Goal: Information Seeking & Learning: Find specific fact

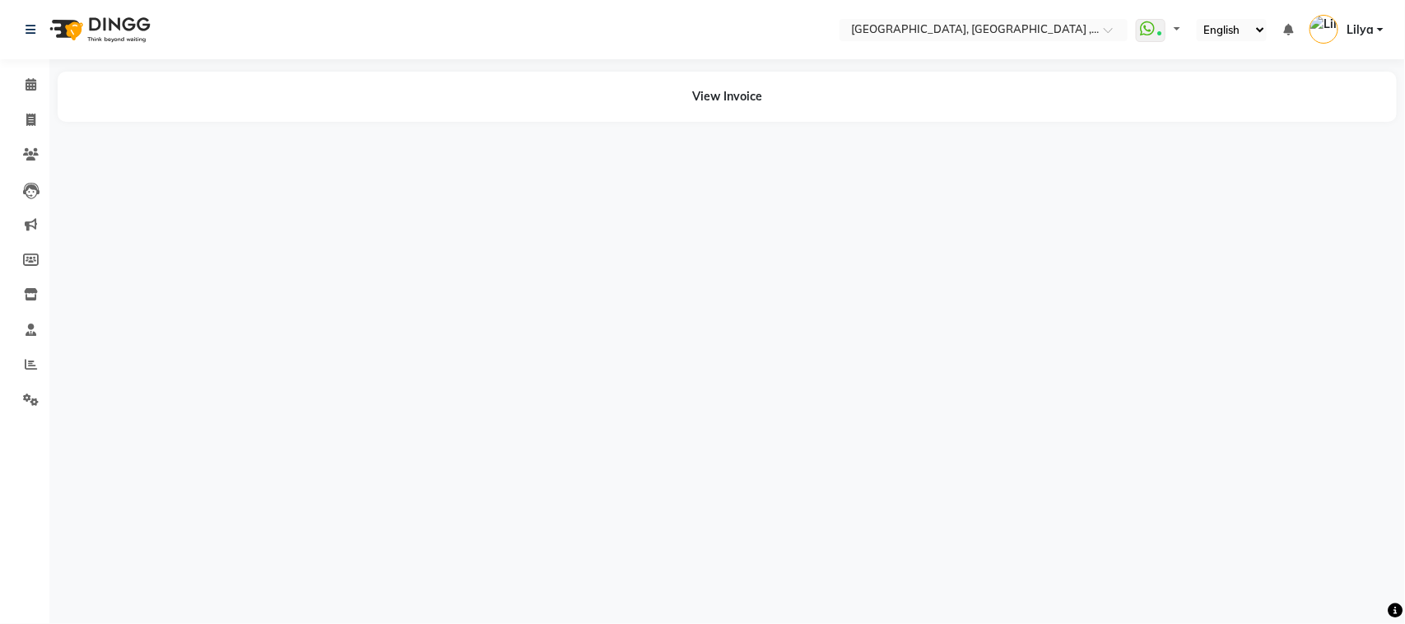
select select "en"
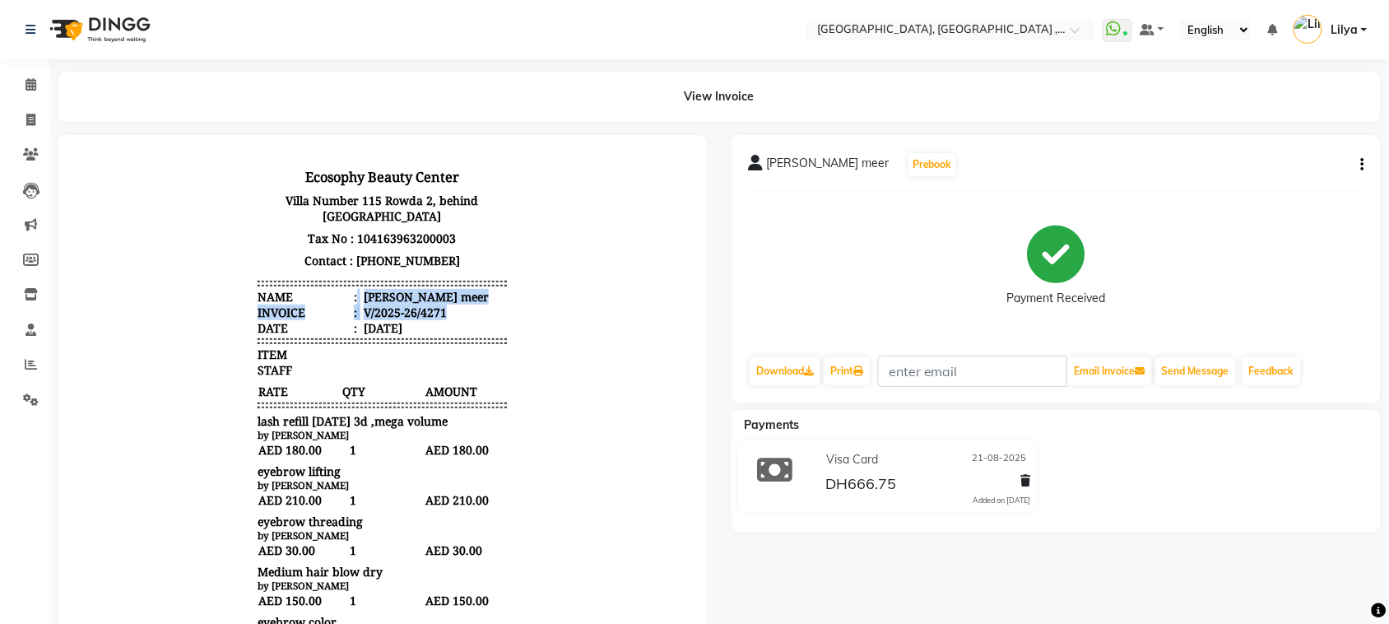
drag, startPoint x: 341, startPoint y: 290, endPoint x: 485, endPoint y: 304, distance: 144.8
click at [485, 304] on ul "Name : Latifa ali meer Invoice : V/2025-26/4271 Date : August 21, 2025" at bounding box center [381, 311] width 249 height 47
click at [405, 300] on div "Latifa ali meer" at bounding box center [424, 296] width 128 height 16
drag, startPoint x: 347, startPoint y: 297, endPoint x: 438, endPoint y: 298, distance: 90.5
click at [438, 298] on li "Name : Latifa ali meer" at bounding box center [381, 296] width 249 height 16
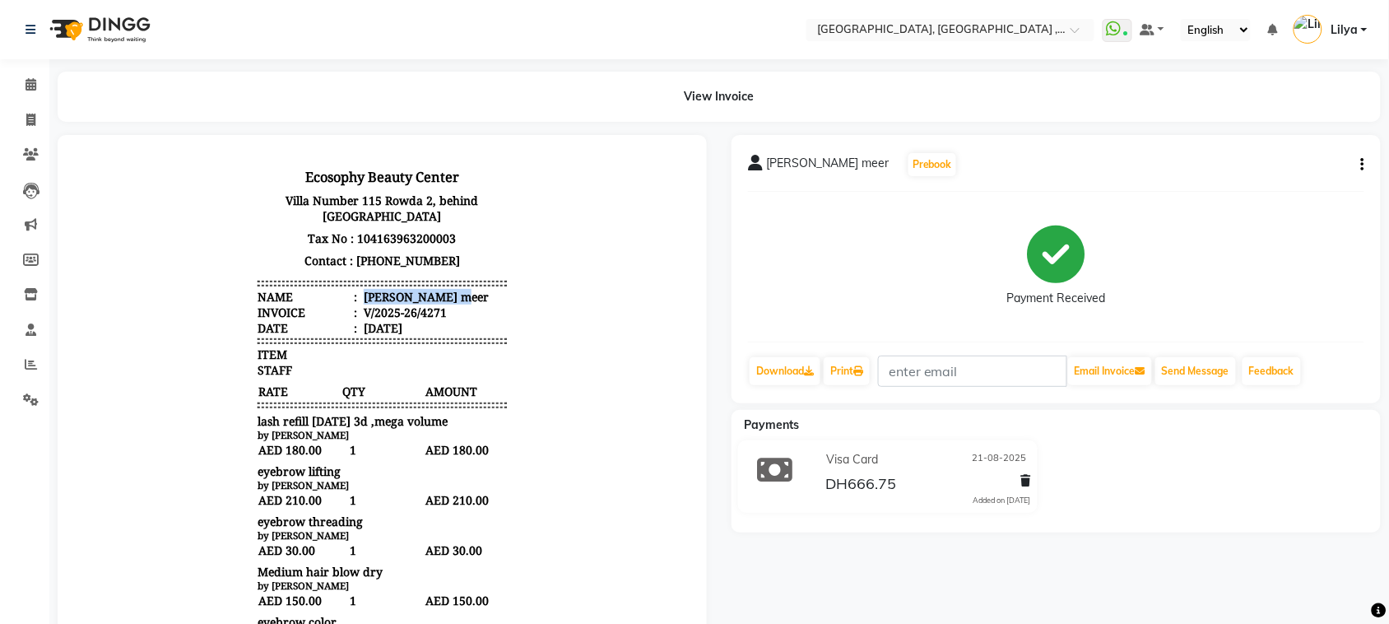
copy div "Latifa ali meer"
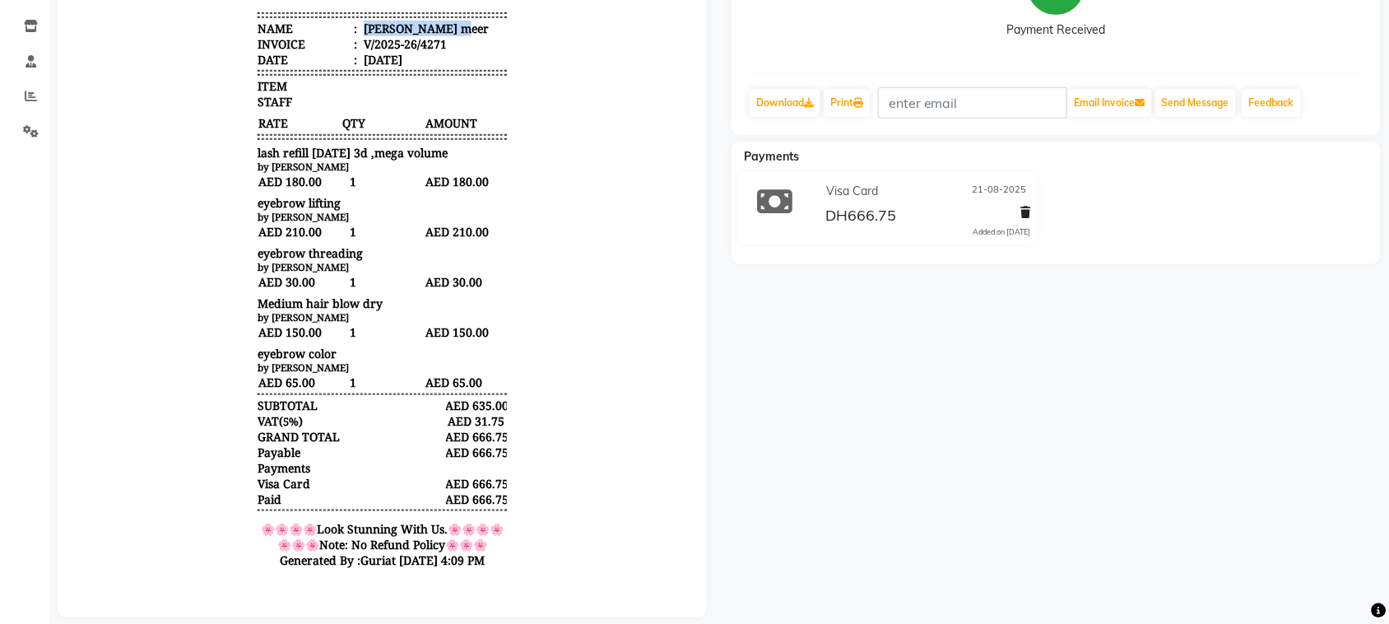
scroll to position [301, 0]
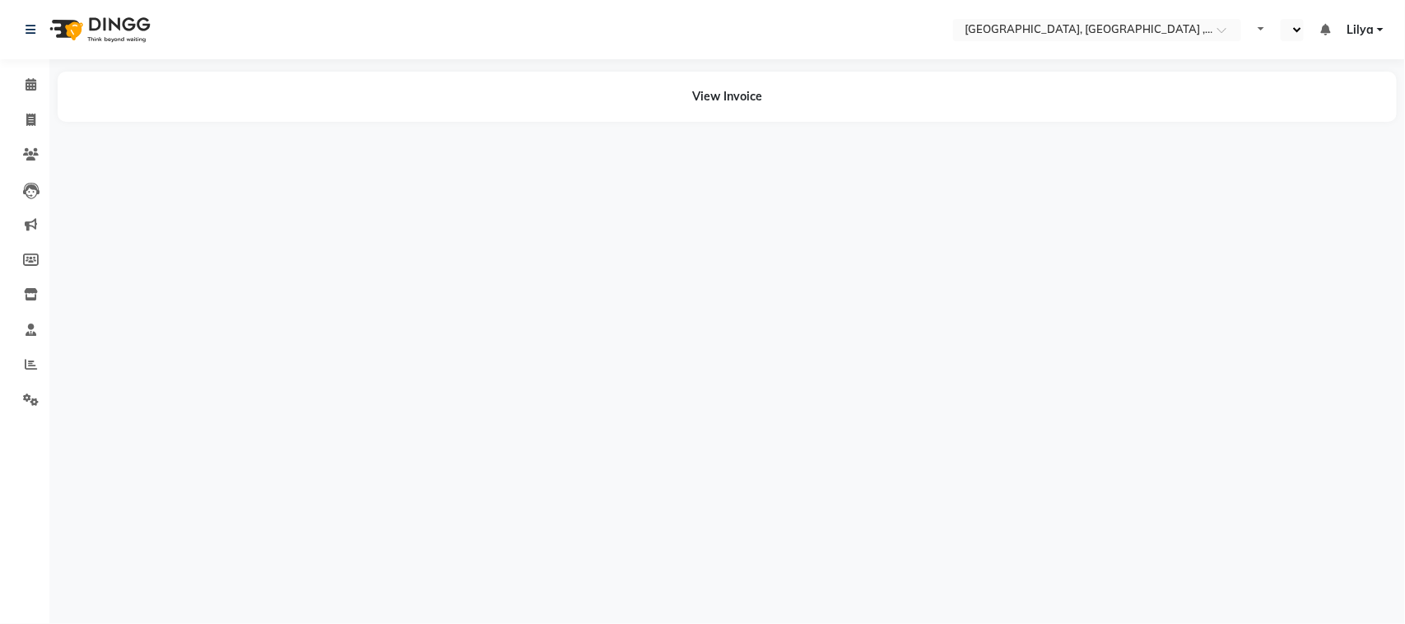
select select "en"
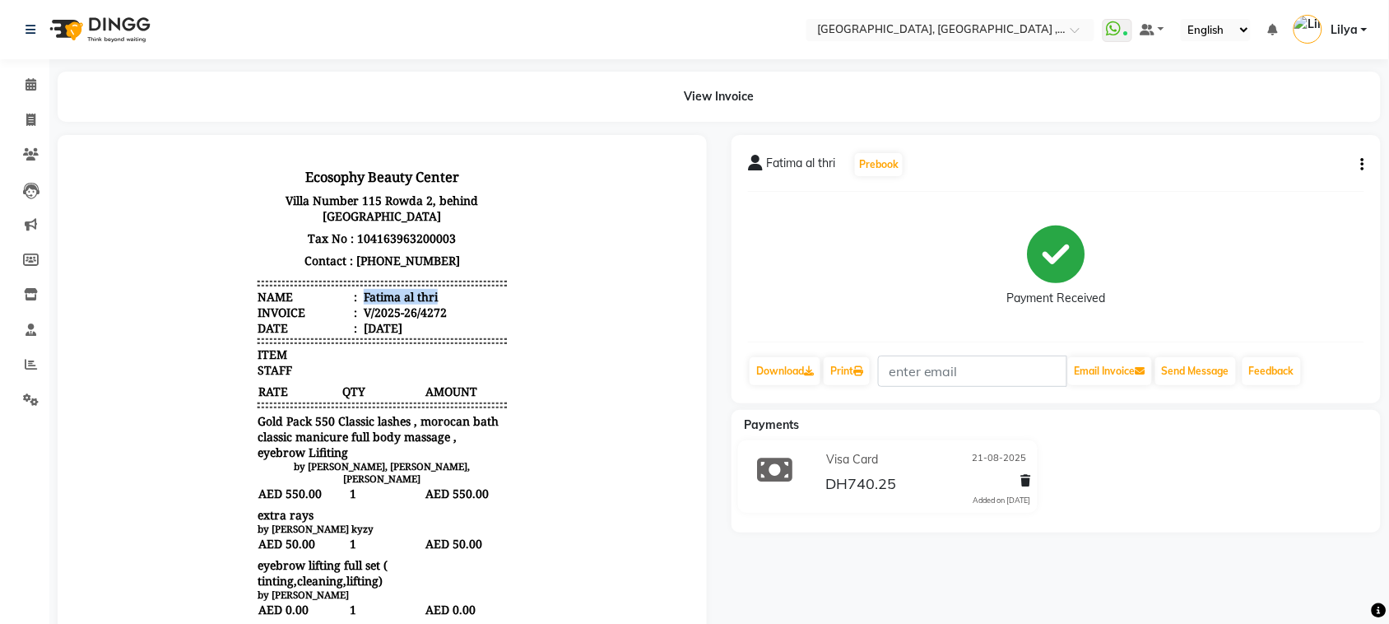
drag, startPoint x: 347, startPoint y: 297, endPoint x: 429, endPoint y: 297, distance: 81.5
click at [429, 297] on li "Name : Fatima al thri" at bounding box center [381, 296] width 249 height 16
copy div "Fatima al thri"
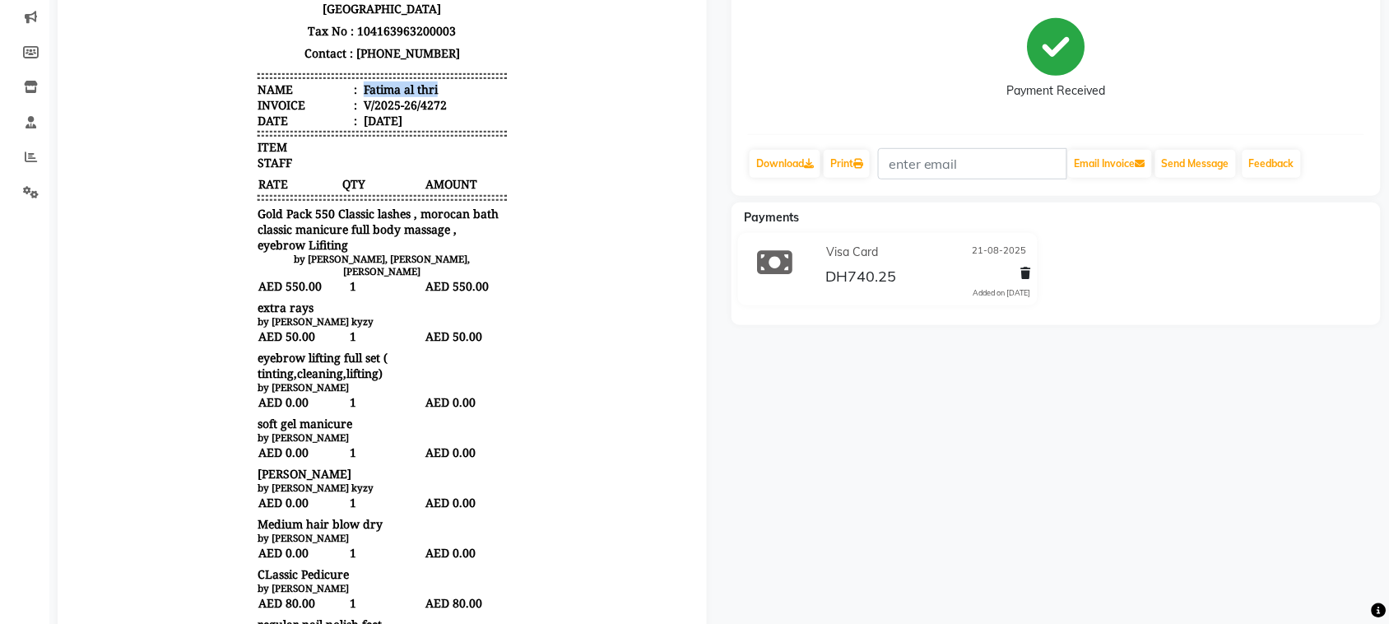
scroll to position [206, 0]
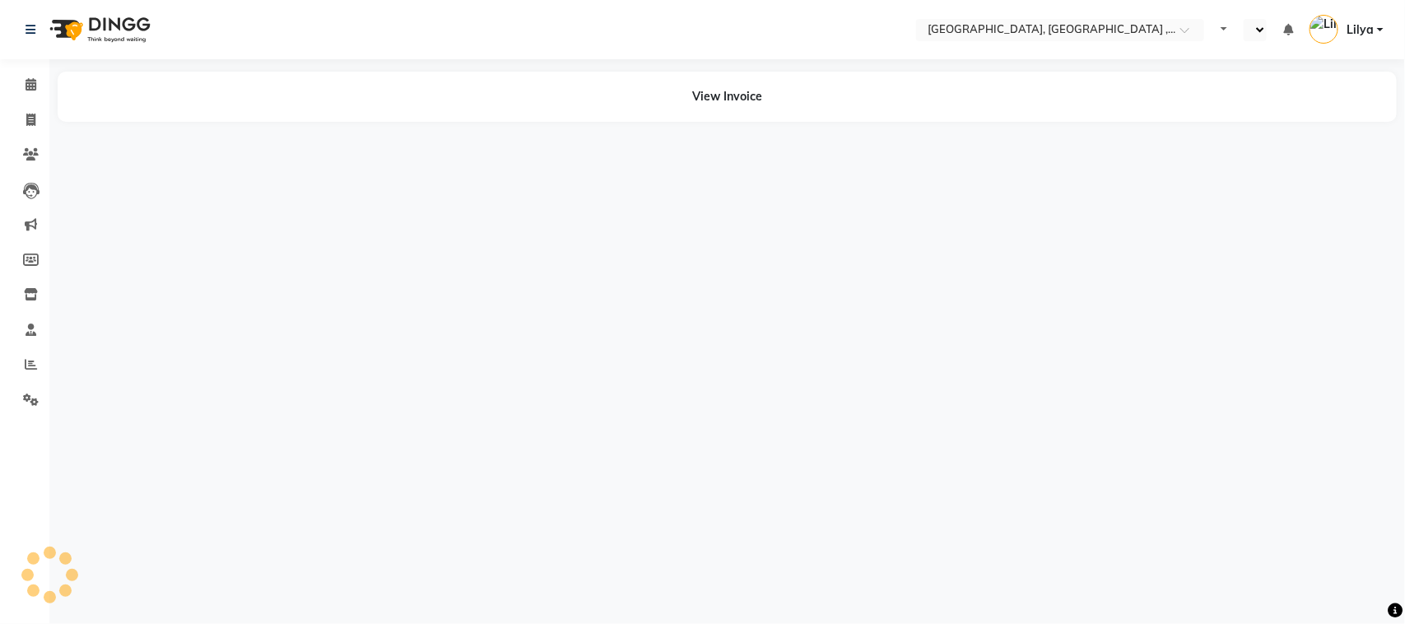
select select "en"
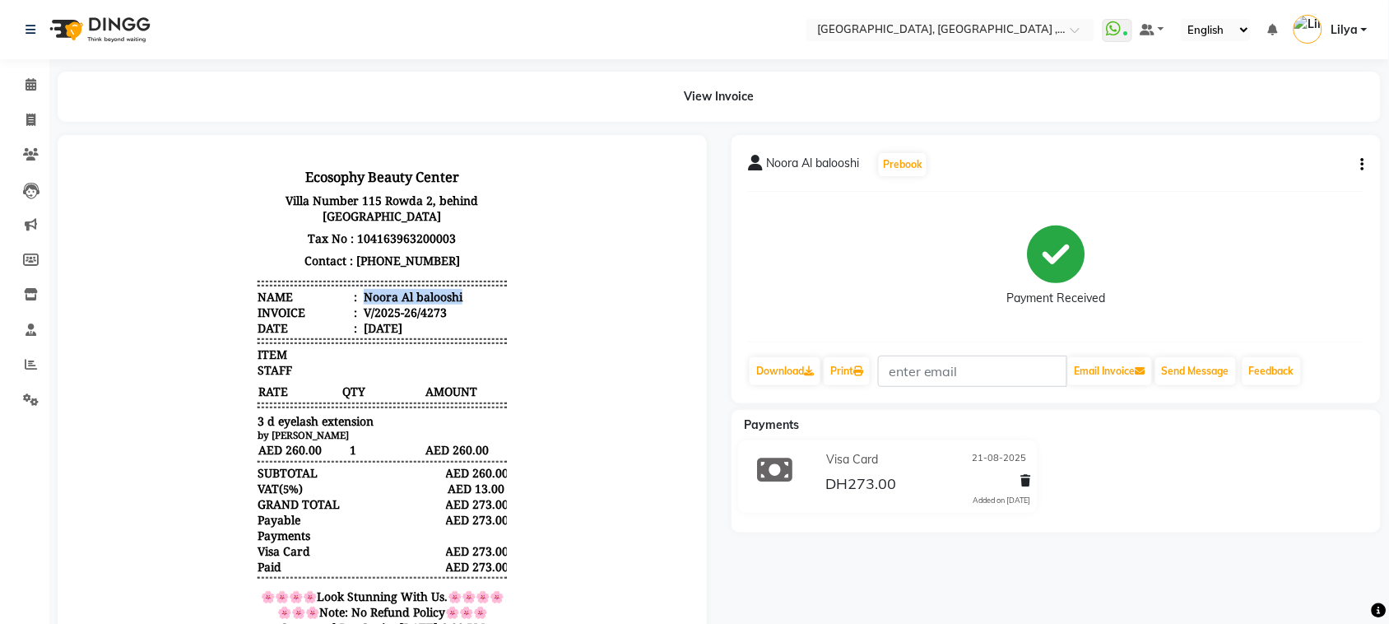
drag, startPoint x: 346, startPoint y: 297, endPoint x: 450, endPoint y: 293, distance: 104.6
click at [450, 293] on li "Name : Noora Al balooshi" at bounding box center [381, 296] width 249 height 16
copy div "Noora Al balooshi"
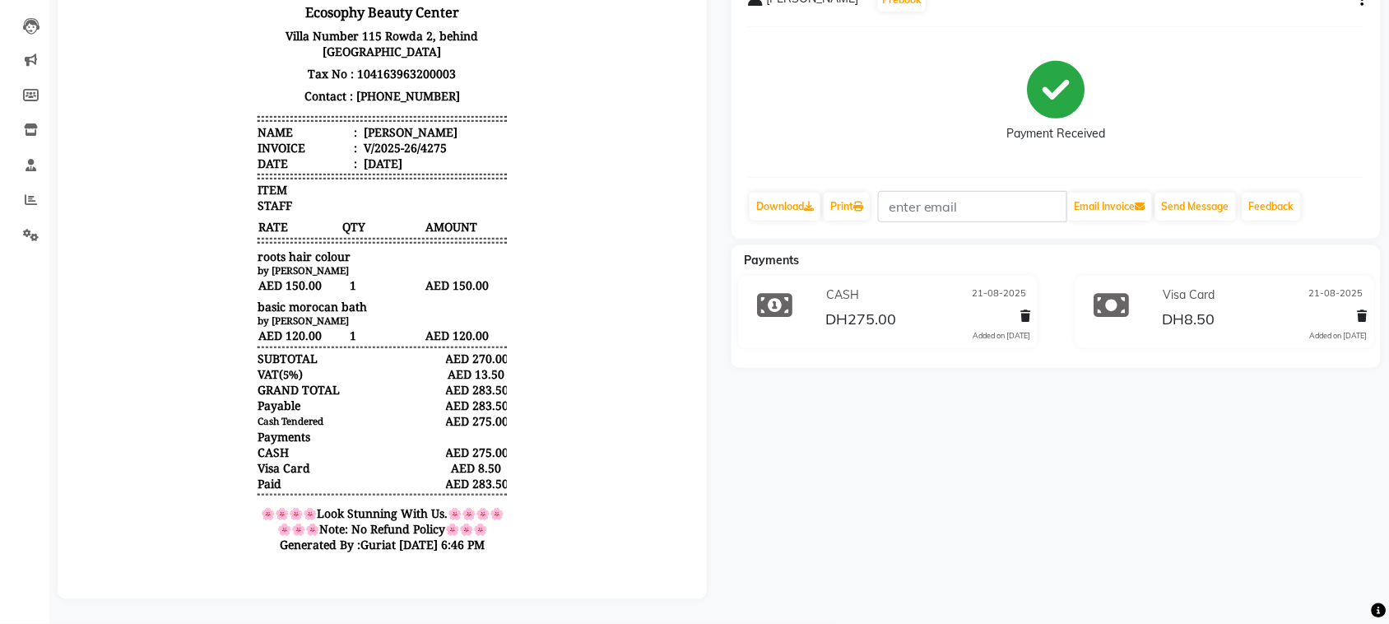
drag, startPoint x: 343, startPoint y: 128, endPoint x: 450, endPoint y: 138, distance: 107.4
click at [450, 138] on li "Name : Najna Almuhairi" at bounding box center [381, 132] width 249 height 16
copy div "Najna Almuhairi"
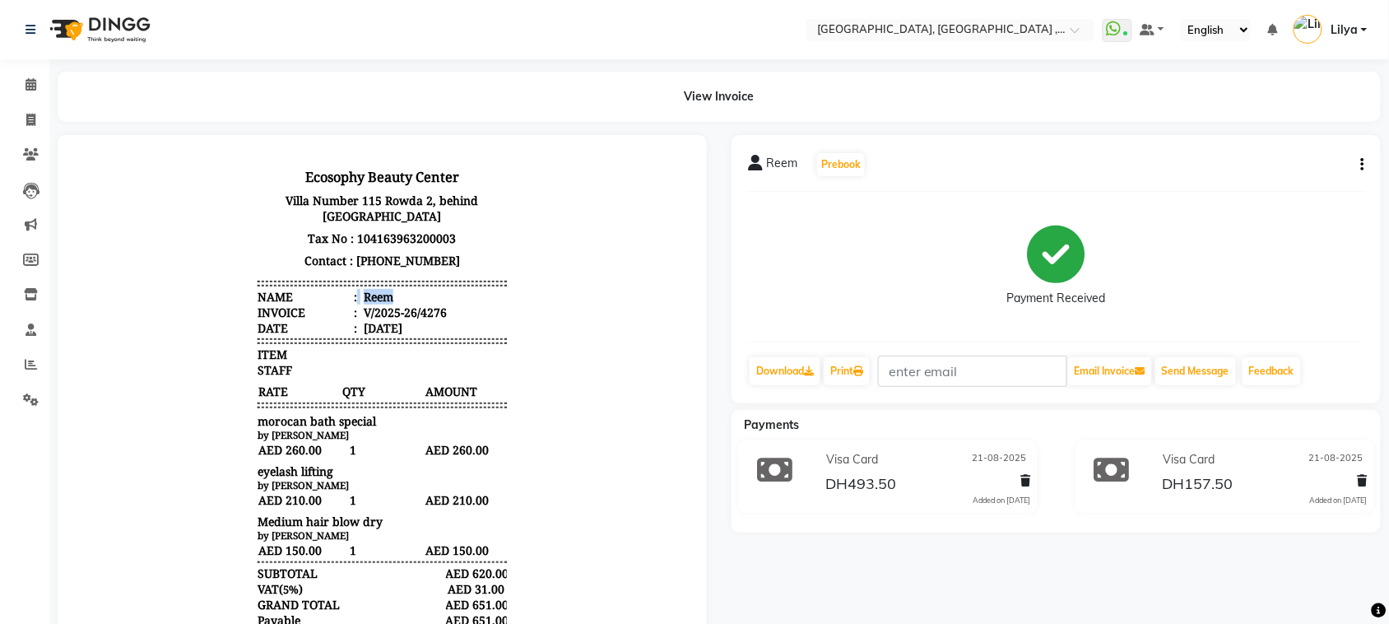
drag, startPoint x: 341, startPoint y: 295, endPoint x: 383, endPoint y: 295, distance: 42.0
click at [383, 295] on li "Name : Reem" at bounding box center [381, 296] width 249 height 16
copy li "Reem"
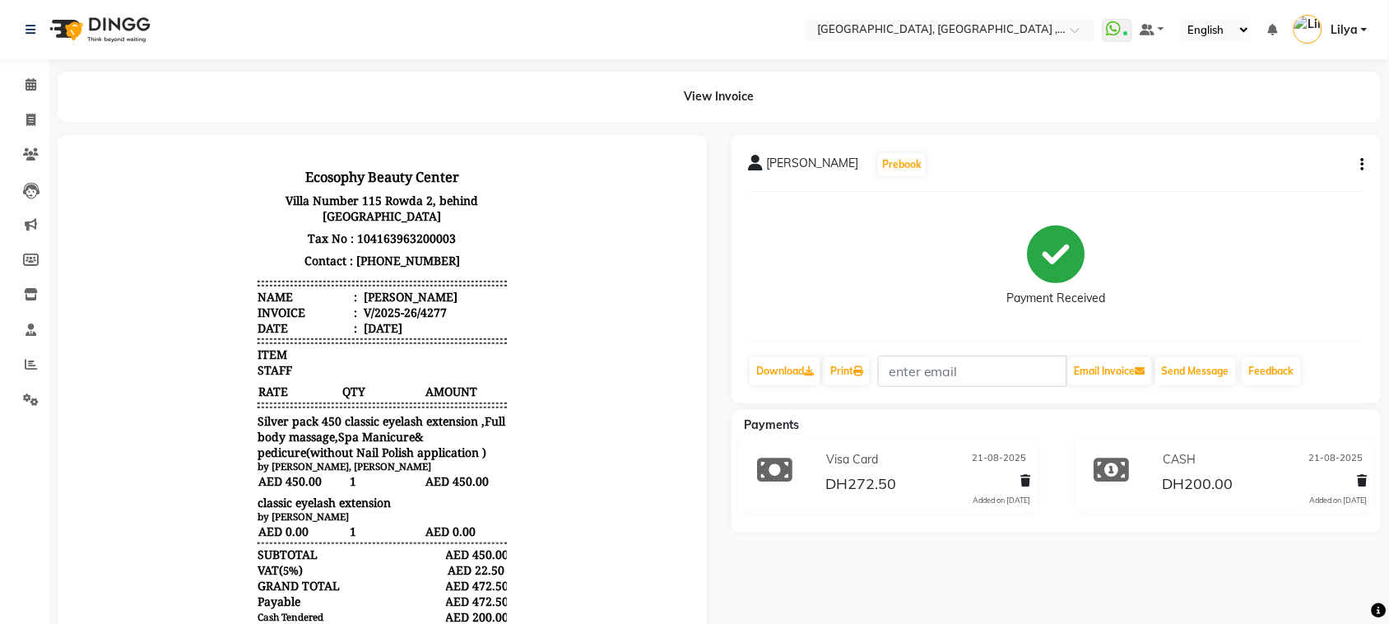
drag, startPoint x: 341, startPoint y: 300, endPoint x: 464, endPoint y: 294, distance: 123.6
click at [464, 294] on li "Name : [PERSON_NAME]" at bounding box center [381, 296] width 249 height 16
click at [353, 294] on span ":" at bounding box center [354, 296] width 3 height 16
drag, startPoint x: 341, startPoint y: 294, endPoint x: 467, endPoint y: 296, distance: 125.9
click at [467, 296] on li "Name : [PERSON_NAME]" at bounding box center [381, 296] width 249 height 16
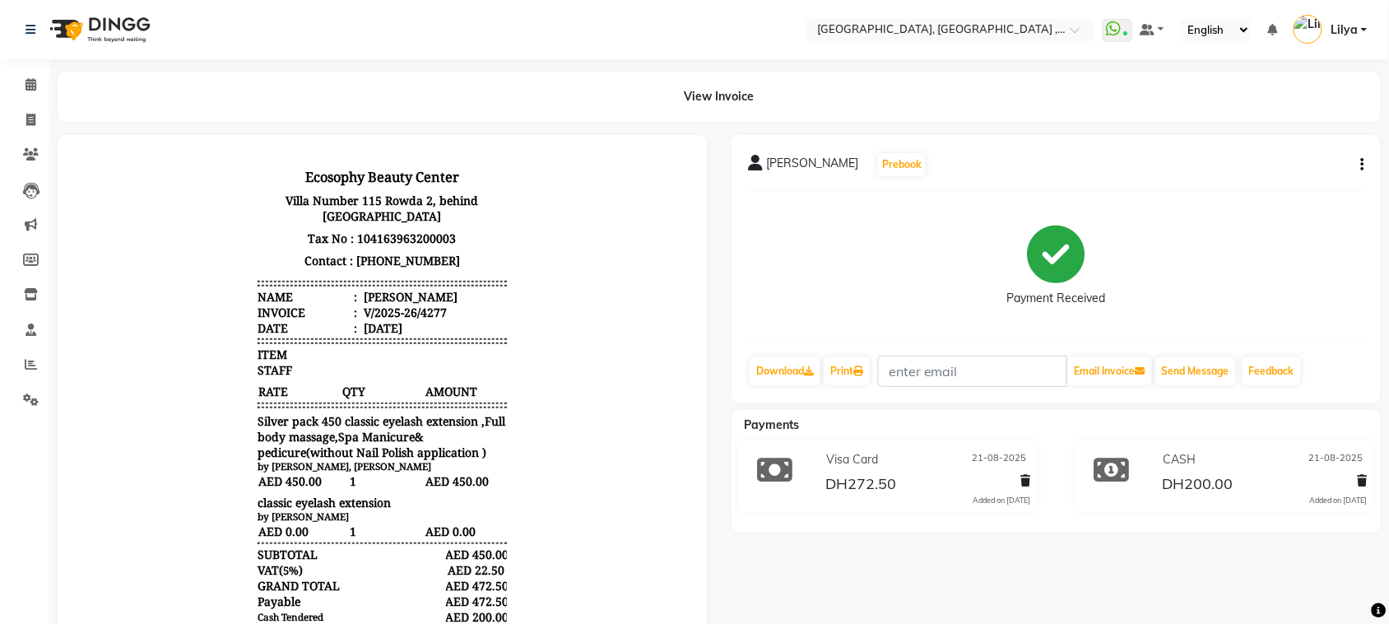
copy li "[PERSON_NAME]"
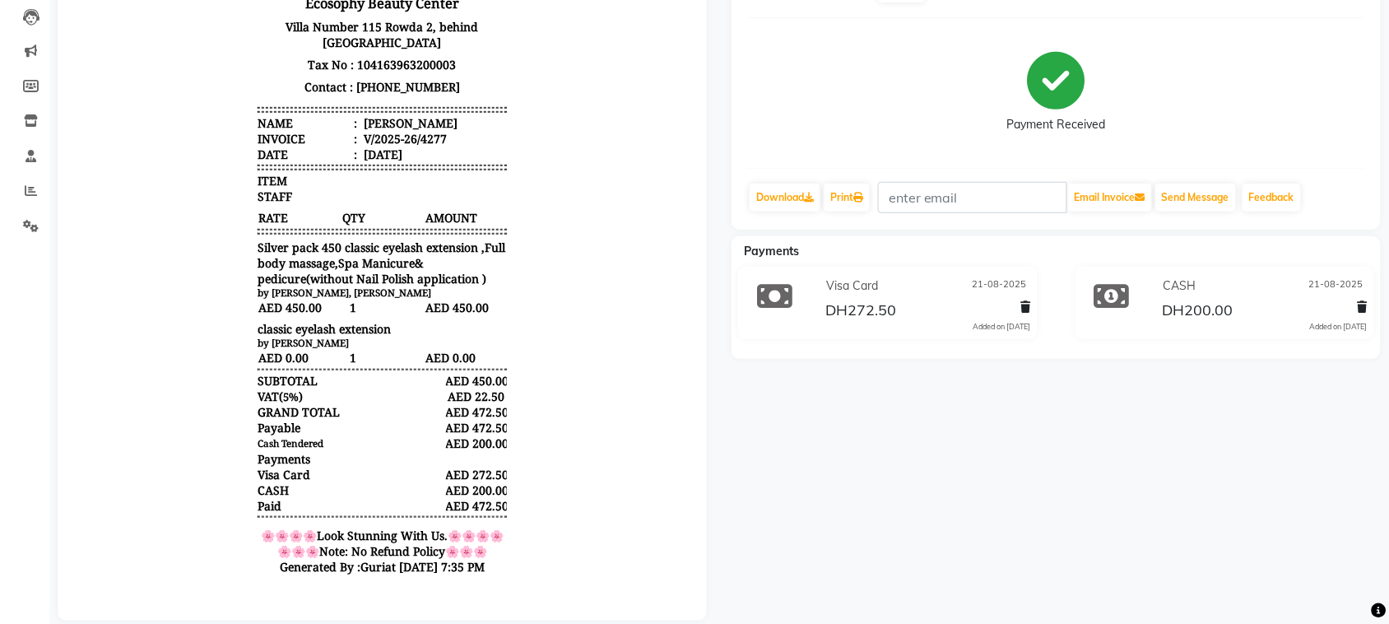
scroll to position [210, 0]
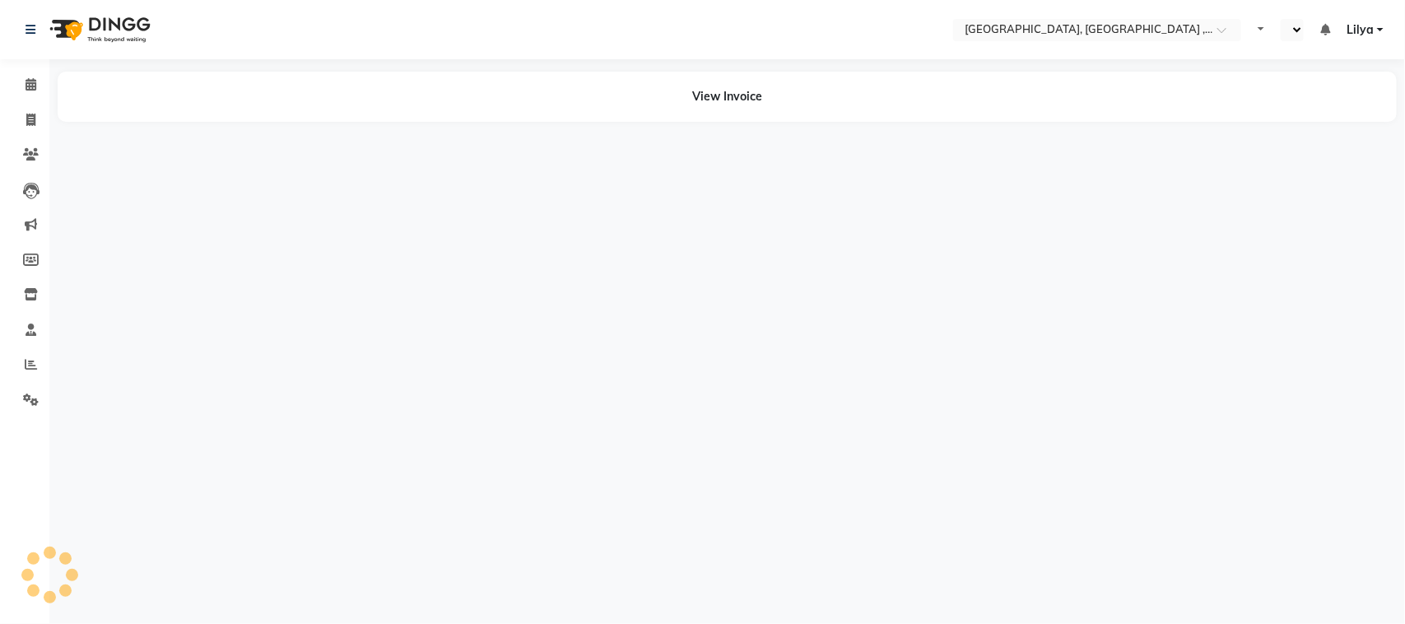
select select "en"
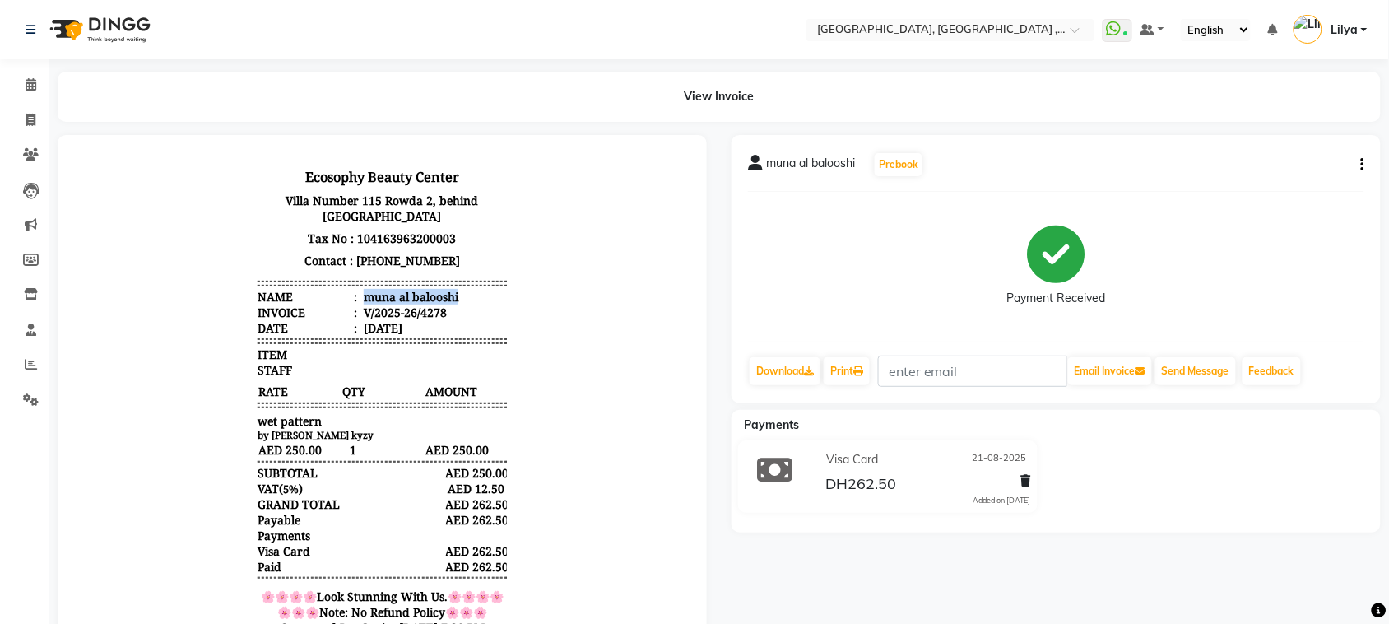
drag, startPoint x: 346, startPoint y: 291, endPoint x: 467, endPoint y: 295, distance: 120.2
click at [467, 295] on li "Name : [PERSON_NAME]" at bounding box center [381, 296] width 249 height 16
copy div "muna al balooshi"
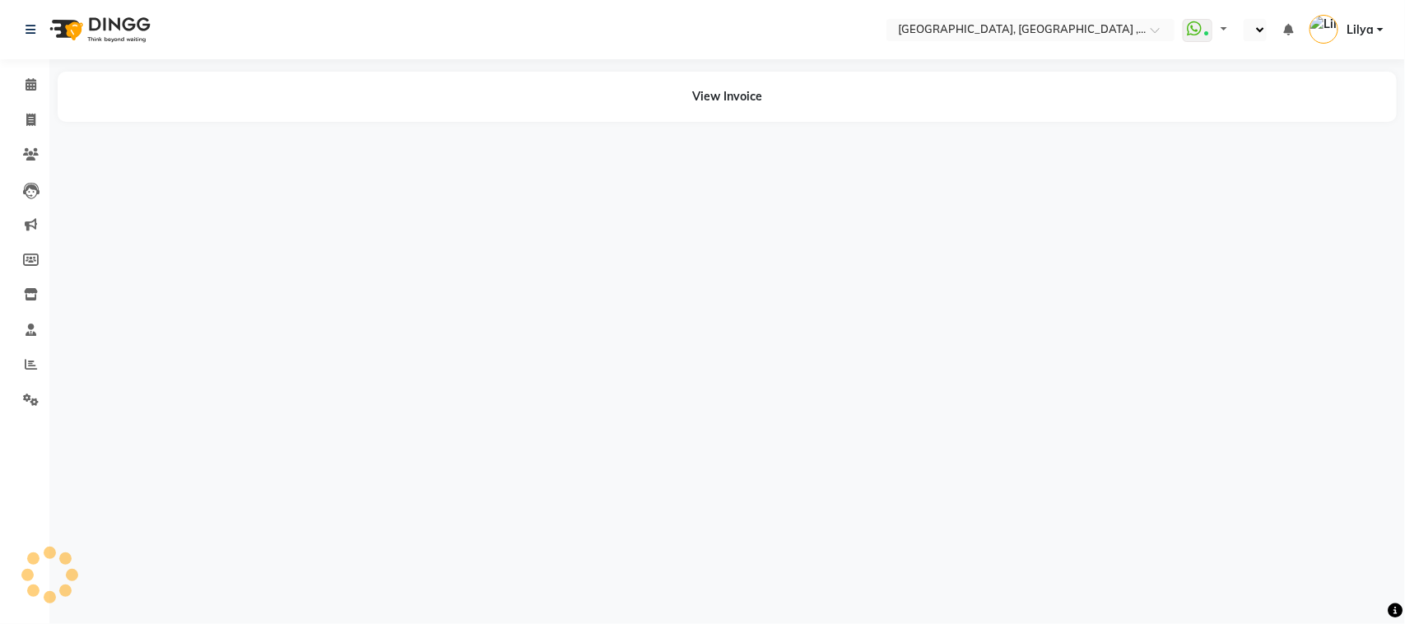
select select "en"
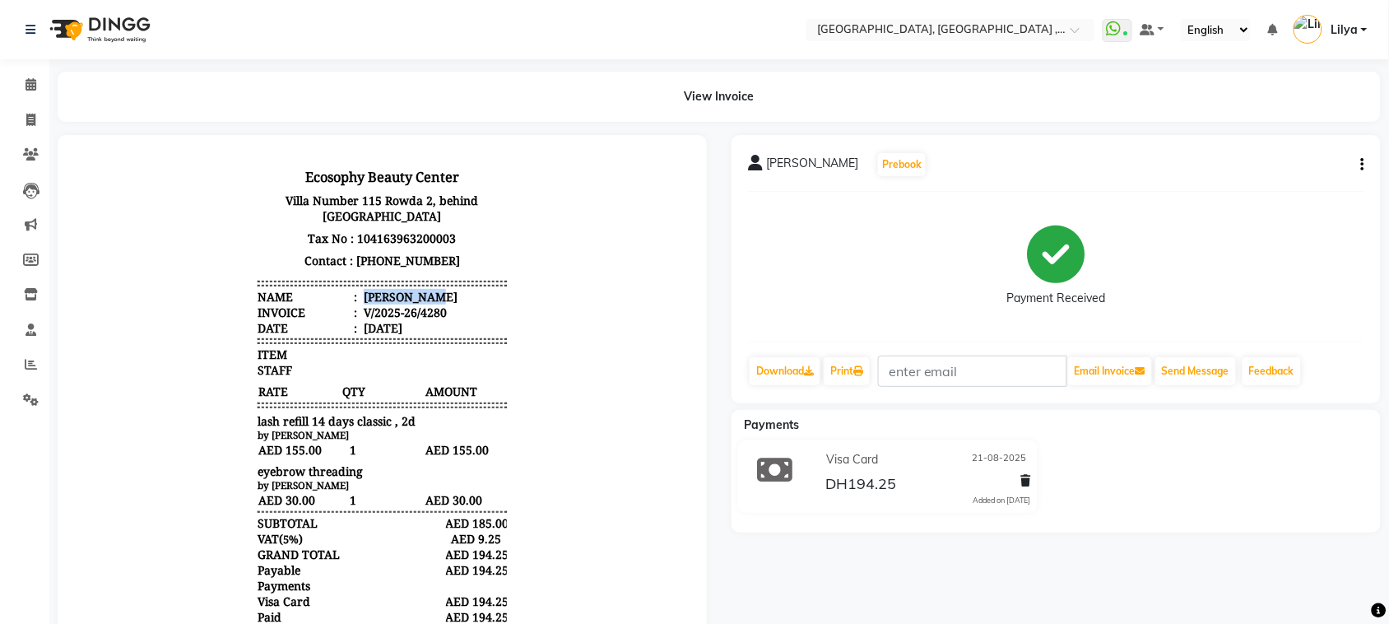
drag, startPoint x: 346, startPoint y: 294, endPoint x: 439, endPoint y: 300, distance: 93.2
click at [439, 300] on li "Name : Aliya OBAID" at bounding box center [381, 296] width 249 height 16
copy div "Aliya OBAID"
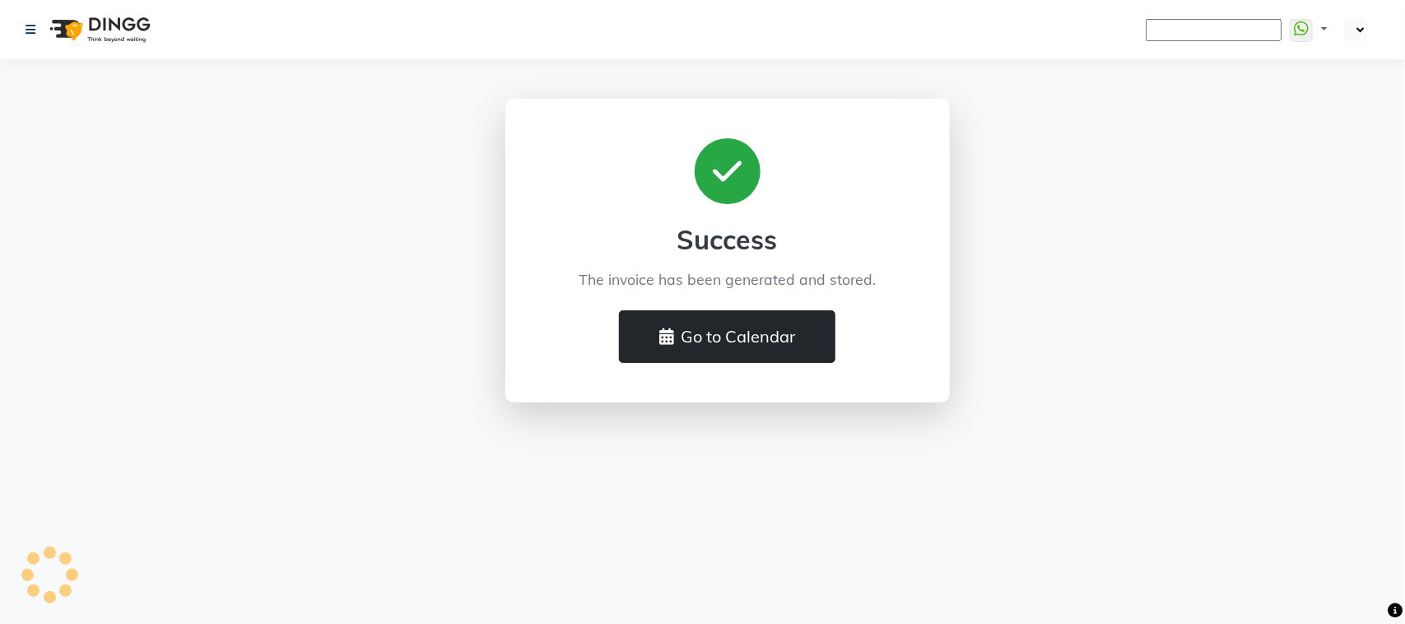
click at [733, 339] on button "Go to Calendar" at bounding box center [727, 336] width 216 height 53
click at [733, 338] on button "Go to Calendar" at bounding box center [727, 336] width 216 height 53
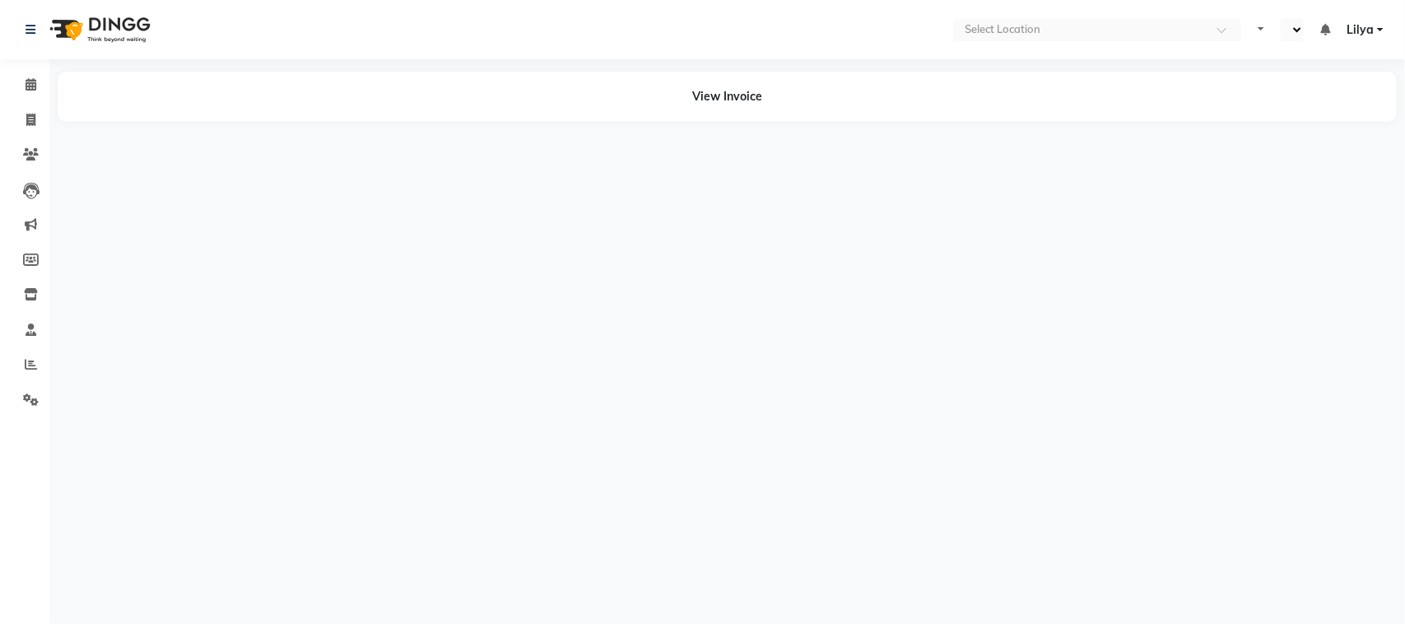
select select "en"
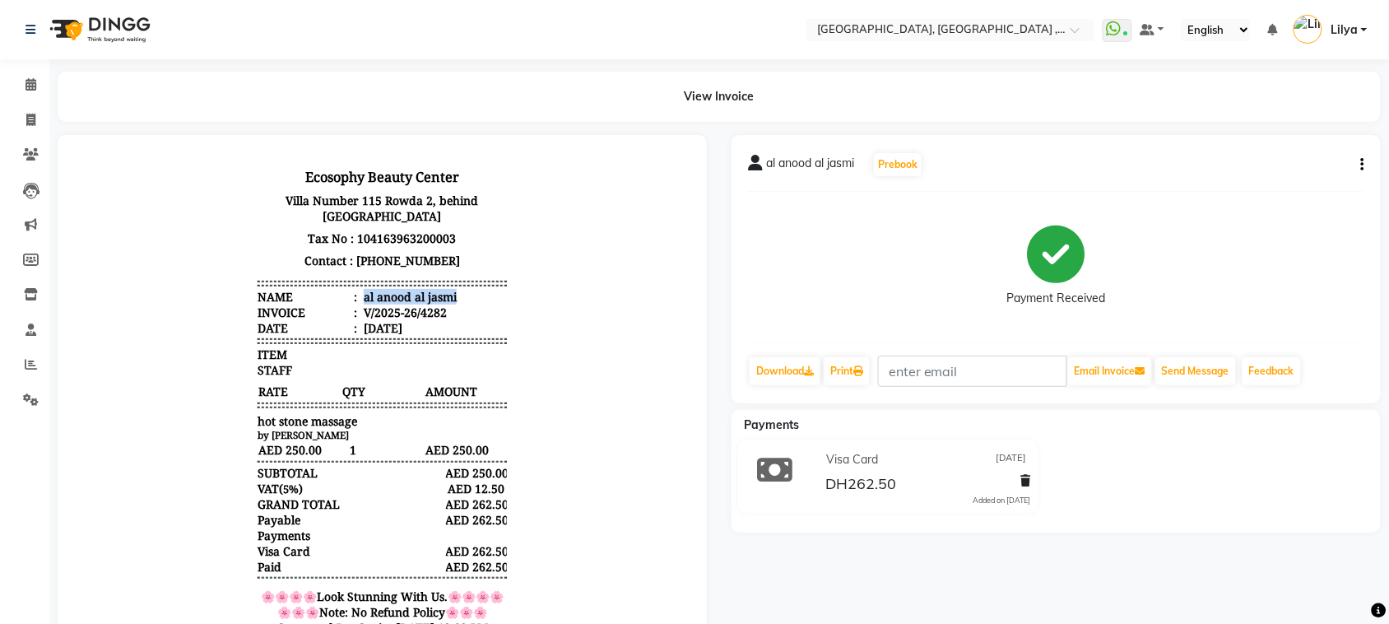
drag, startPoint x: 350, startPoint y: 290, endPoint x: 466, endPoint y: 288, distance: 116.0
click at [466, 288] on li "Name : al anood al jasmi" at bounding box center [381, 296] width 249 height 16
drag, startPoint x: 342, startPoint y: 297, endPoint x: 465, endPoint y: 295, distance: 122.6
click at [465, 295] on li "Name : al anood al jasmi" at bounding box center [381, 296] width 249 height 16
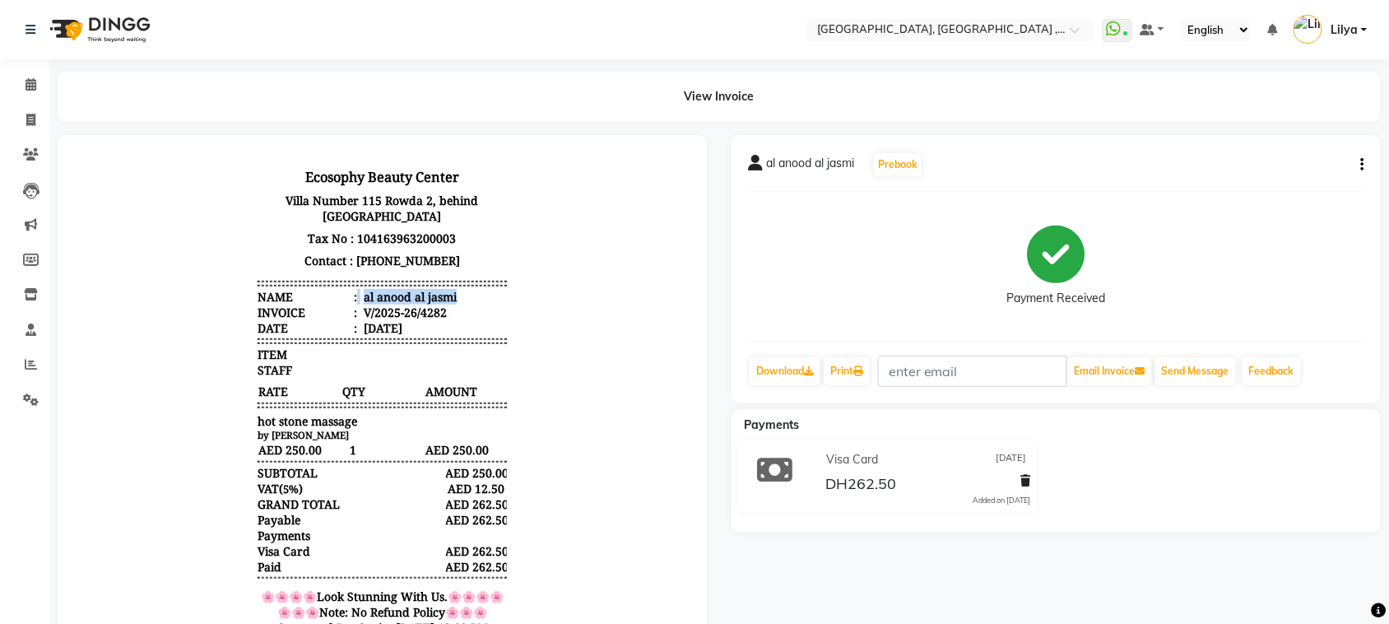
copy li "al anood al jasmi"
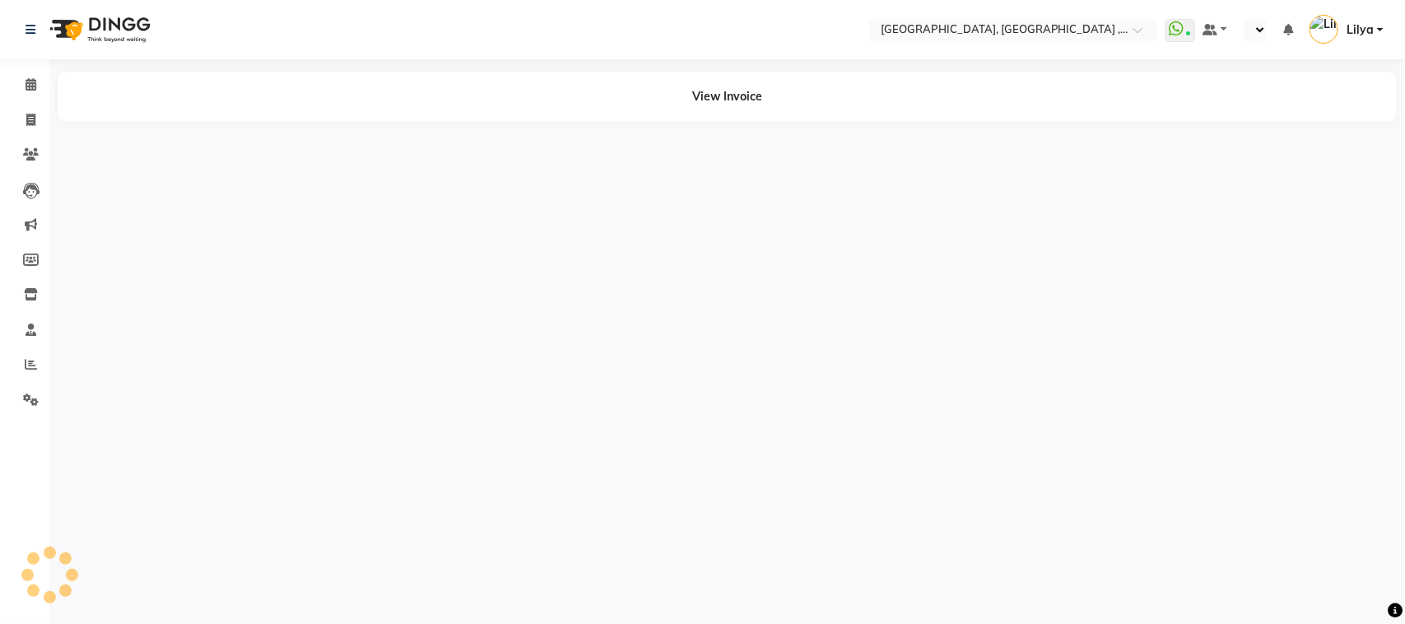
select select "en"
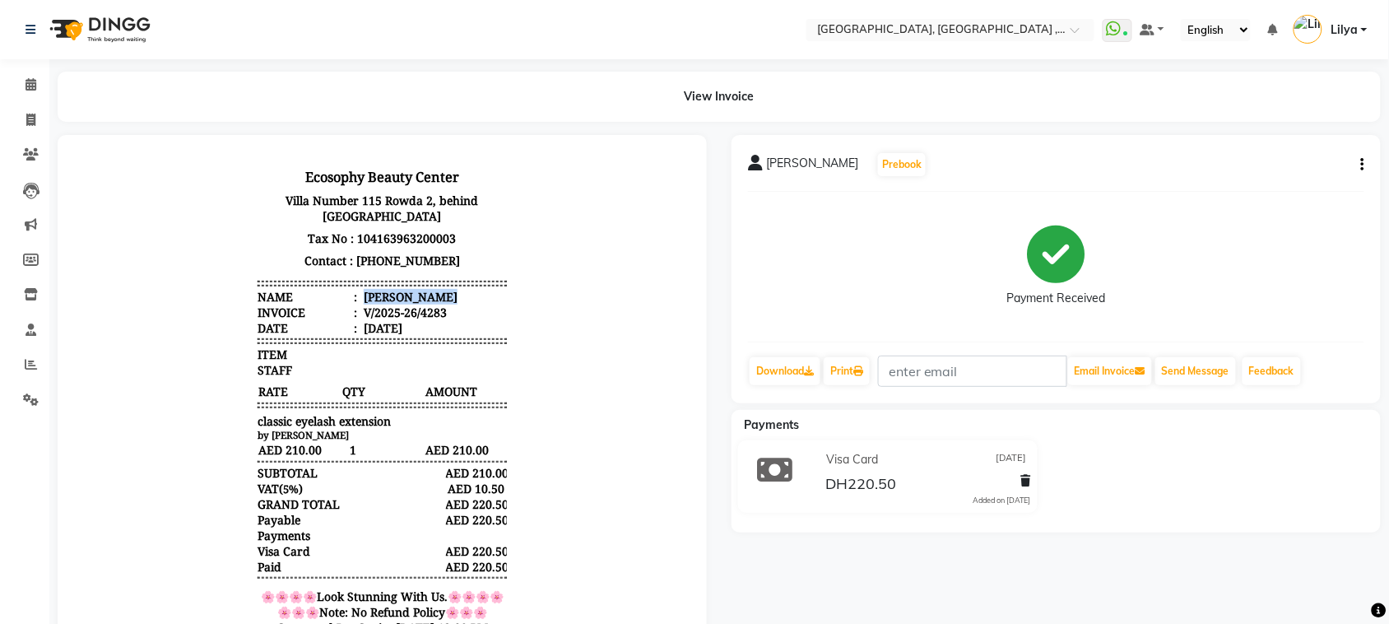
drag, startPoint x: 351, startPoint y: 293, endPoint x: 471, endPoint y: 291, distance: 119.3
click at [471, 291] on li "Name : Maryam nabhan" at bounding box center [381, 296] width 249 height 16
copy div "Maryam nabhan"
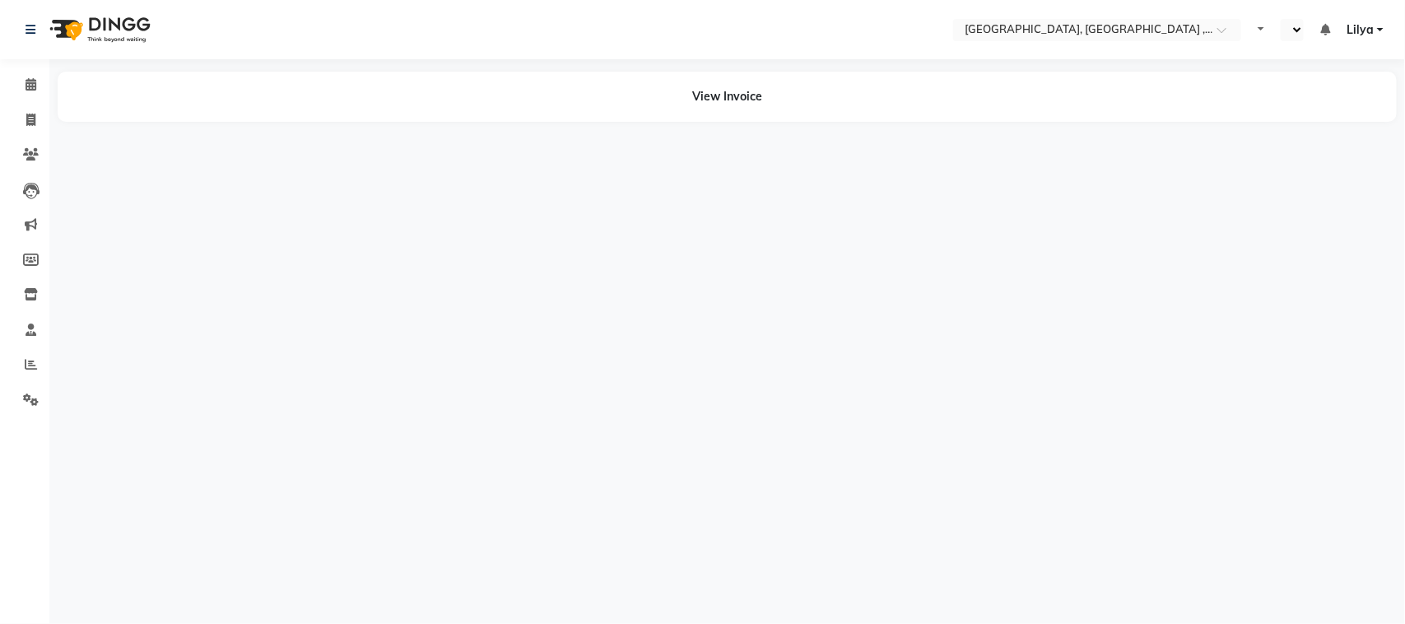
select select "en"
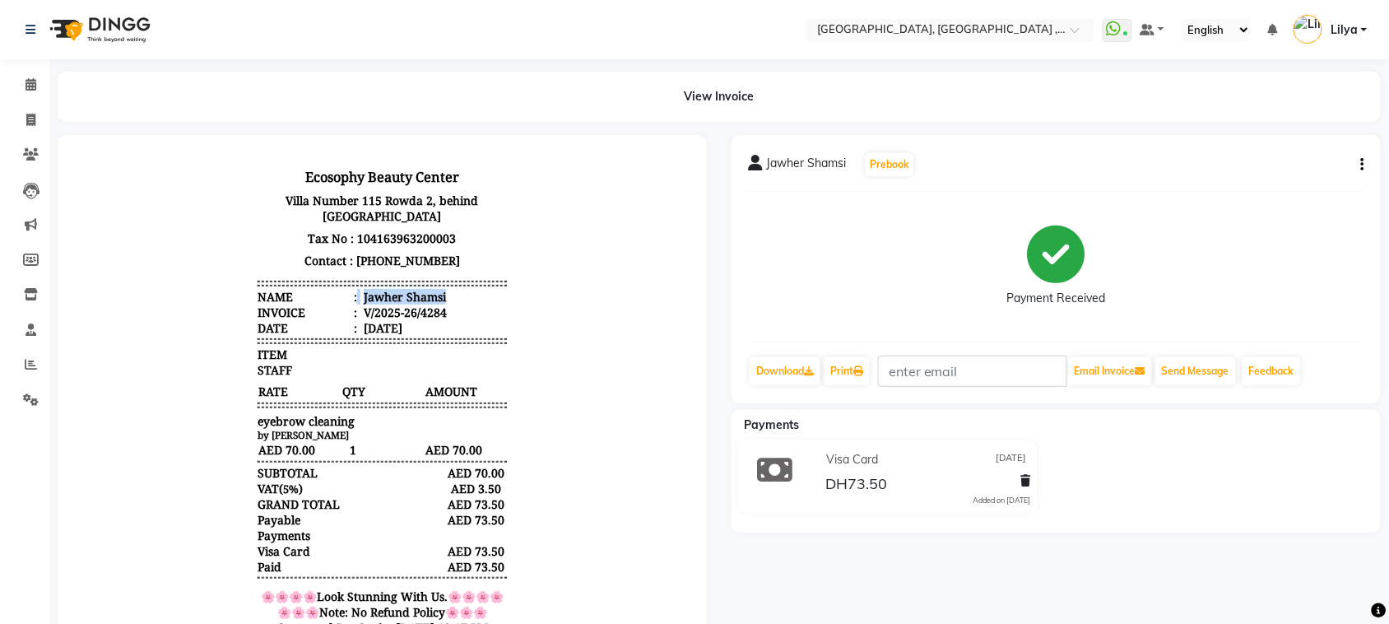
drag, startPoint x: 341, startPoint y: 296, endPoint x: 449, endPoint y: 292, distance: 107.9
click at [449, 292] on li "Name : [PERSON_NAME]" at bounding box center [381, 296] width 249 height 16
copy li "Jawher Shamsi"
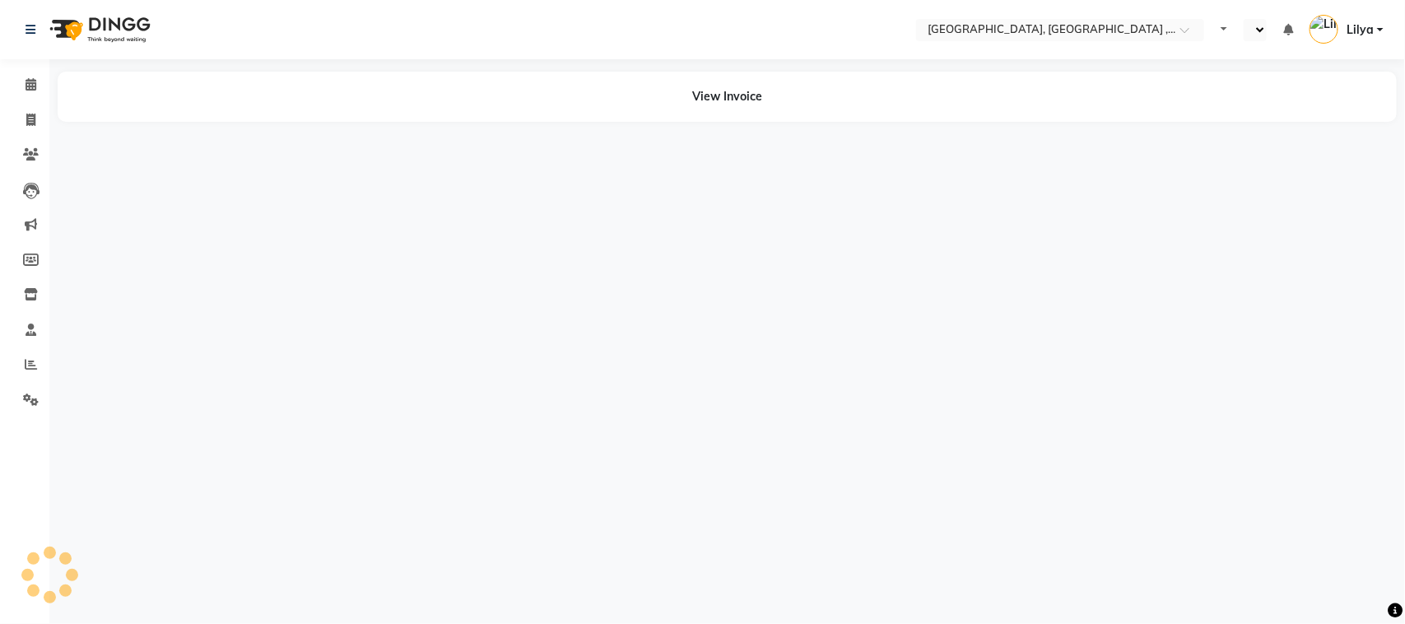
select select "en"
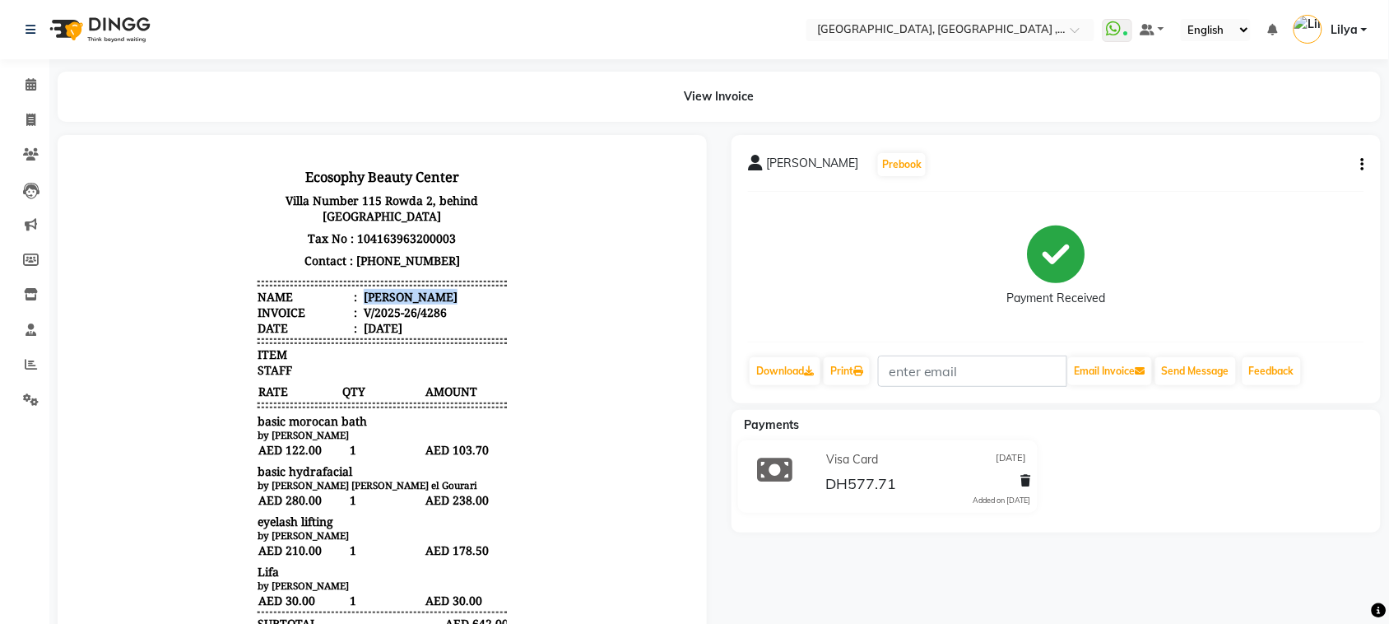
drag, startPoint x: 345, startPoint y: 297, endPoint x: 462, endPoint y: 298, distance: 116.8
click at [462, 298] on li "Name : Asma firdousi" at bounding box center [381, 296] width 249 height 16
copy div "Asma firdousi"
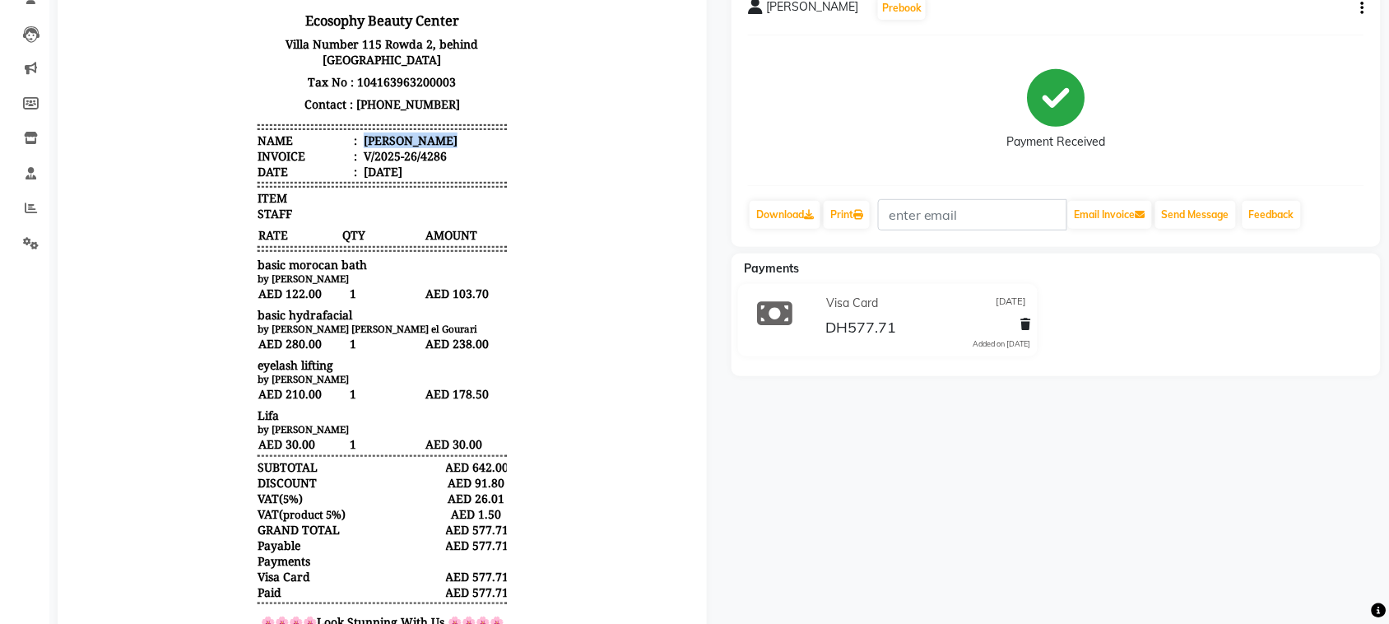
scroll to position [206, 0]
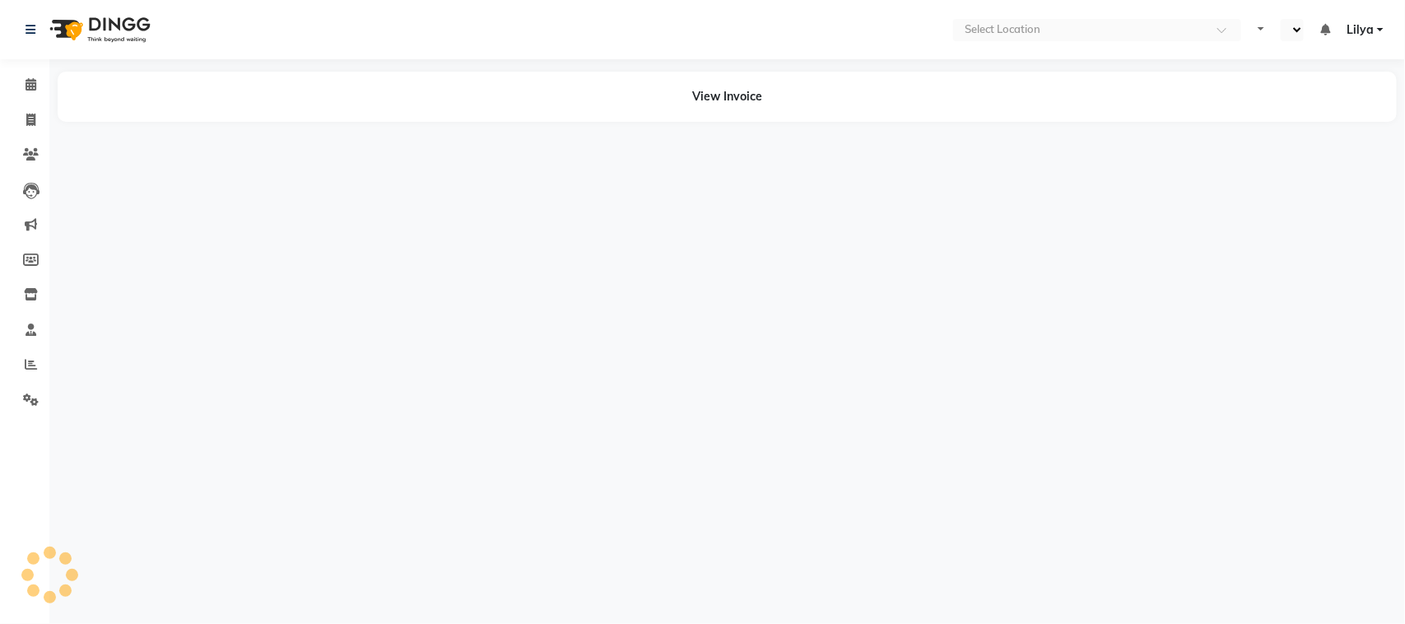
select select "en"
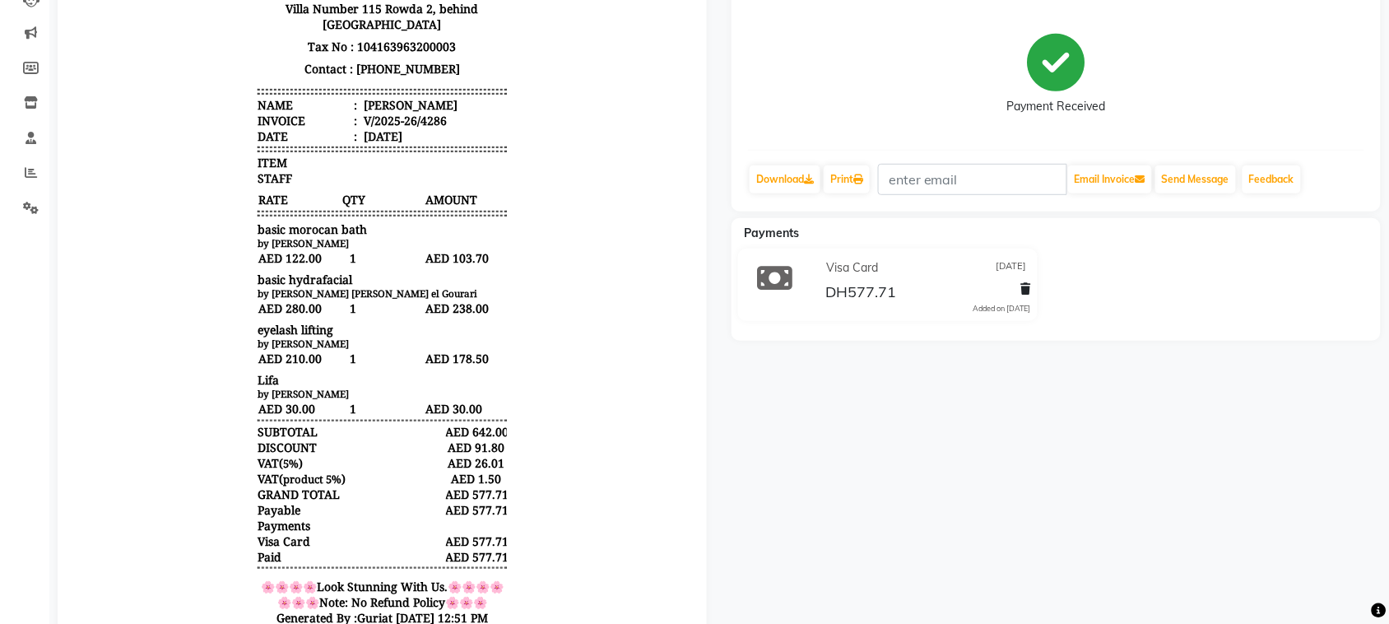
scroll to position [206, 0]
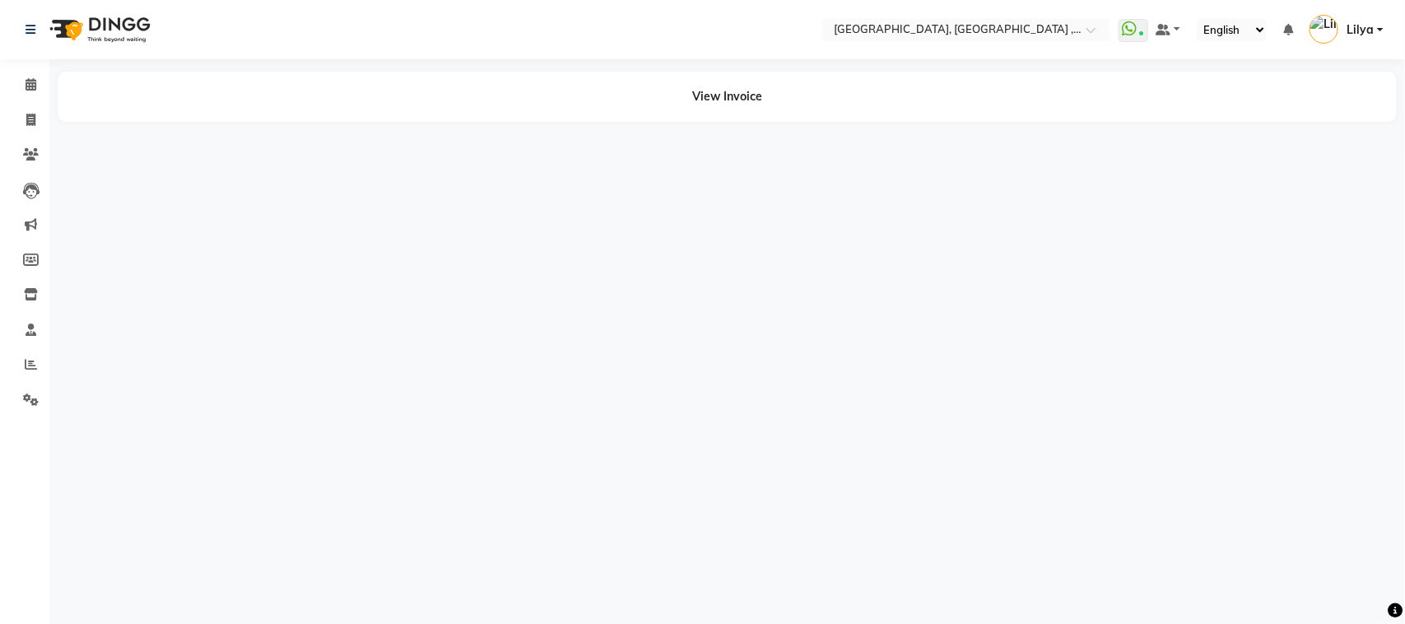
select select "en"
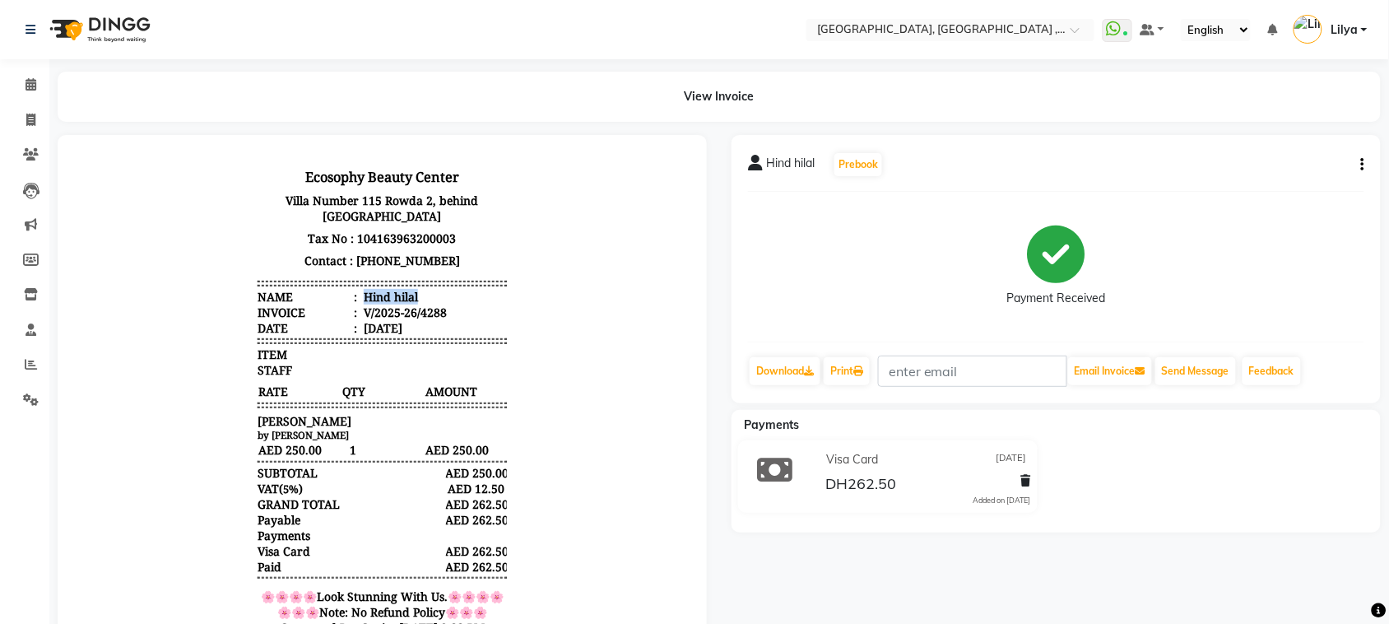
drag, startPoint x: 343, startPoint y: 297, endPoint x: 440, endPoint y: 302, distance: 97.2
click at [440, 302] on li "Name : [PERSON_NAME]" at bounding box center [381, 296] width 249 height 16
copy div "Hind hilal"
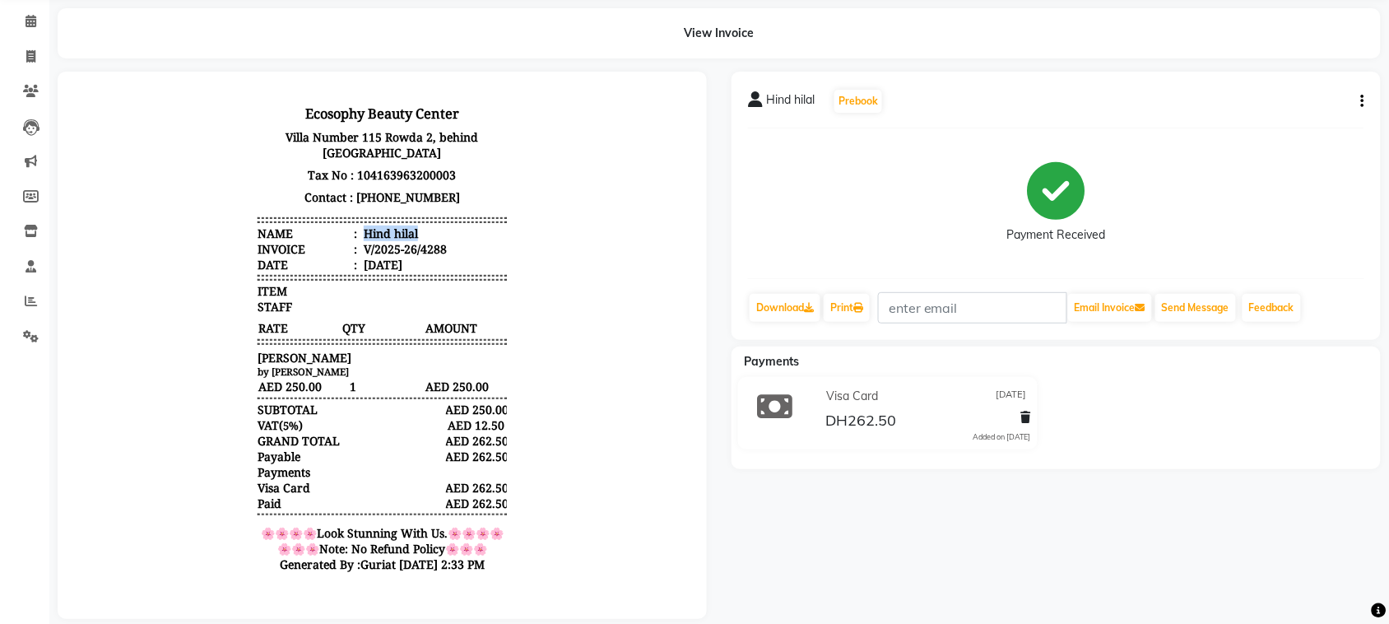
scroll to position [97, 0]
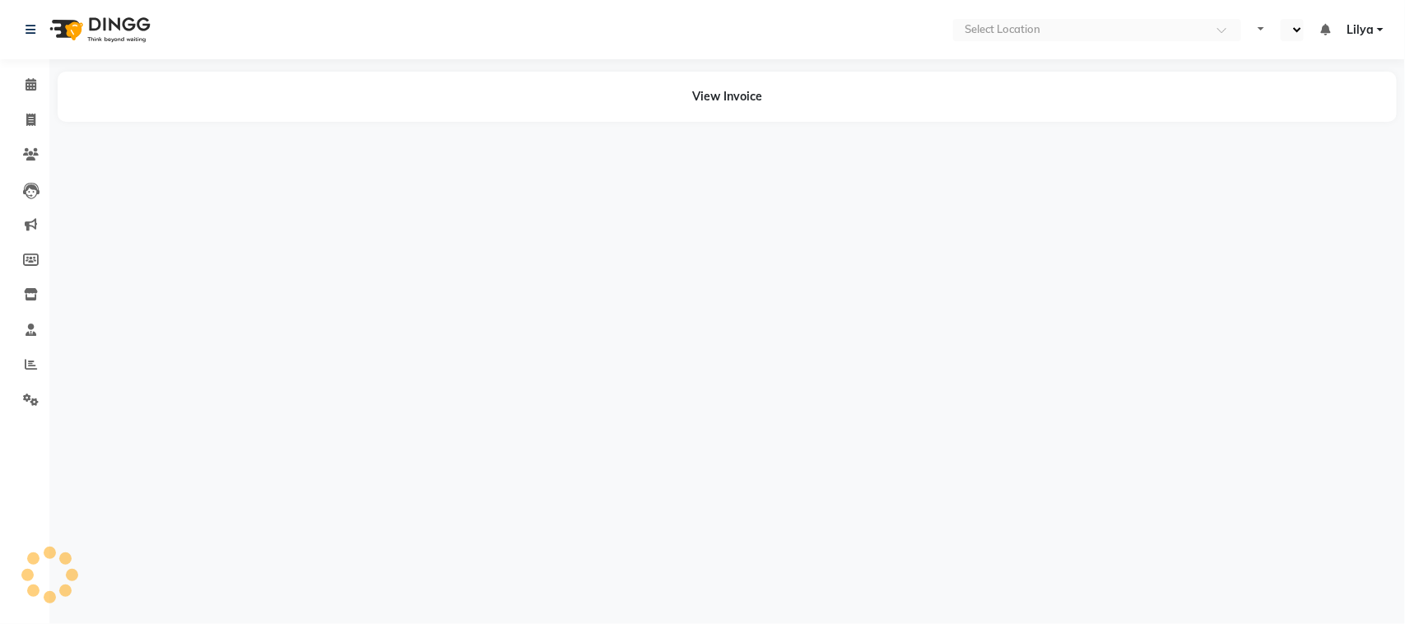
select select "en"
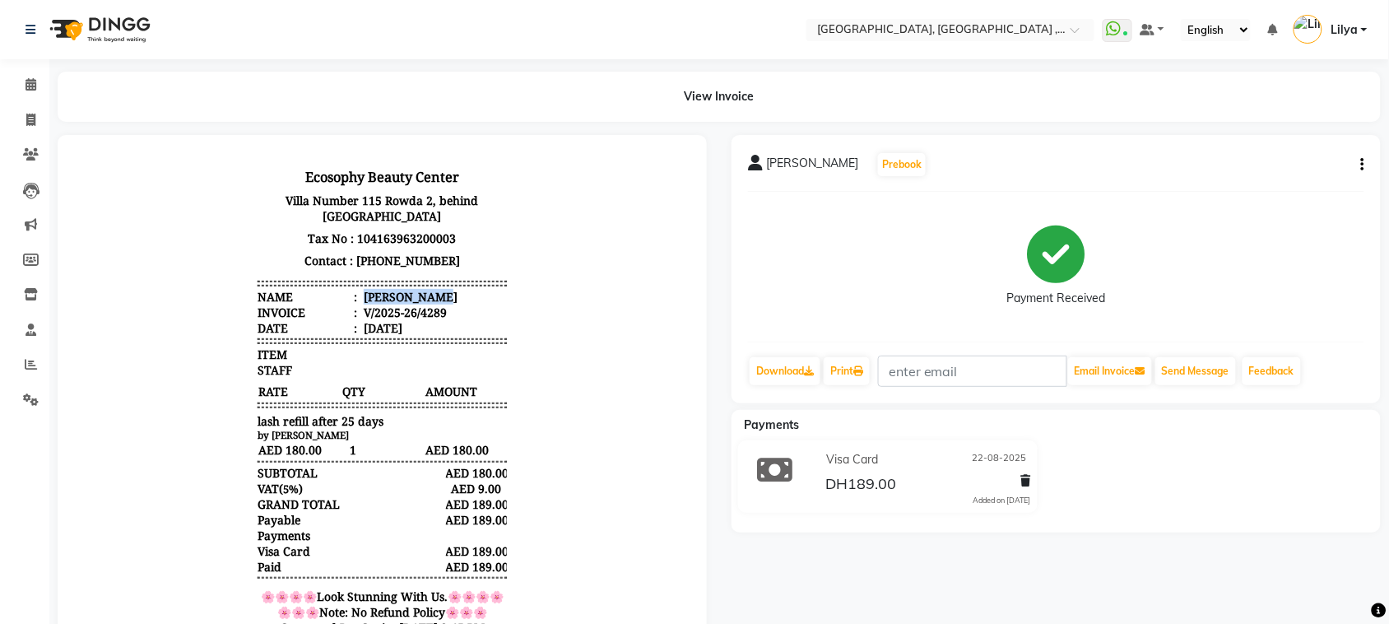
drag, startPoint x: 346, startPoint y: 287, endPoint x: 448, endPoint y: 289, distance: 101.2
click at [448, 289] on header "Ecosophy Beauty Center Villa Number 115 Rowda 2, behind Hamediya Police Station…" at bounding box center [381, 249] width 249 height 171
copy div "Hanane Naser"
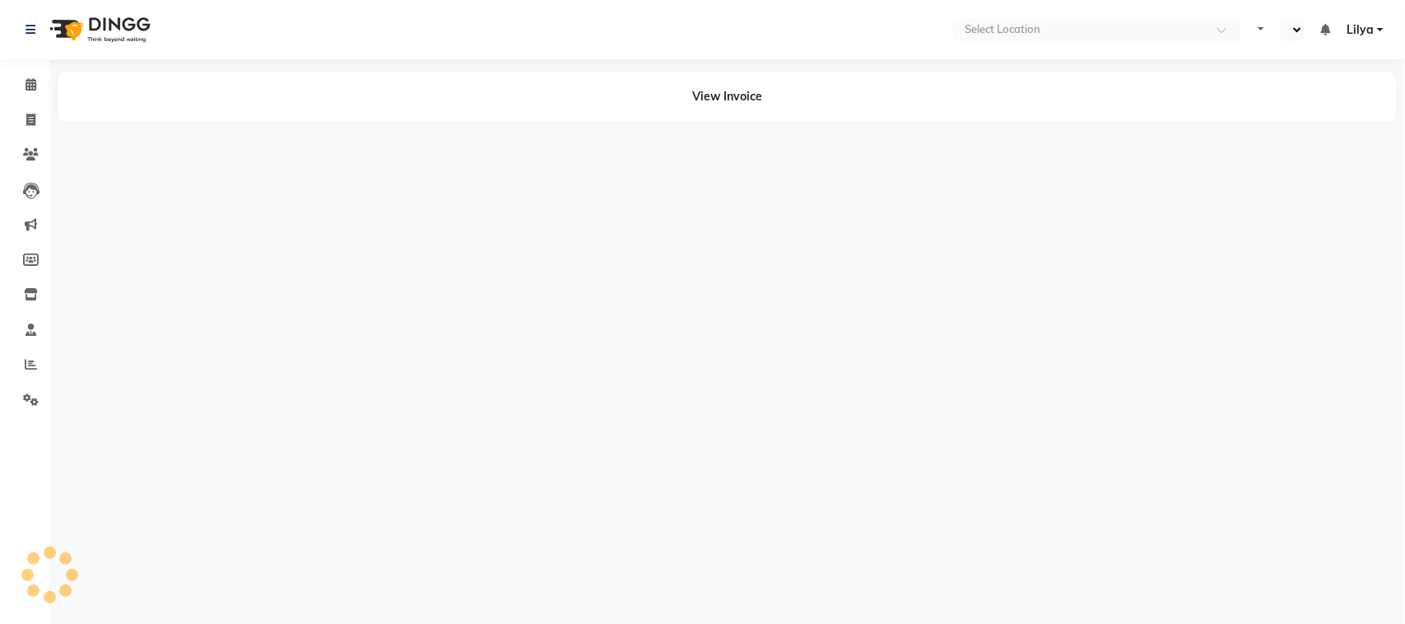
select select "en"
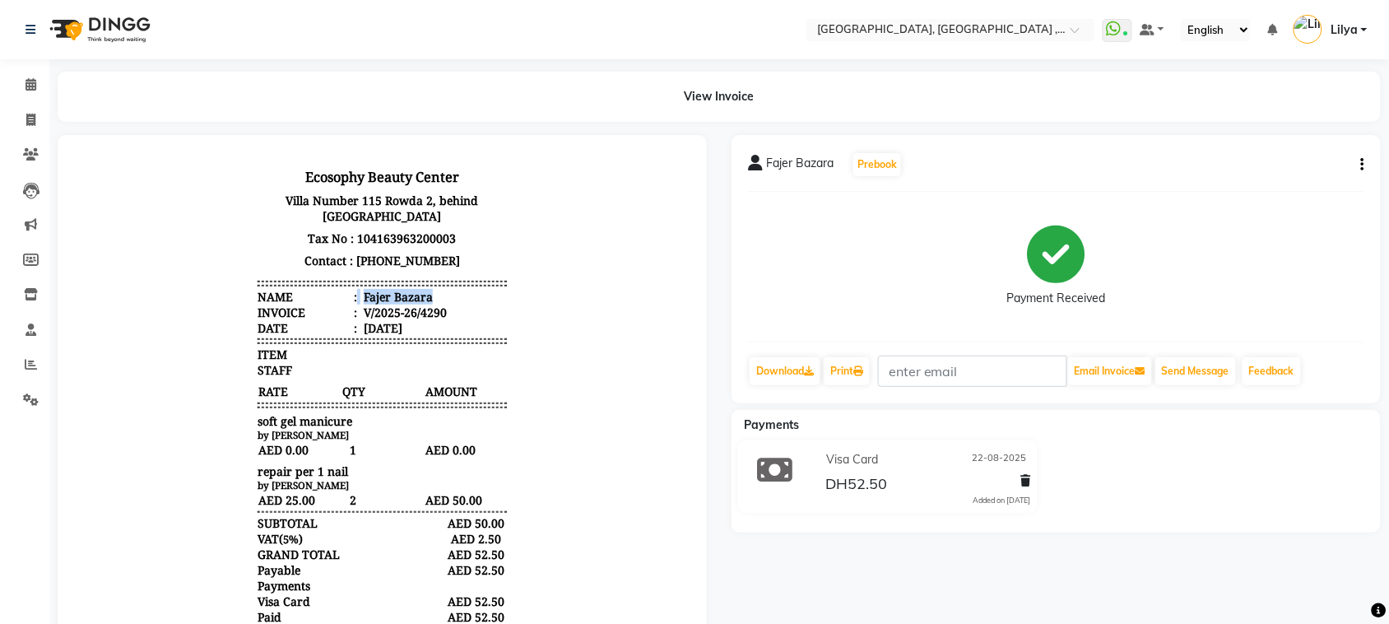
drag, startPoint x: 341, startPoint y: 295, endPoint x: 440, endPoint y: 294, distance: 98.8
click at [440, 294] on li "Name : Fajer Bazara" at bounding box center [381, 296] width 249 height 16
copy li "Fajer Bazara"
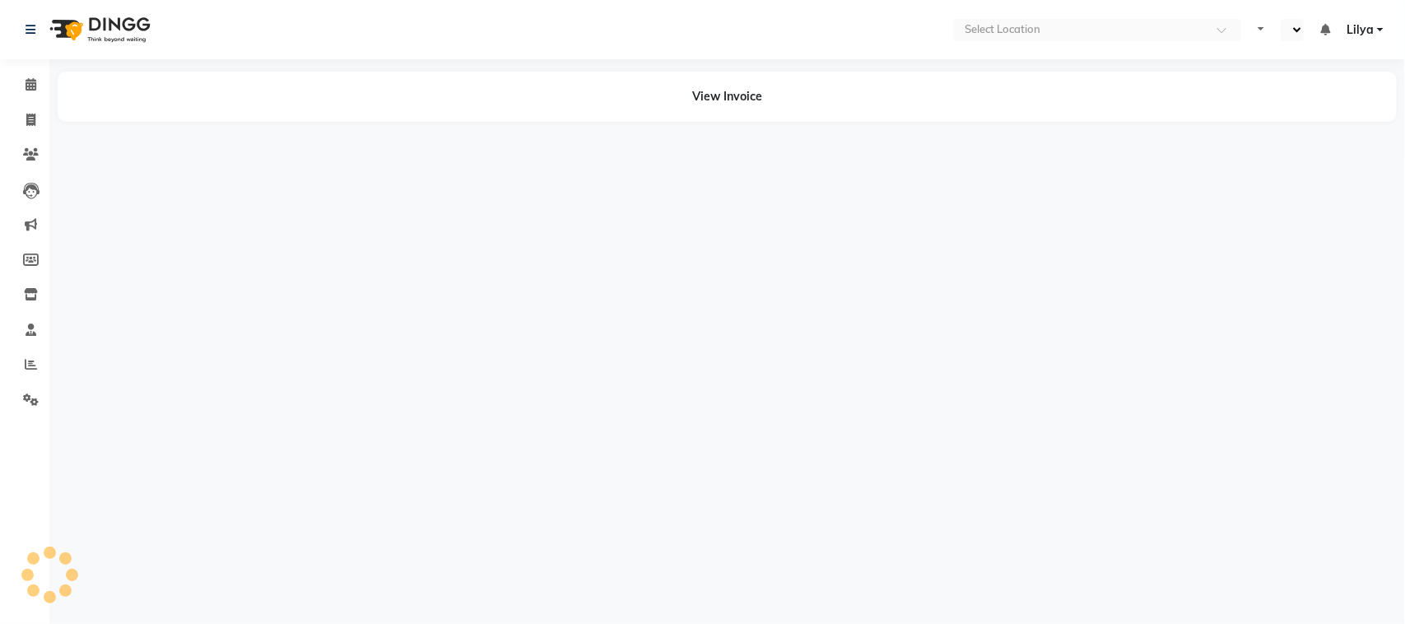
select select "en"
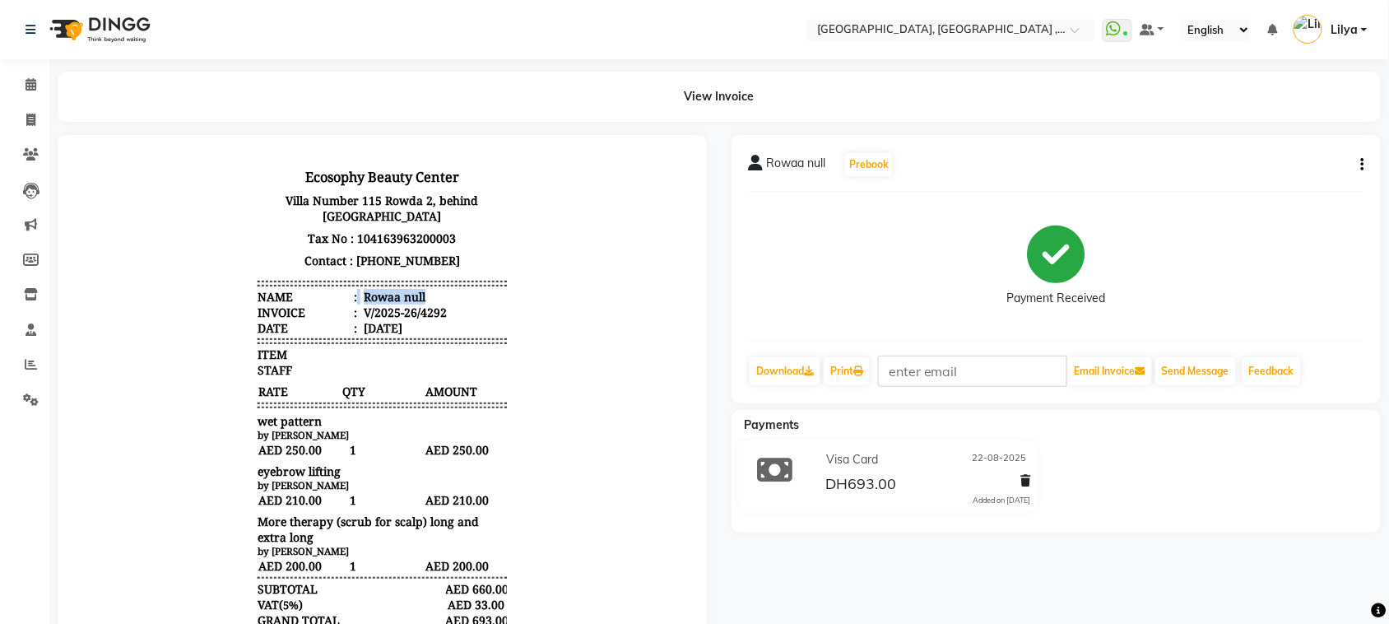
drag, startPoint x: 342, startPoint y: 293, endPoint x: 413, endPoint y: 291, distance: 70.8
click at [413, 291] on li "Name : Rowaa null" at bounding box center [381, 296] width 249 height 16
click at [382, 288] on div "Rowaa null" at bounding box center [392, 296] width 65 height 16
drag, startPoint x: 382, startPoint y: 288, endPoint x: 331, endPoint y: 290, distance: 51.0
click at [331, 290] on li "Name : Rowaa null" at bounding box center [381, 296] width 249 height 16
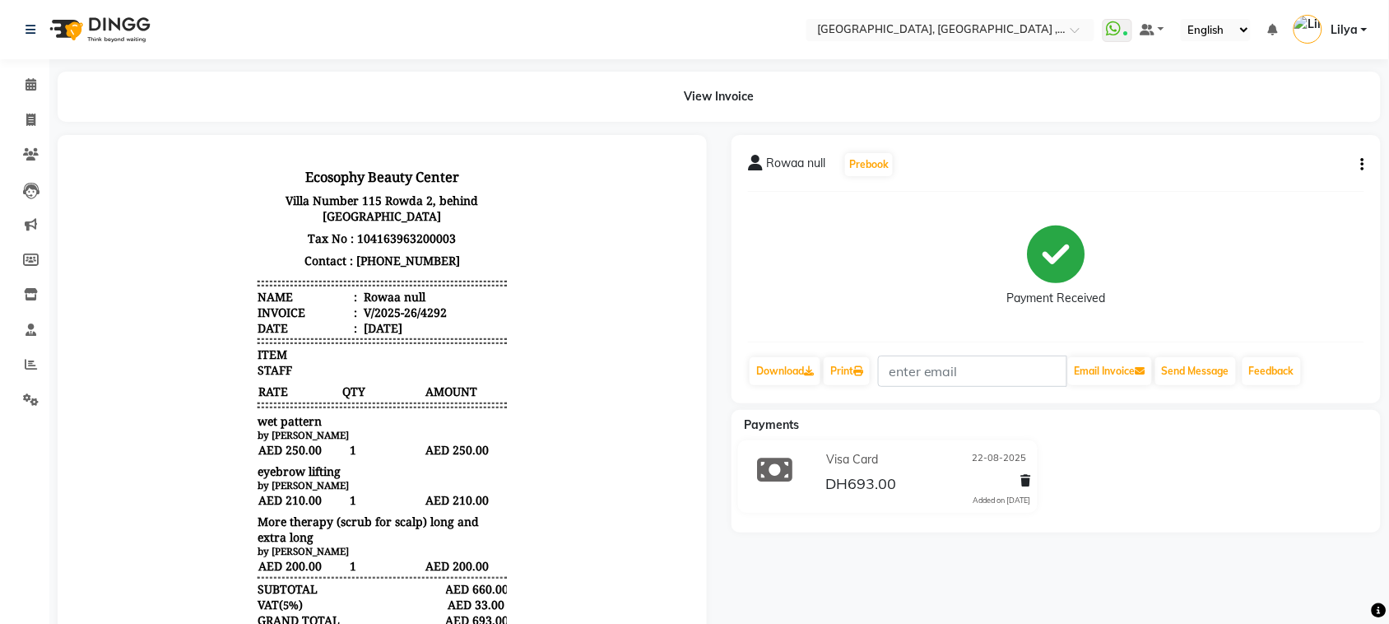
click at [355, 284] on hr at bounding box center [381, 285] width 249 height 2
drag, startPoint x: 341, startPoint y: 293, endPoint x: 388, endPoint y: 297, distance: 46.3
click at [388, 297] on li "Name : Rowaa null" at bounding box center [381, 296] width 249 height 16
copy li "Rowaa"
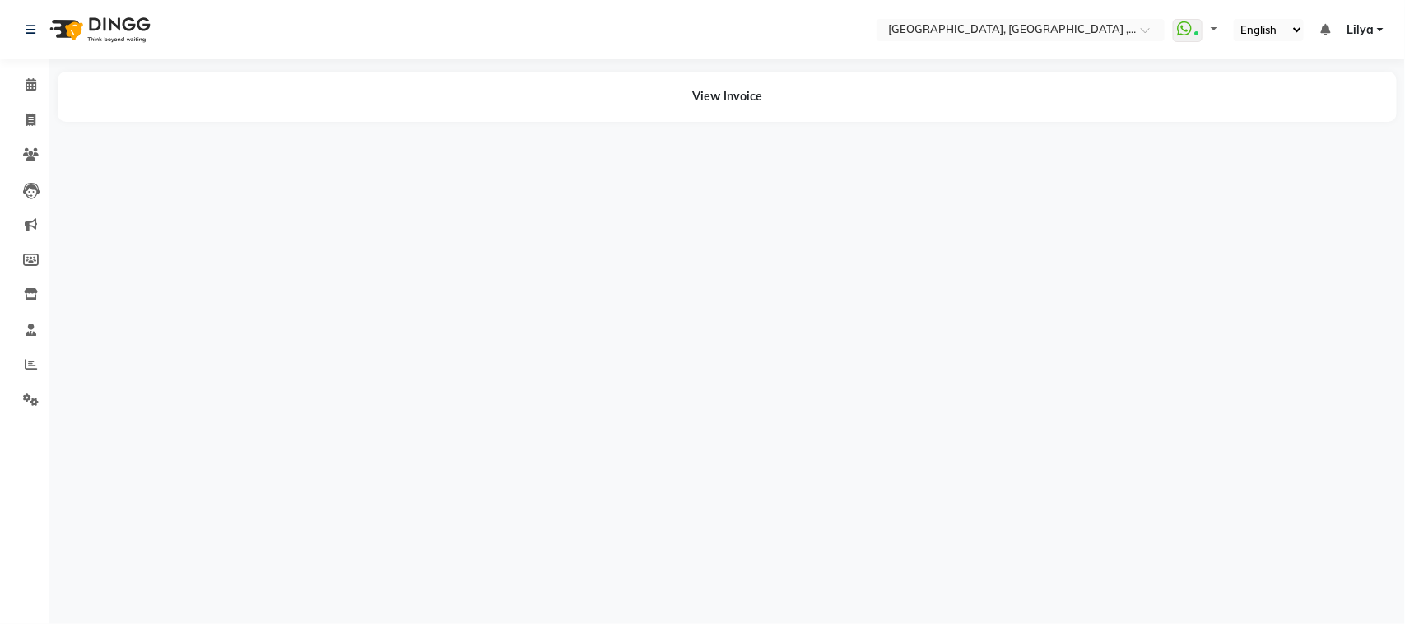
select select "en"
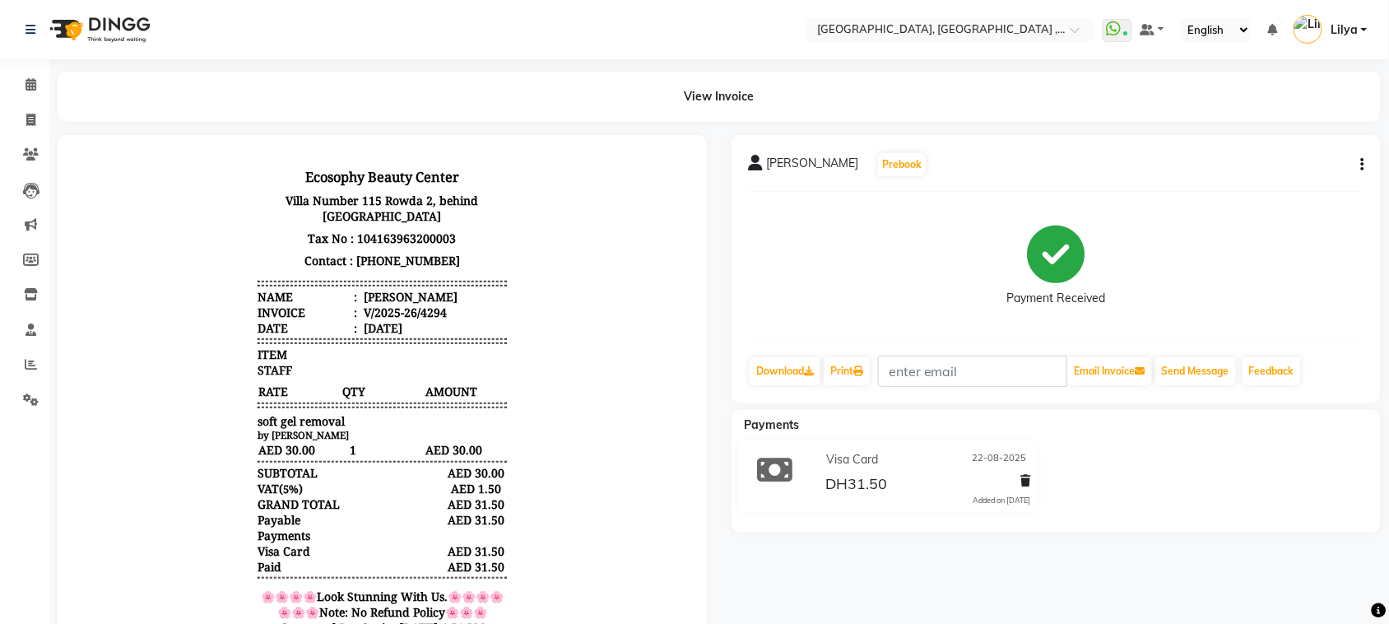
drag, startPoint x: 347, startPoint y: 300, endPoint x: 433, endPoint y: 296, distance: 85.7
click at [433, 296] on li "Name : Aliya Al shamsi" at bounding box center [381, 296] width 249 height 16
copy div "Aliya Al shamsi"
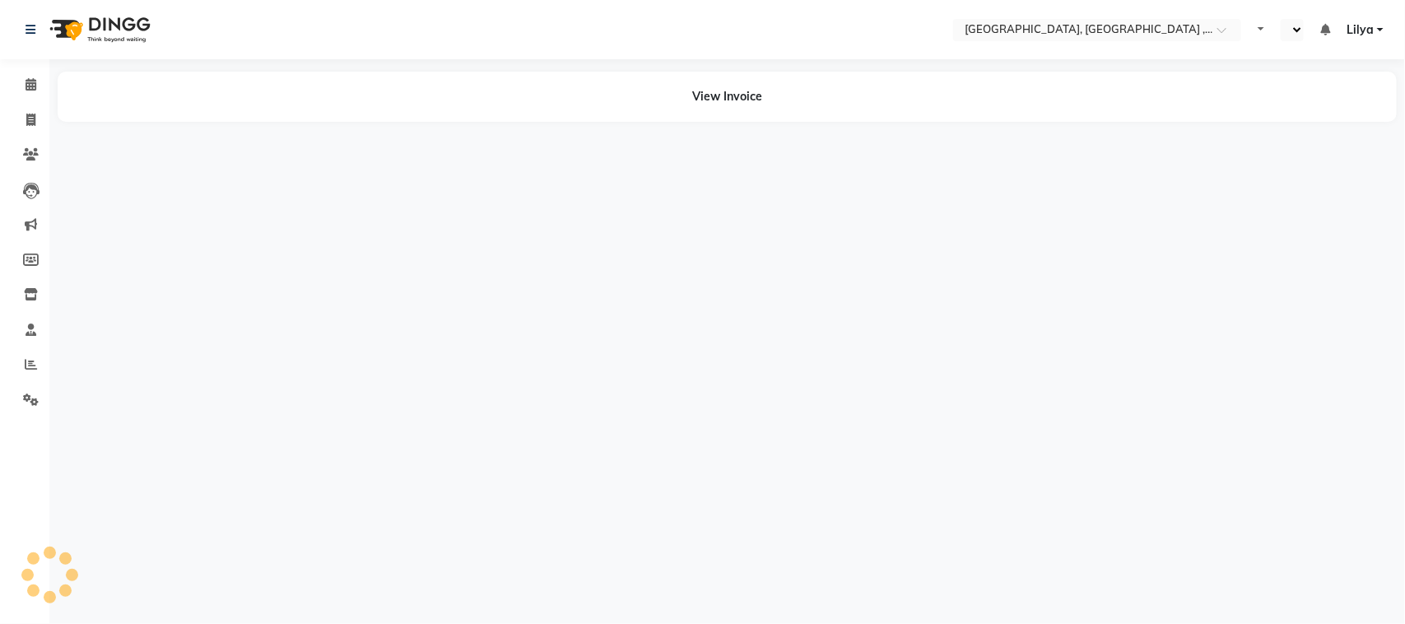
select select "en"
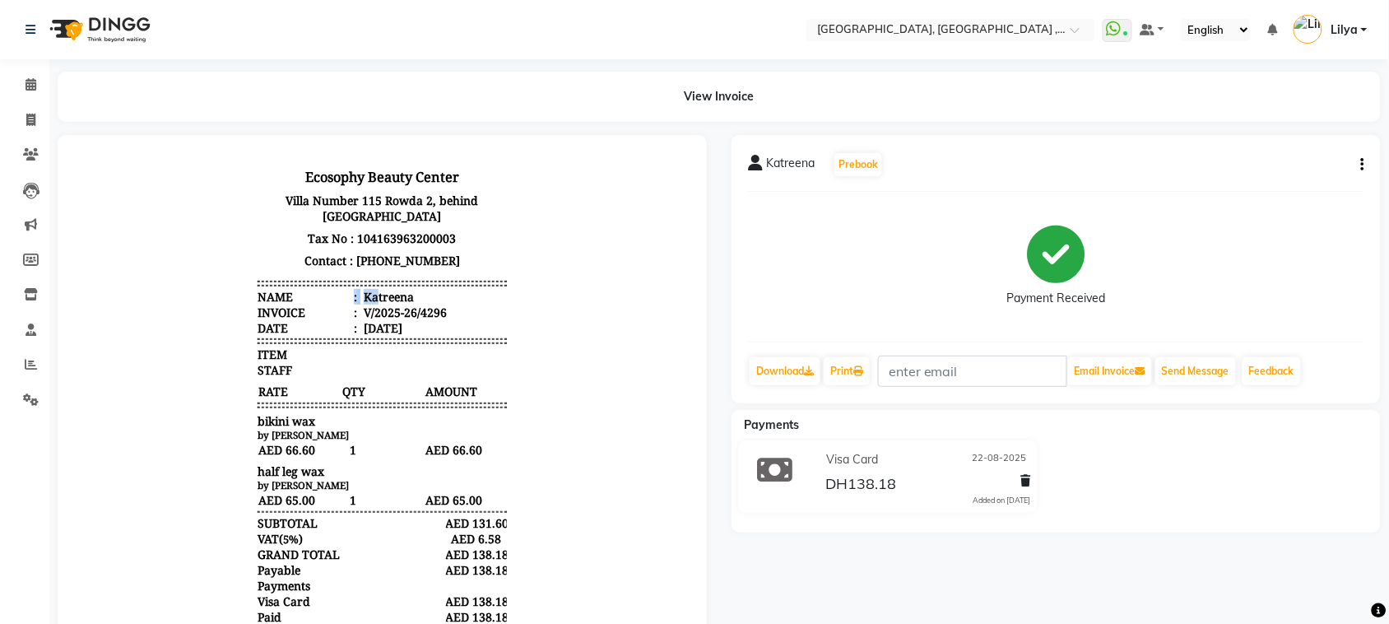
drag, startPoint x: 339, startPoint y: 292, endPoint x: 364, endPoint y: 296, distance: 25.0
click at [364, 296] on li "Name : [PERSON_NAME]" at bounding box center [381, 296] width 249 height 16
click at [360, 294] on div "Katreena" at bounding box center [386, 296] width 53 height 16
drag, startPoint x: 343, startPoint y: 295, endPoint x: 364, endPoint y: 287, distance: 22.2
click at [442, 296] on li "Name : [PERSON_NAME]" at bounding box center [381, 296] width 249 height 16
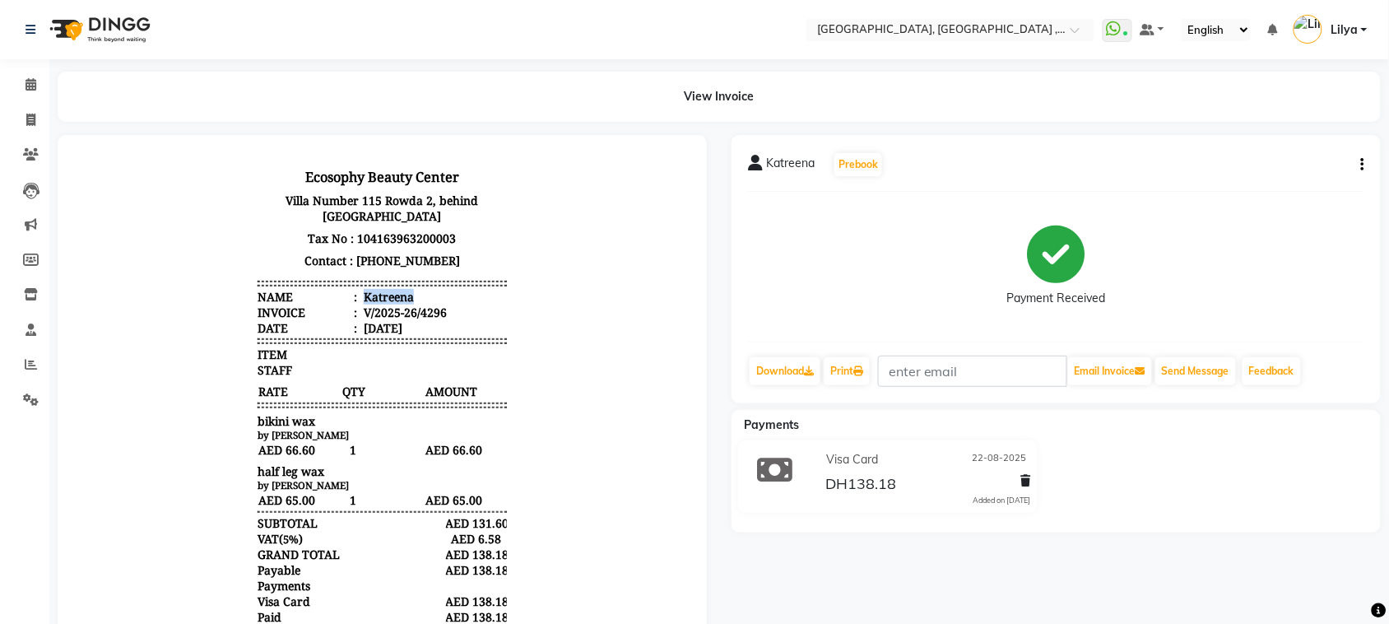
copy div "Katreena"
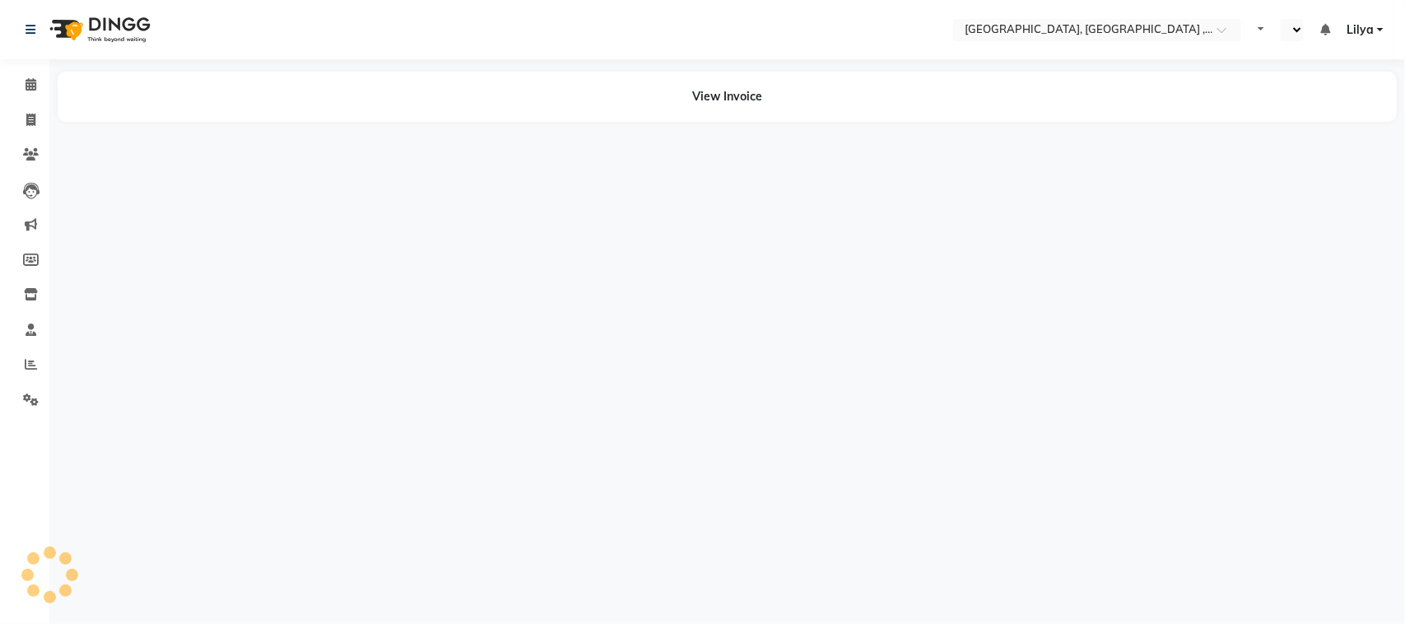
select select "en"
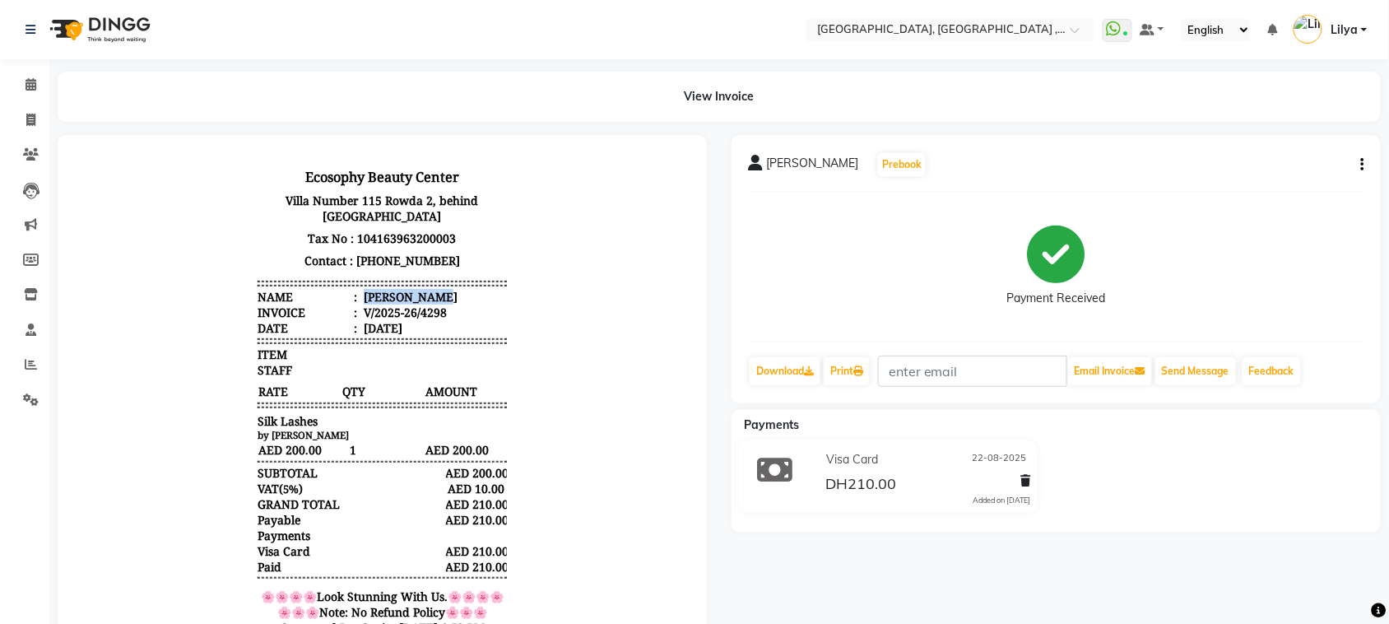
drag, startPoint x: 346, startPoint y: 288, endPoint x: 433, endPoint y: 291, distance: 86.5
click at [433, 291] on li "Name : Shaima Awais" at bounding box center [381, 296] width 249 height 16
copy div "Shaima Awais"
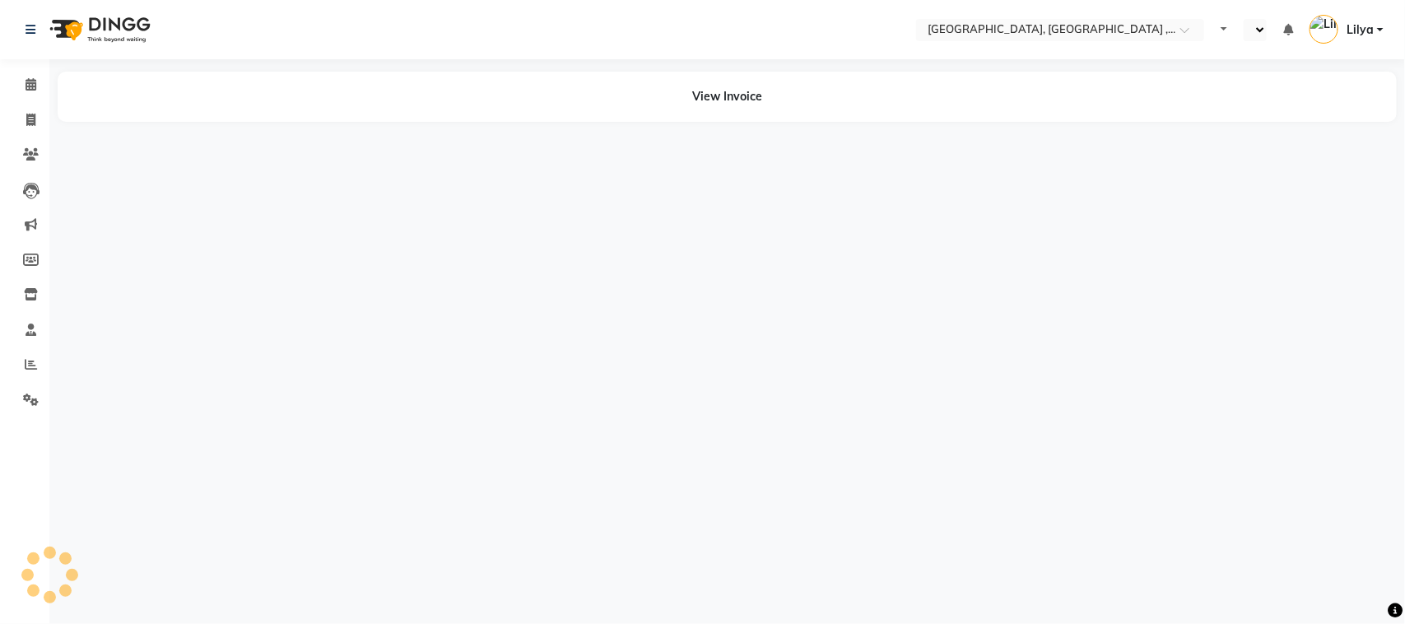
select select "en"
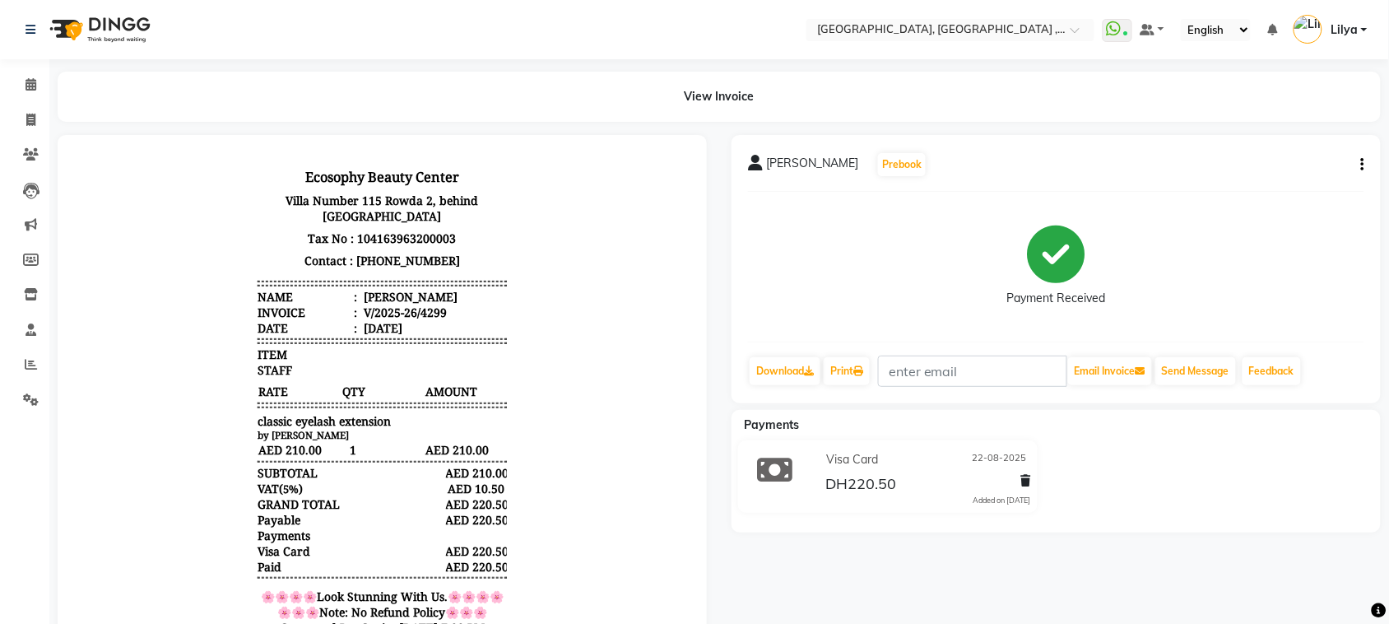
drag, startPoint x: 346, startPoint y: 292, endPoint x: 456, endPoint y: 294, distance: 110.3
click at [456, 294] on li "Name : Fatima al hassani" at bounding box center [381, 296] width 249 height 16
copy div "Fatima al hassani"
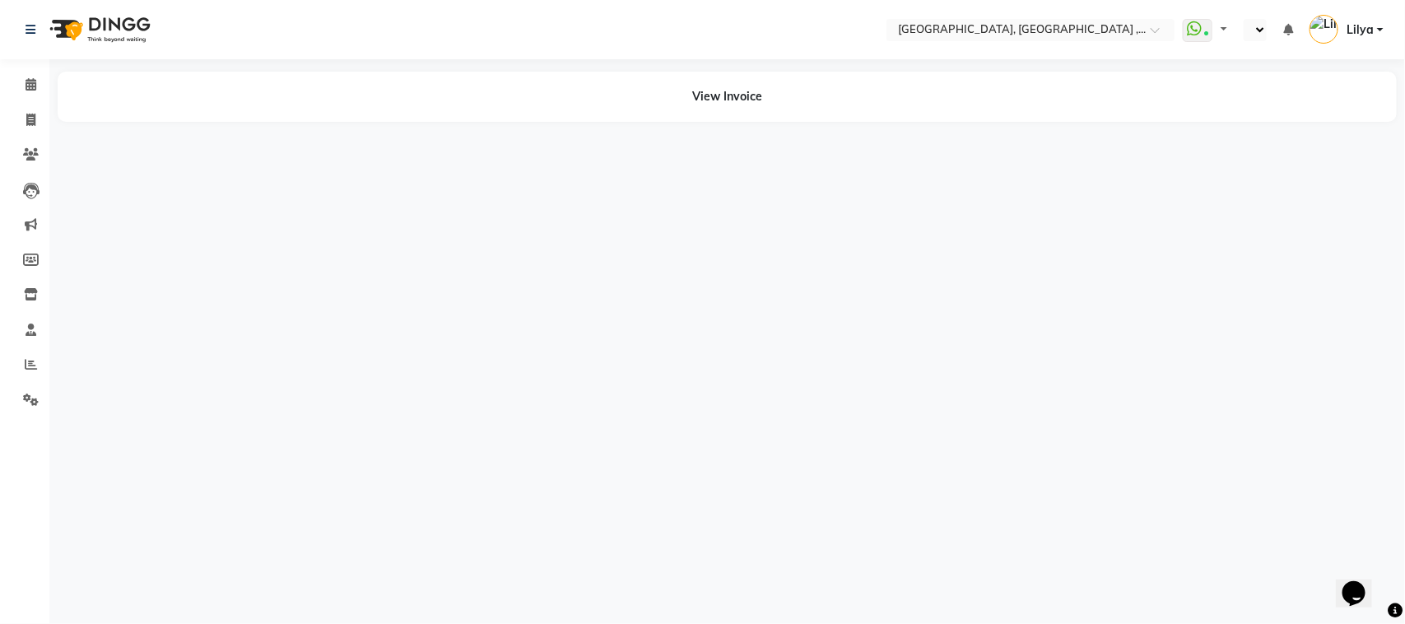
select select "en"
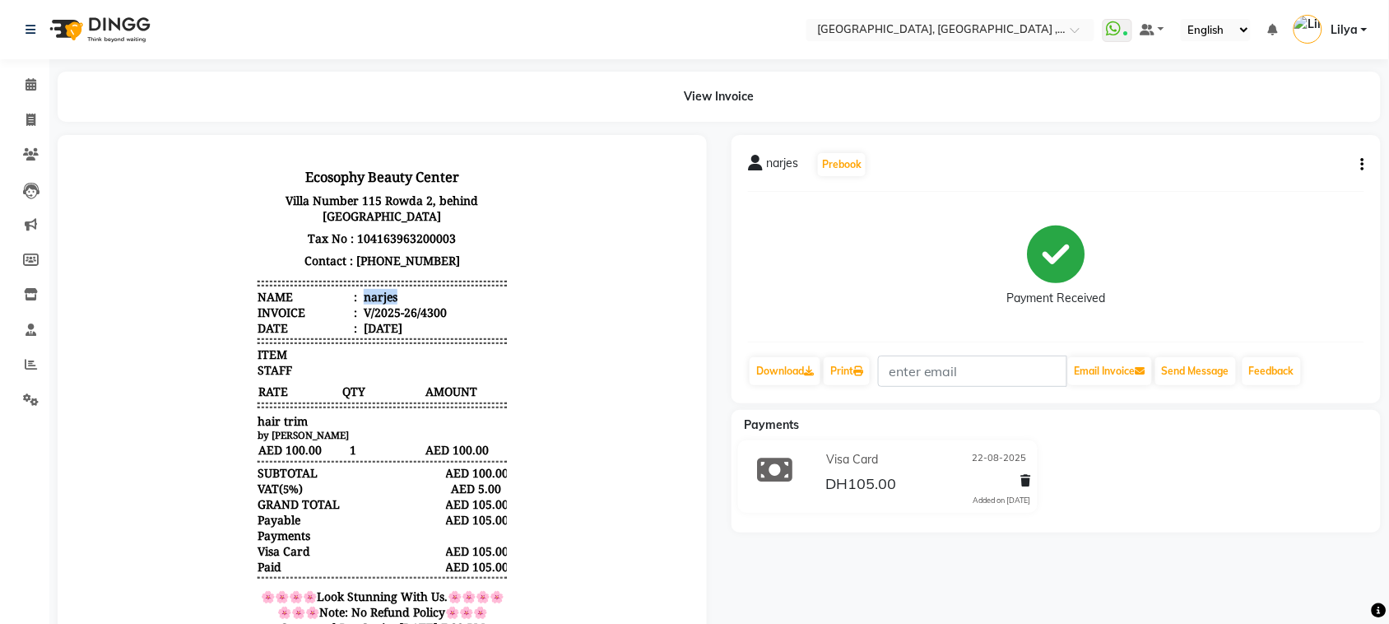
drag, startPoint x: 345, startPoint y: 289, endPoint x: 404, endPoint y: 298, distance: 59.9
click at [404, 298] on li "Name : narjes" at bounding box center [381, 296] width 249 height 16
drag, startPoint x: 347, startPoint y: 292, endPoint x: 411, endPoint y: 297, distance: 64.4
click at [411, 297] on li "Name : narjes" at bounding box center [381, 296] width 249 height 16
copy div "narjes"
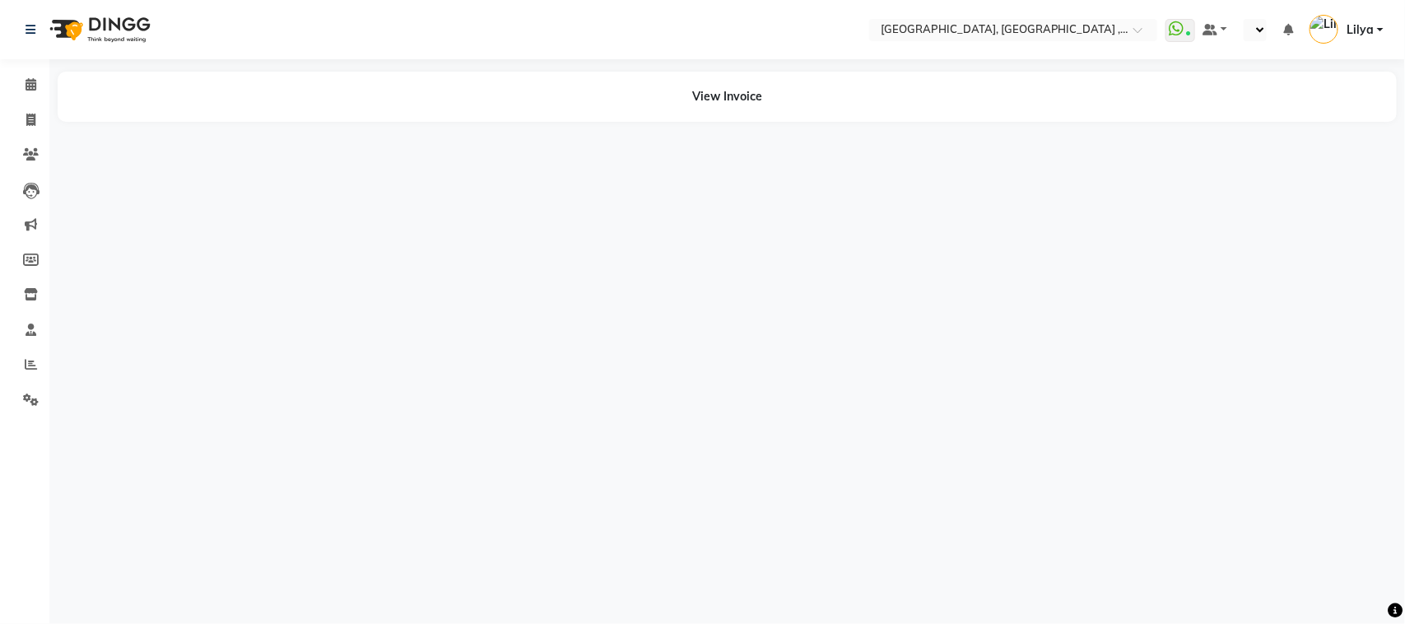
select select "en"
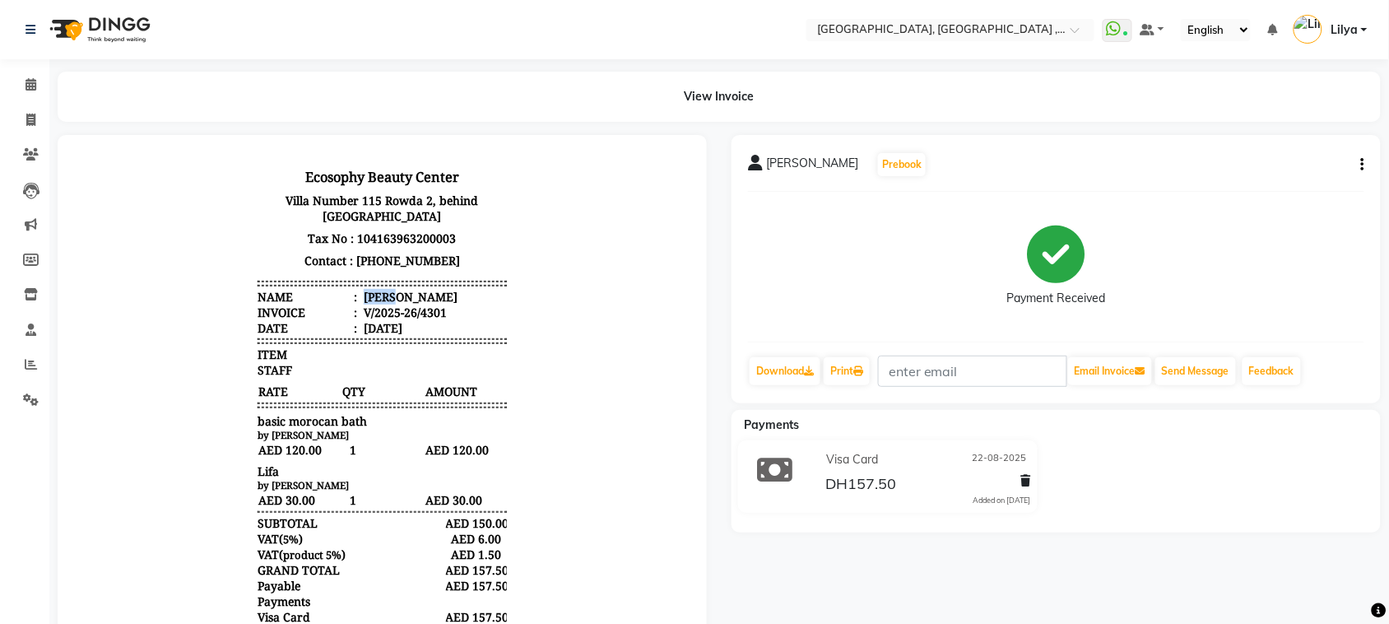
drag, startPoint x: 346, startPoint y: 295, endPoint x: 412, endPoint y: 302, distance: 66.2
click at [412, 302] on li "Name : Nancy" at bounding box center [381, 296] width 249 height 16
drag, startPoint x: 370, startPoint y: 302, endPoint x: 391, endPoint y: 300, distance: 20.6
click at [391, 300] on li "Name : Nancy" at bounding box center [381, 296] width 249 height 16
copy div "Nancy"
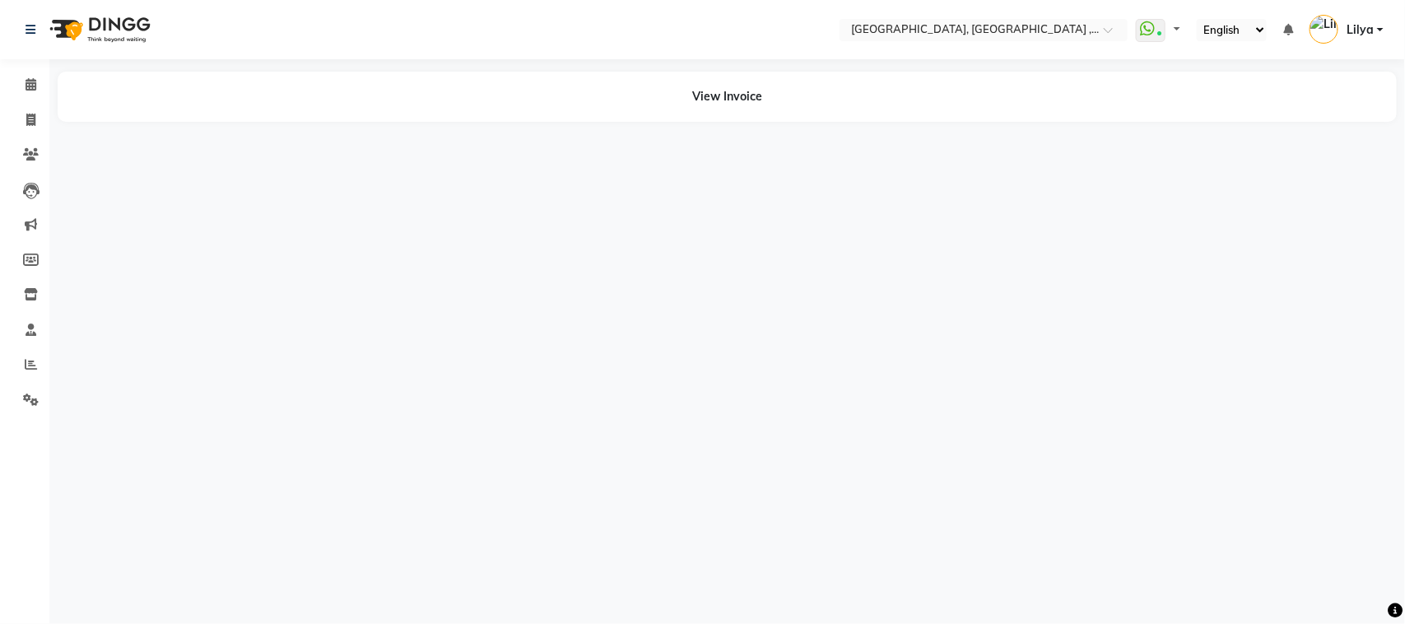
select select "en"
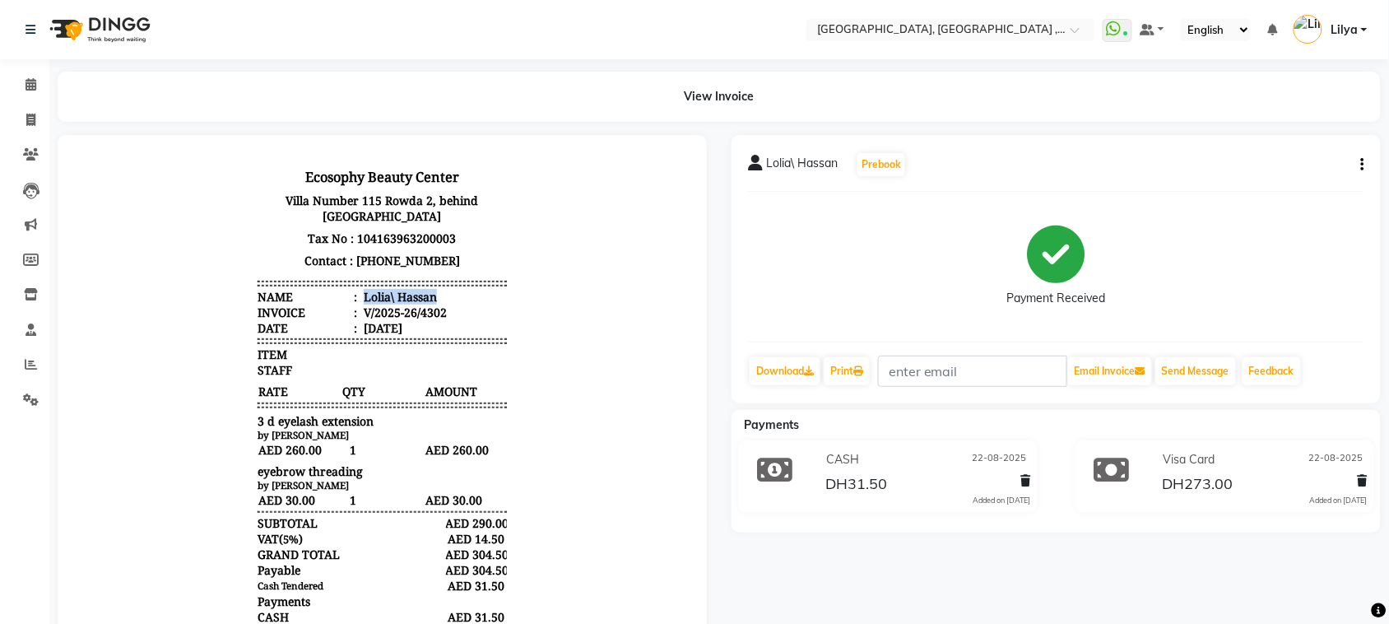
drag, startPoint x: 347, startPoint y: 300, endPoint x: 420, endPoint y: 294, distance: 72.7
click at [420, 294] on div "Lolia\ Hassan" at bounding box center [398, 296] width 77 height 16
copy div "Lolia\ Hassan"
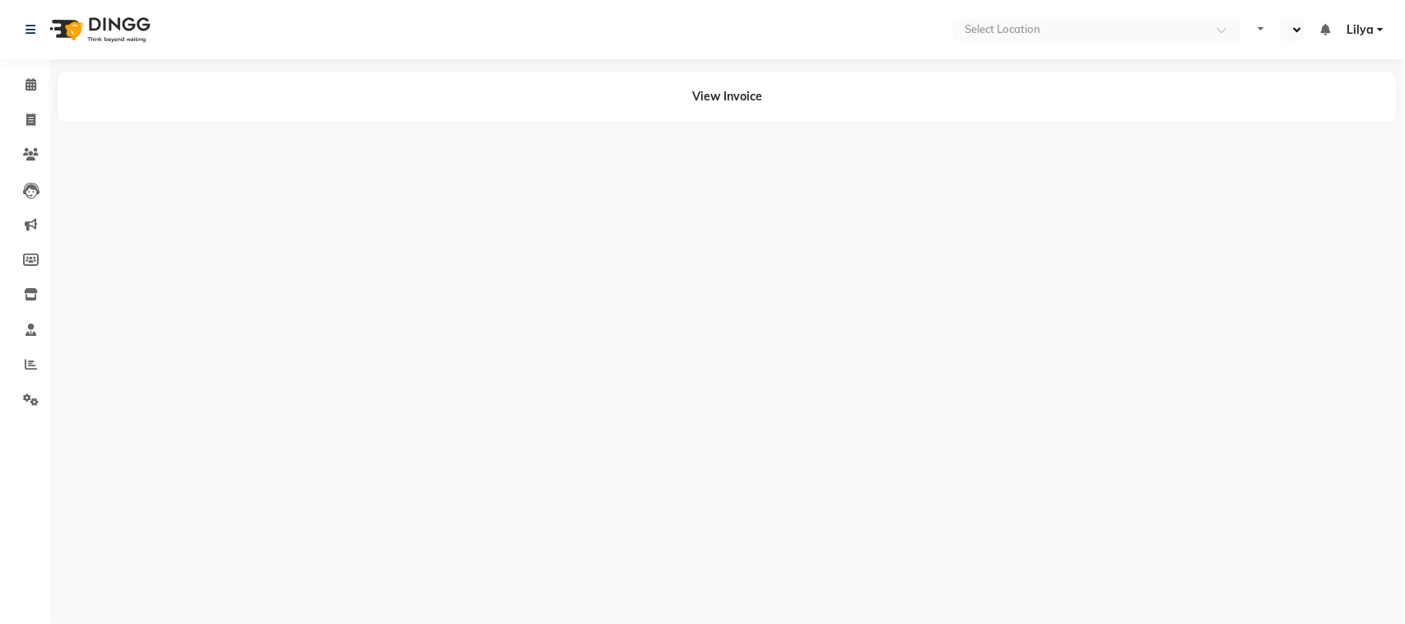
select select "en"
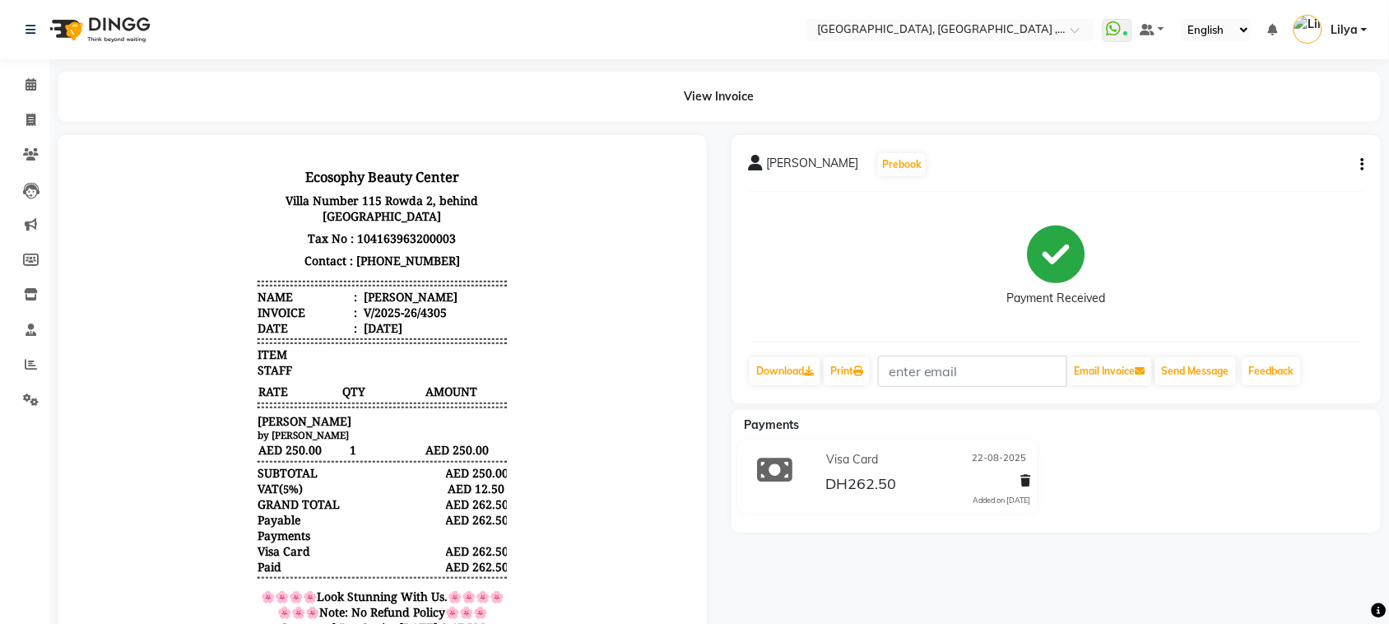
drag, startPoint x: 343, startPoint y: 291, endPoint x: 448, endPoint y: 300, distance: 104.9
click at [448, 300] on li "Name : Reem al huseni" at bounding box center [381, 296] width 249 height 16
copy div "Reem al huseni"
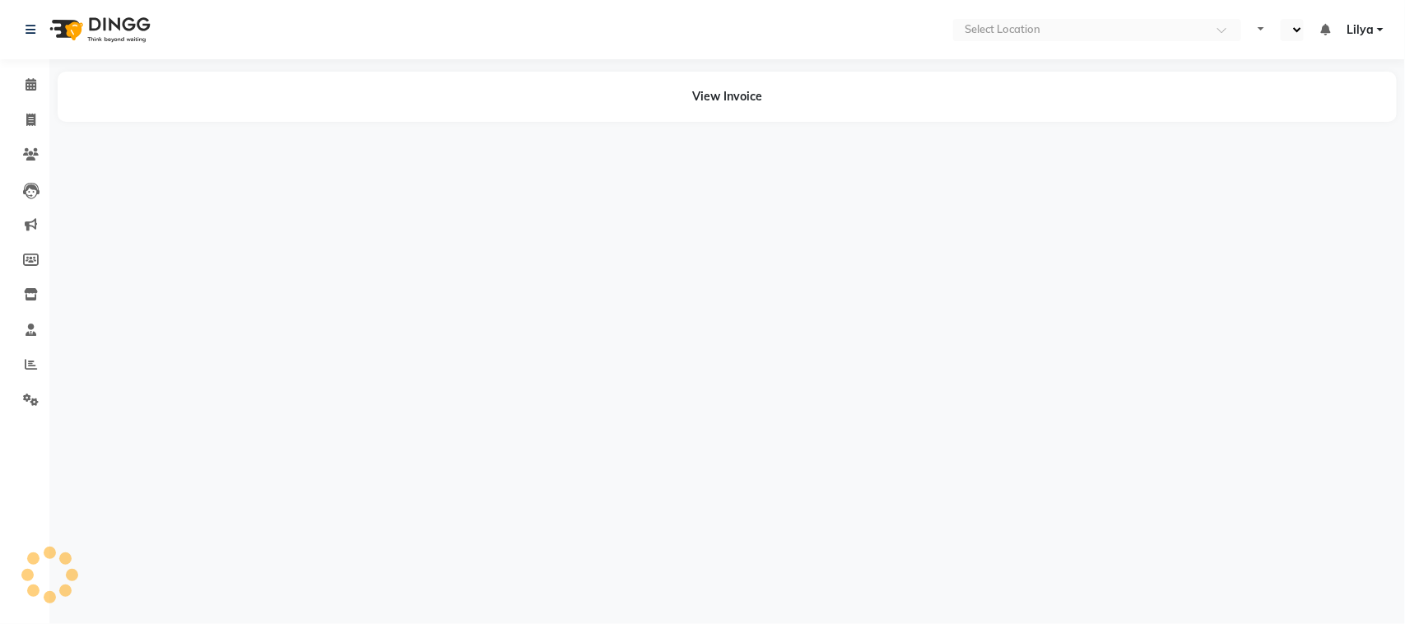
select select "en"
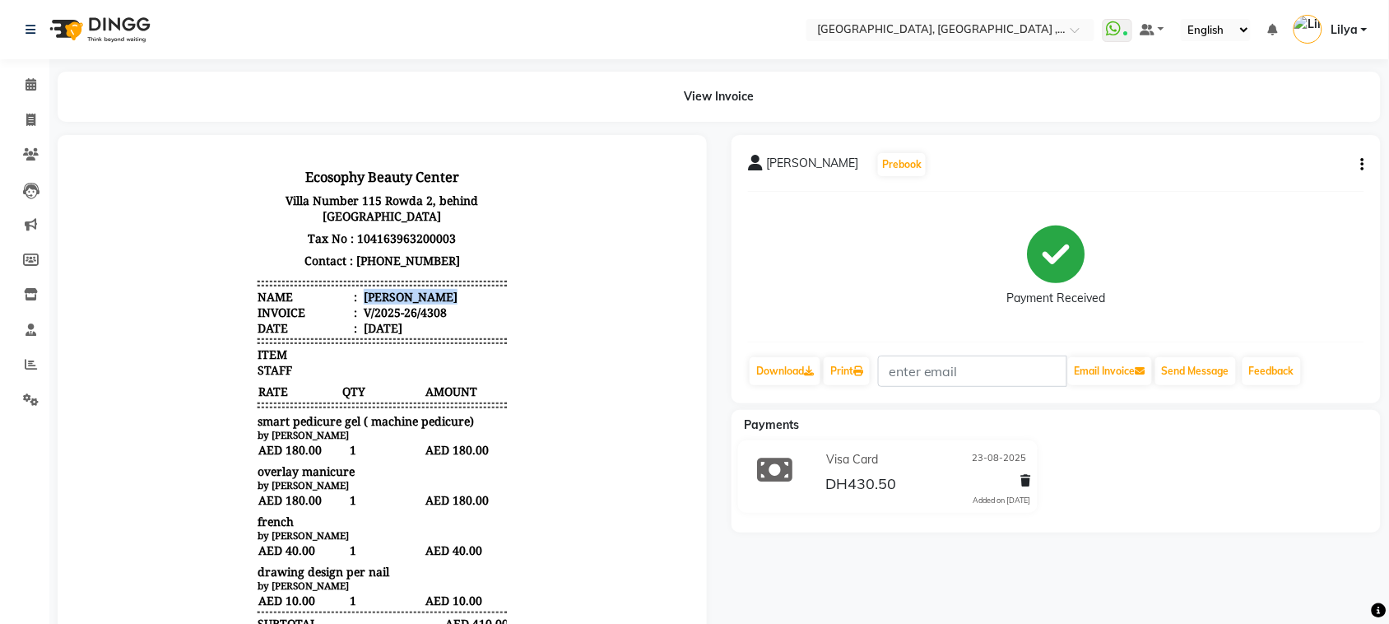
drag, startPoint x: 345, startPoint y: 294, endPoint x: 453, endPoint y: 295, distance: 107.8
click at [453, 295] on li "Name : [PERSON_NAME]" at bounding box center [381, 296] width 249 height 16
copy div "hagar mahmoud"
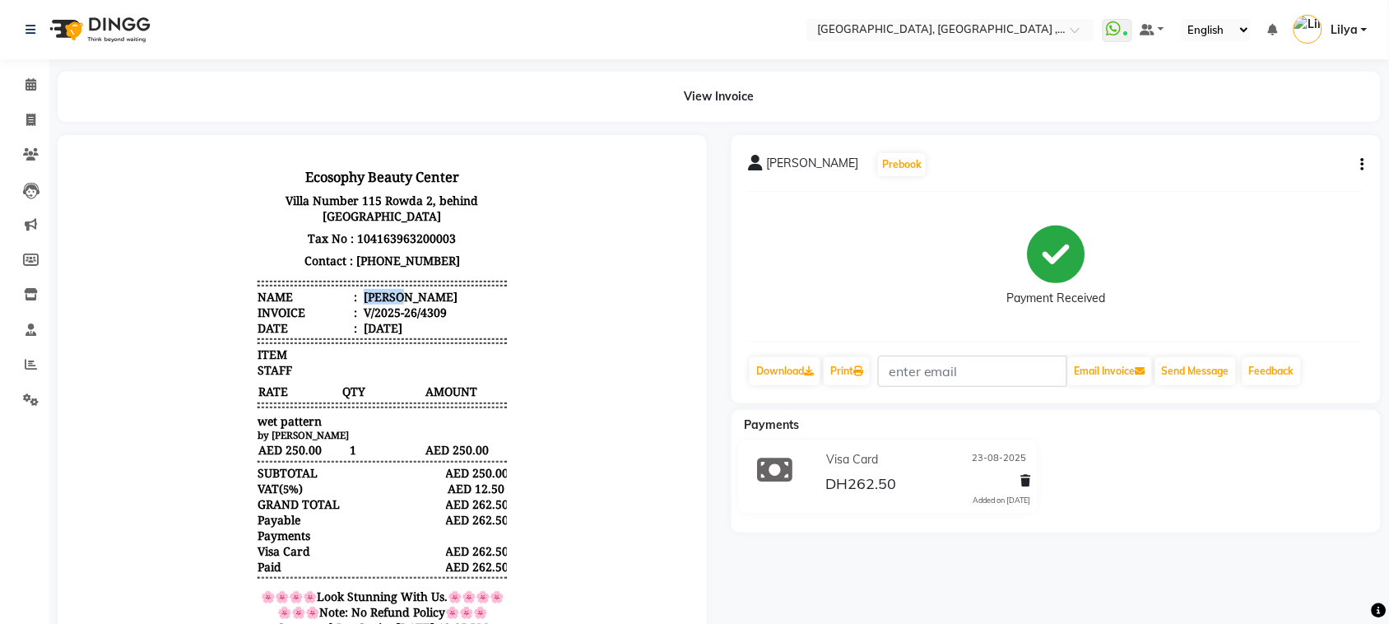
drag, startPoint x: 347, startPoint y: 294, endPoint x: 404, endPoint y: 300, distance: 57.2
click at [404, 300] on li "Name : Ayesha" at bounding box center [381, 296] width 249 height 16
copy div "Ayesha"
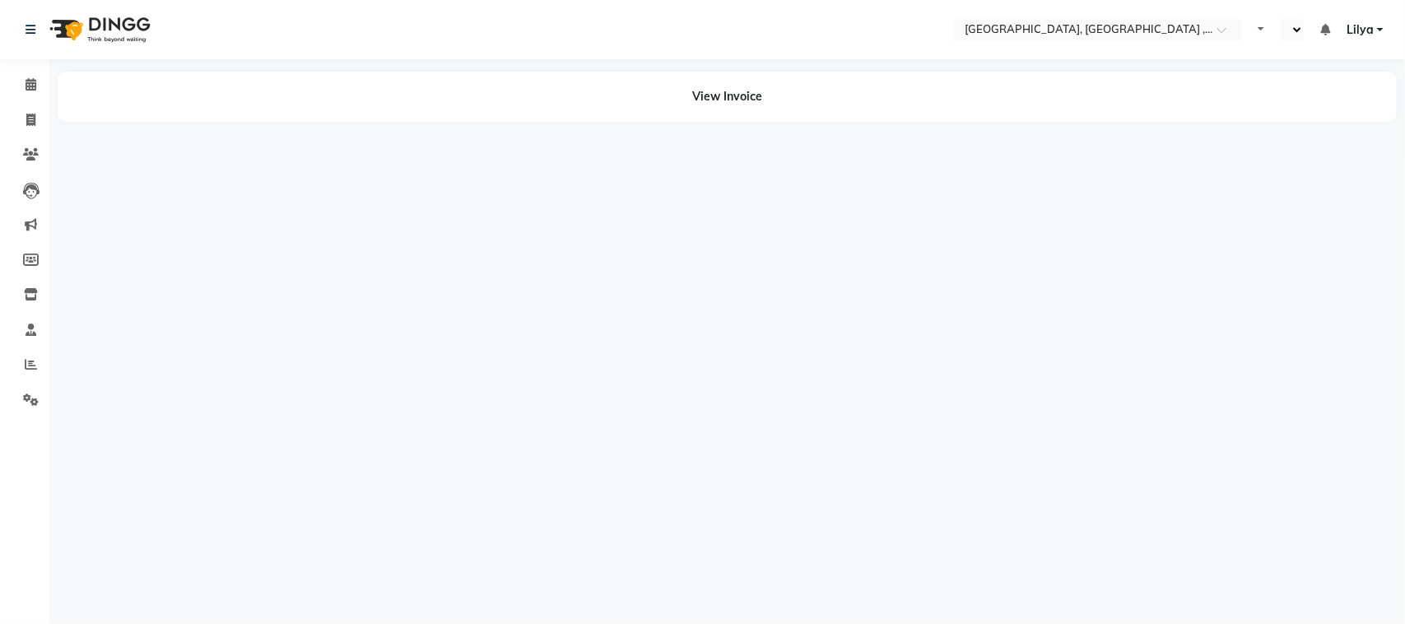
select select "en"
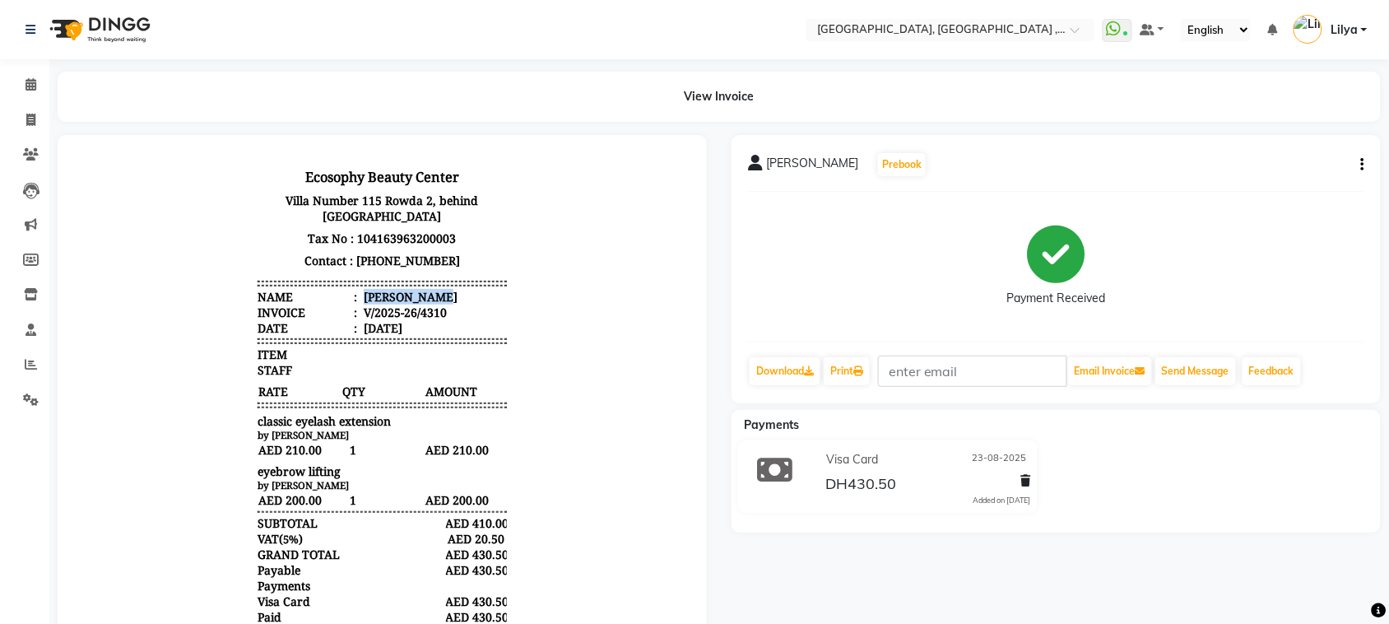
drag, startPoint x: 345, startPoint y: 290, endPoint x: 449, endPoint y: 294, distance: 104.6
click at [449, 294] on li "Name : Reem Mohamed" at bounding box center [381, 296] width 249 height 16
copy div "Reem Mohamed"
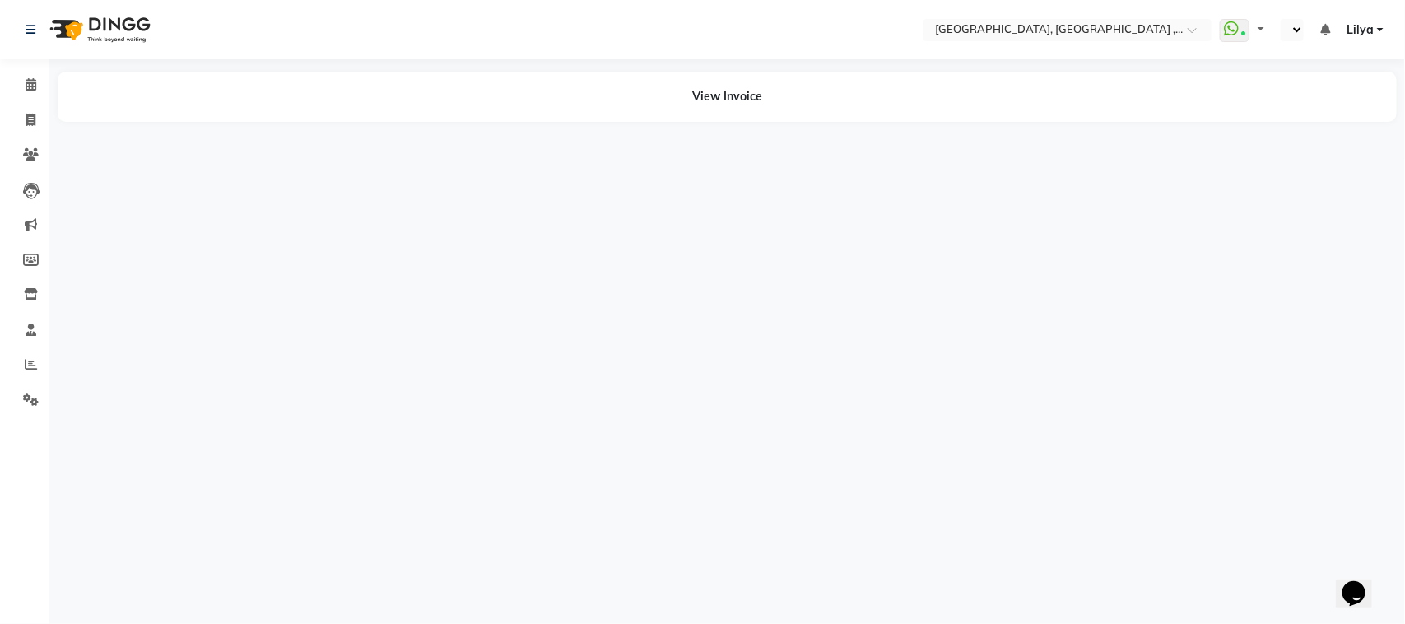
select select "en"
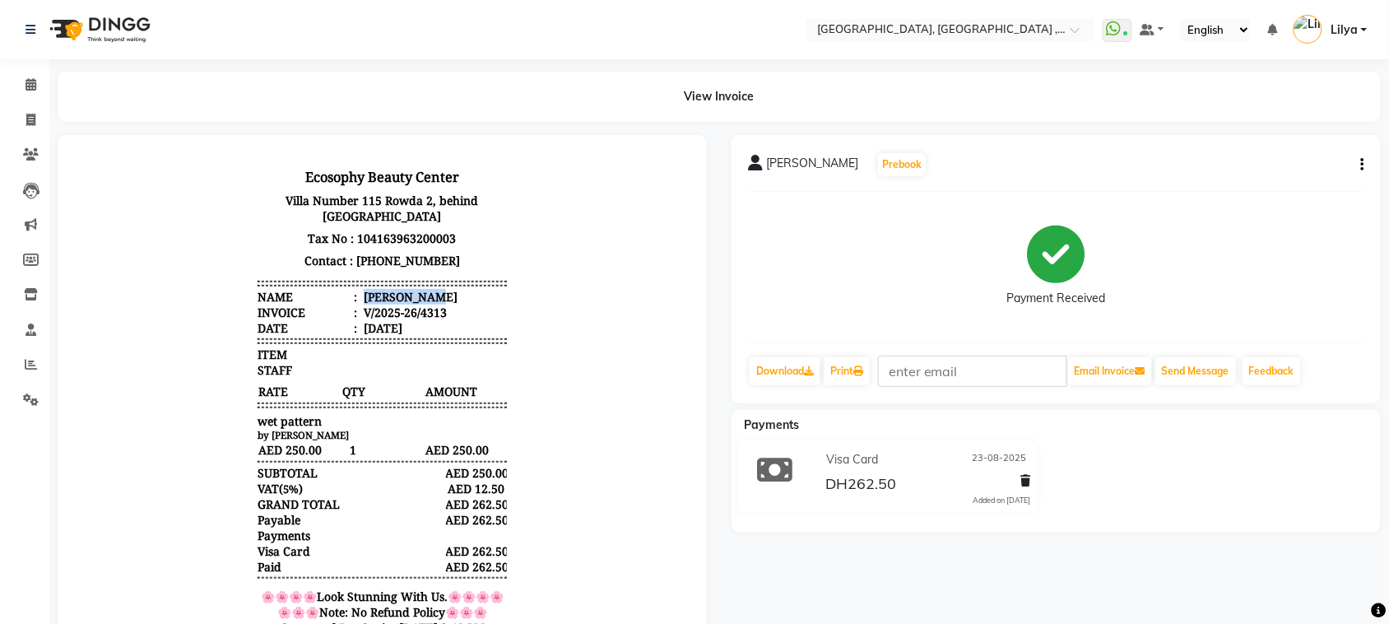
drag, startPoint x: 350, startPoint y: 293, endPoint x: 434, endPoint y: 293, distance: 83.9
click at [434, 293] on li "Name : [PERSON_NAME]" at bounding box center [381, 296] width 249 height 16
copy div "[PERSON_NAME]"
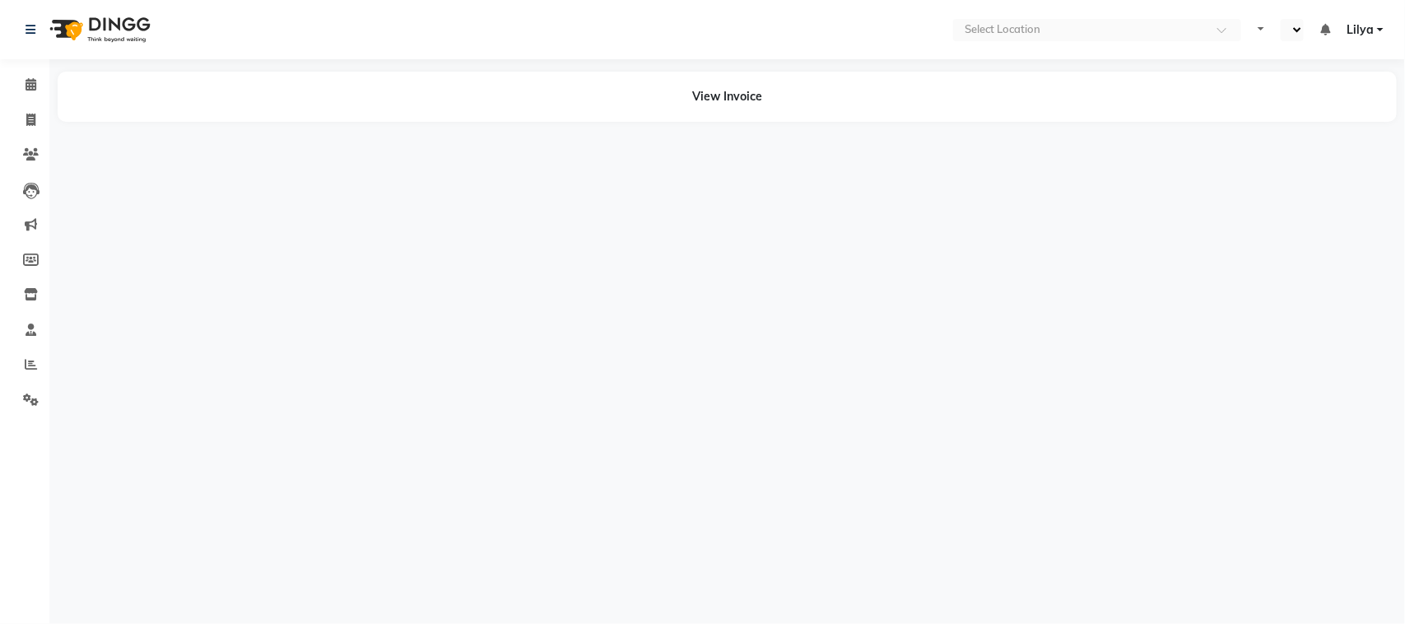
select select "en"
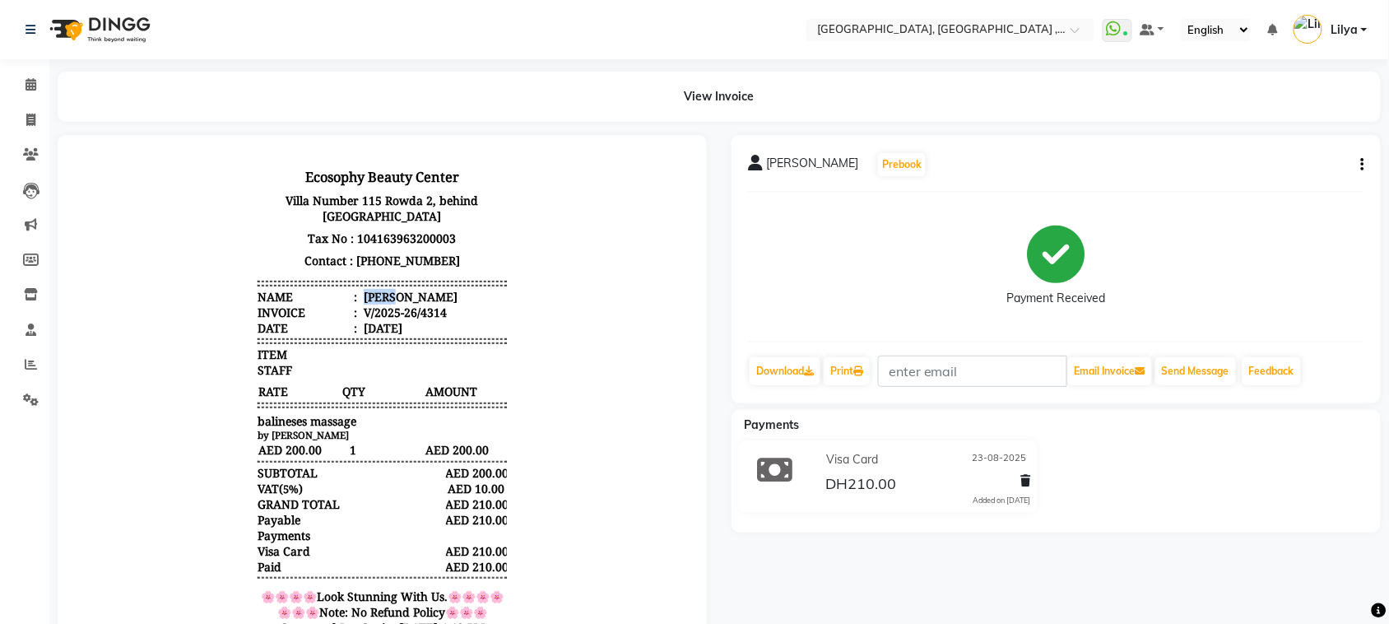
drag, startPoint x: 347, startPoint y: 293, endPoint x: 382, endPoint y: 296, distance: 34.7
click at [382, 296] on div "[PERSON_NAME]" at bounding box center [408, 296] width 97 height 16
click at [360, 292] on div "[PERSON_NAME]" at bounding box center [408, 296] width 97 height 16
drag, startPoint x: 346, startPoint y: 292, endPoint x: 420, endPoint y: 300, distance: 74.4
click at [420, 300] on li "Name : Rebecca" at bounding box center [381, 296] width 249 height 16
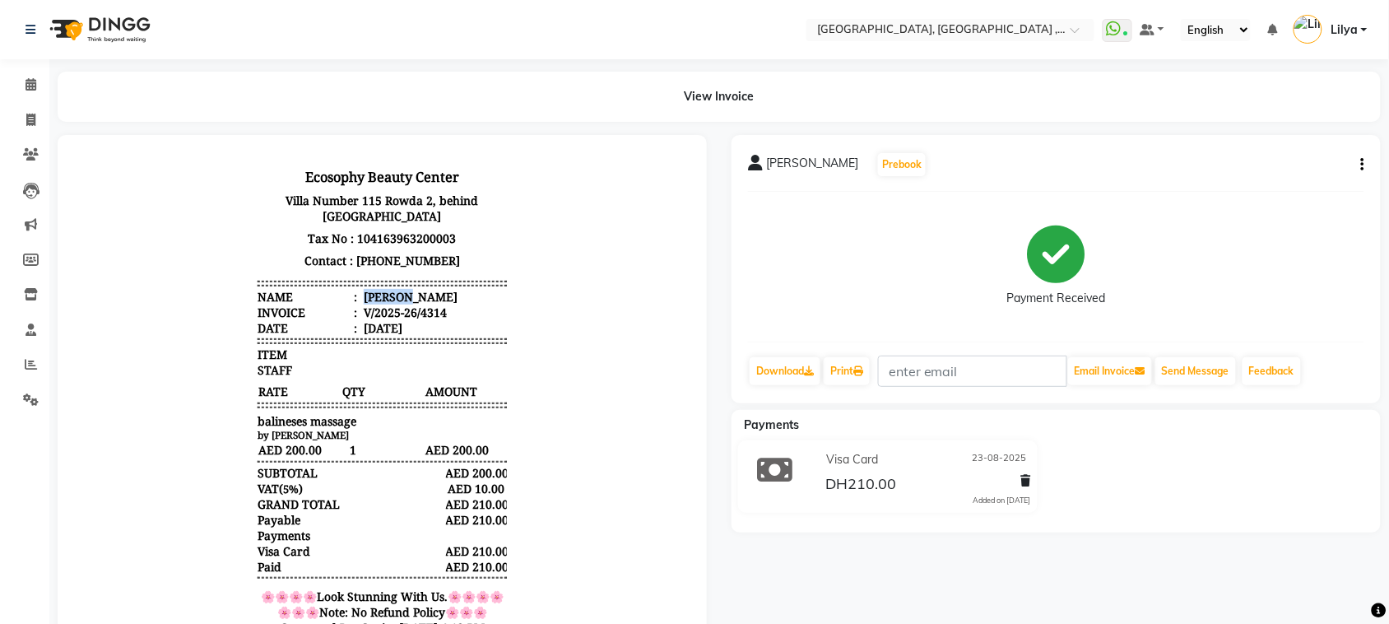
copy div "Rebecca"
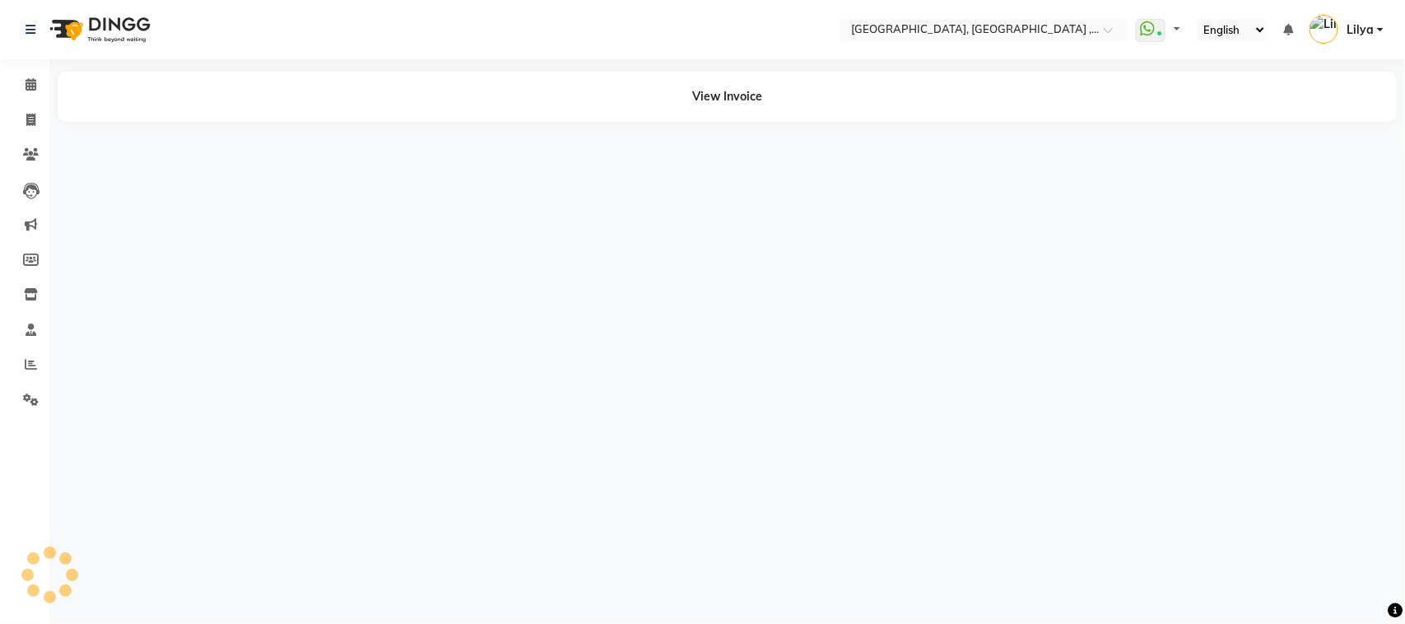
select select "en"
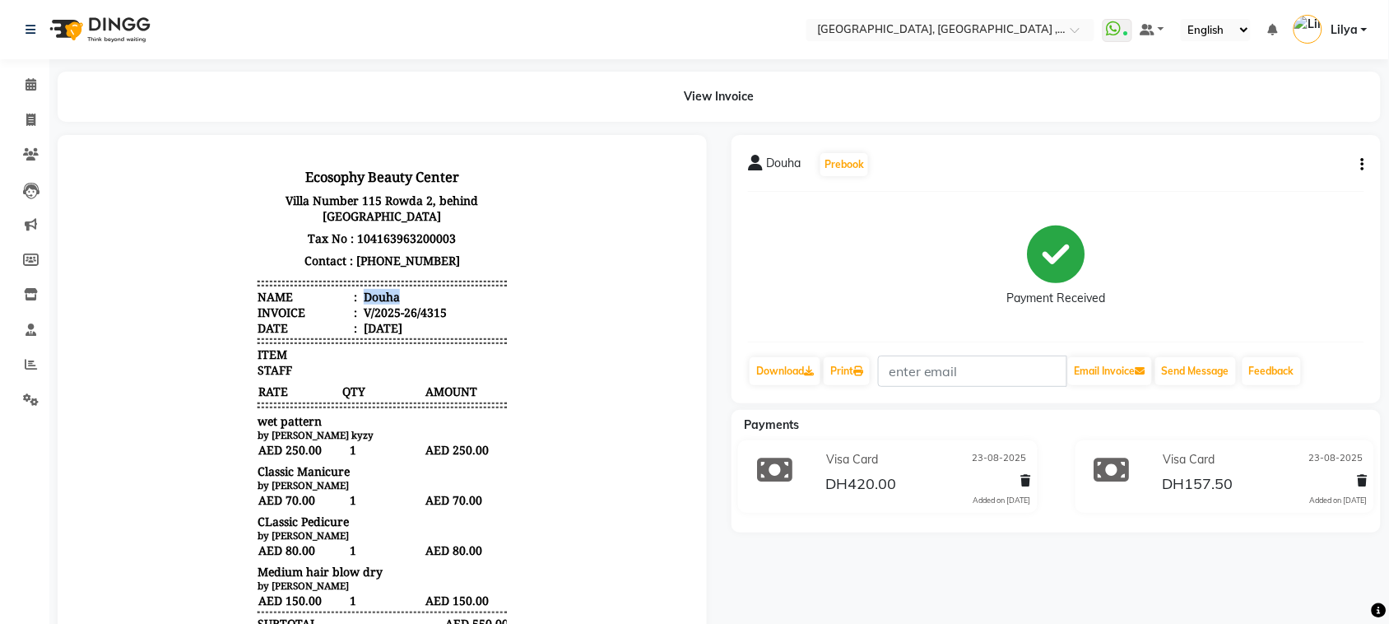
drag, startPoint x: 346, startPoint y: 291, endPoint x: 383, endPoint y: 296, distance: 37.4
click at [383, 296] on div "Douha" at bounding box center [379, 296] width 39 height 16
drag, startPoint x: 345, startPoint y: 292, endPoint x: 401, endPoint y: 297, distance: 56.2
click at [401, 297] on li "Name : Douha" at bounding box center [381, 296] width 249 height 16
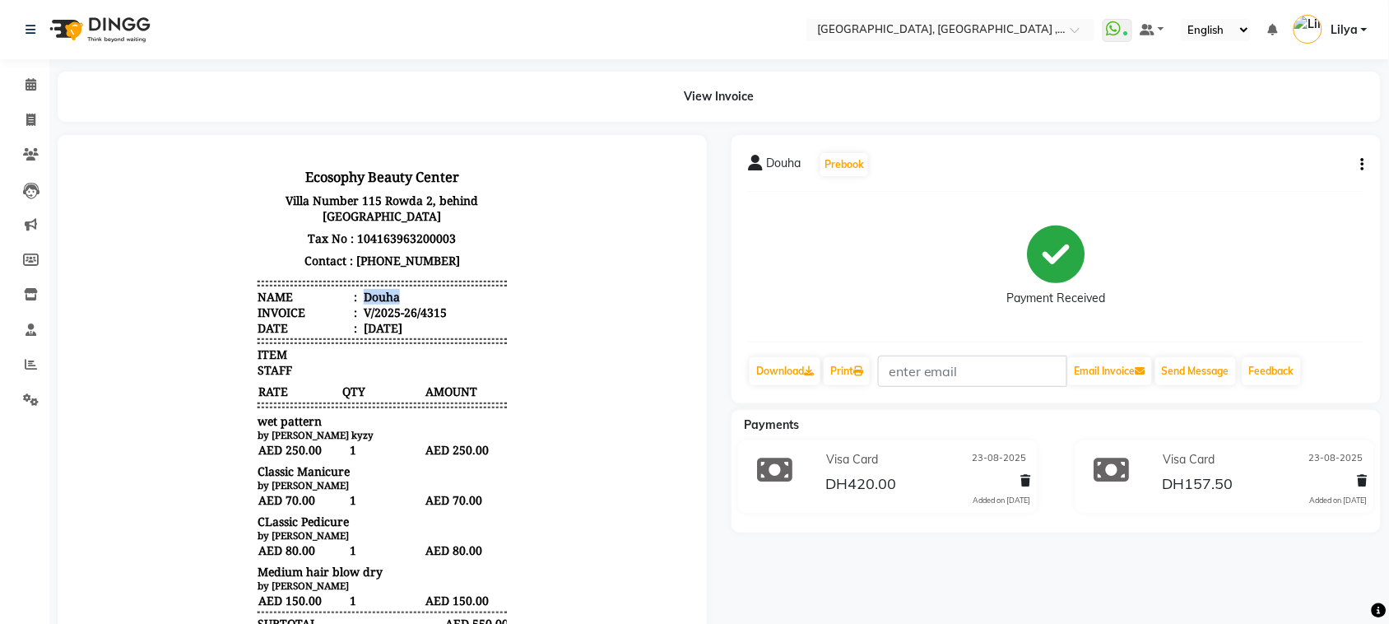
copy div "Douha"
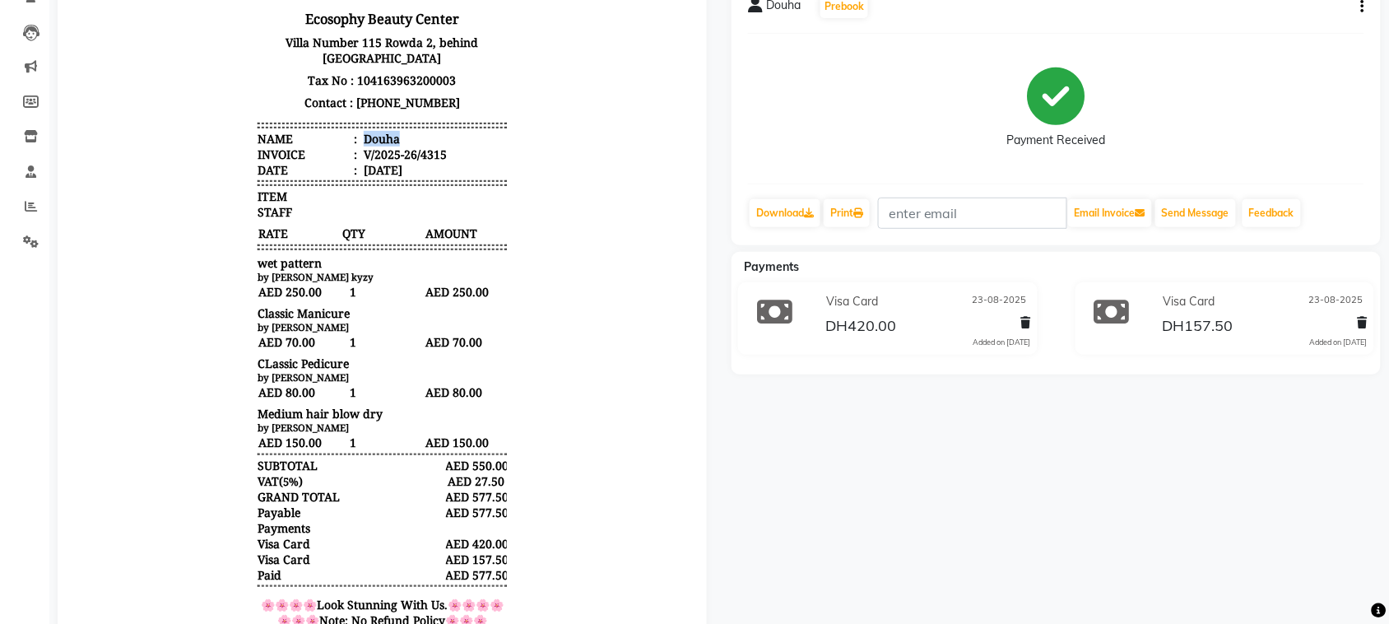
scroll to position [206, 0]
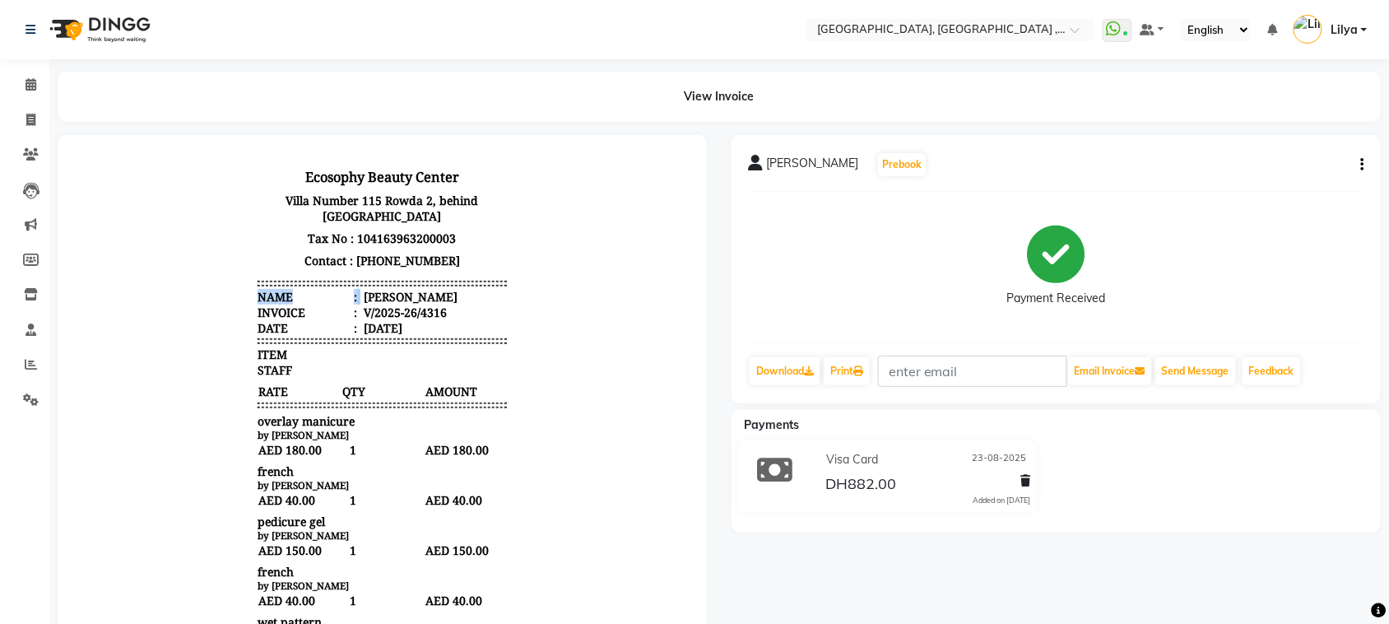
drag, startPoint x: 346, startPoint y: 298, endPoint x: 473, endPoint y: 285, distance: 128.2
click at [473, 285] on header "Ecosophy Beauty Center Villa Number 115 Rowda 2, behind Hamediya Police Station…" at bounding box center [381, 249] width 249 height 171
drag, startPoint x: 346, startPoint y: 294, endPoint x: 462, endPoint y: 305, distance: 116.6
click at [462, 305] on ul "Name : Jasmine Juma Invoice : V/2025-26/4316 Date : August 23, 2025" at bounding box center [381, 311] width 249 height 47
click at [386, 300] on div "Jasmine Juma" at bounding box center [408, 296] width 97 height 16
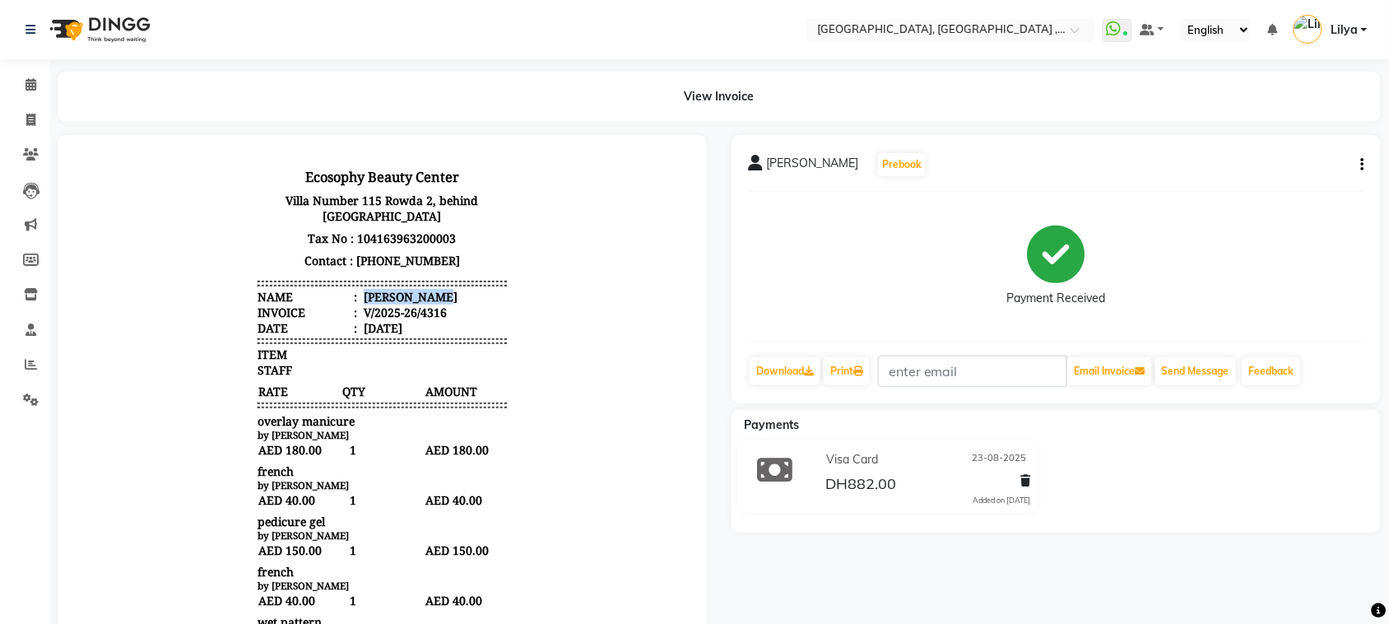
drag, startPoint x: 346, startPoint y: 293, endPoint x: 430, endPoint y: 294, distance: 83.9
click at [430, 294] on li "Name : Jasmine Juma" at bounding box center [381, 296] width 249 height 16
copy div "Jasmine Juma"
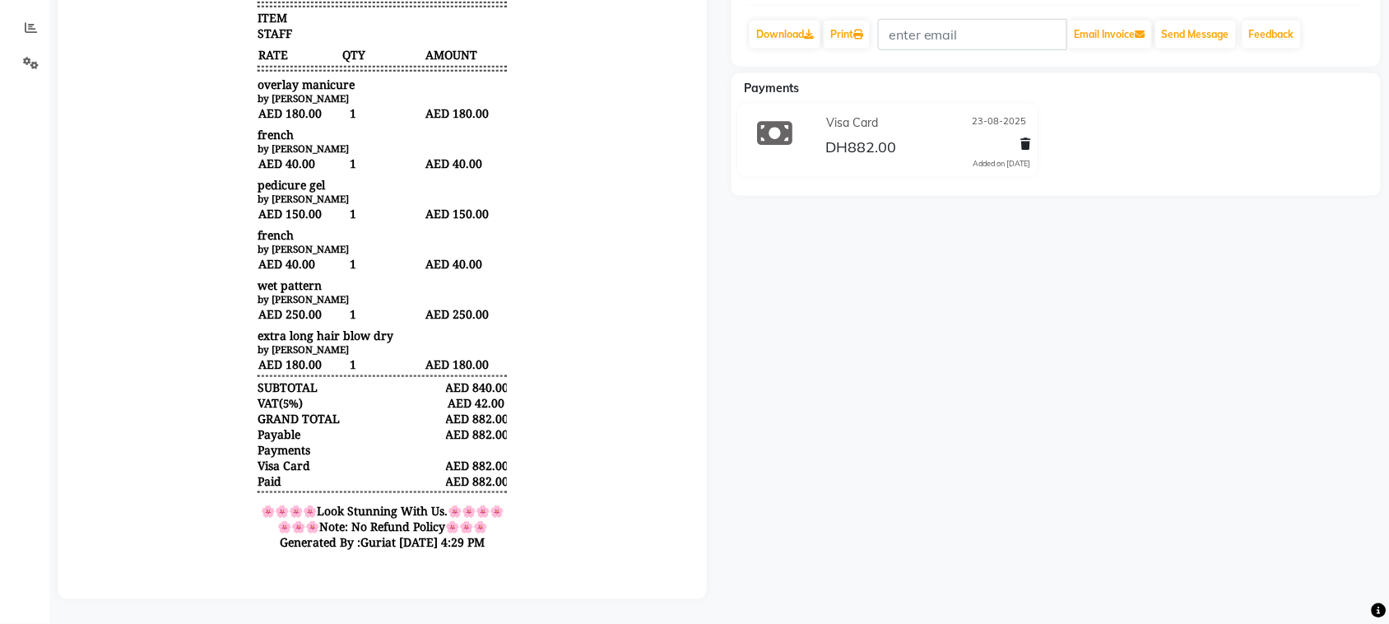
scroll to position [351, 0]
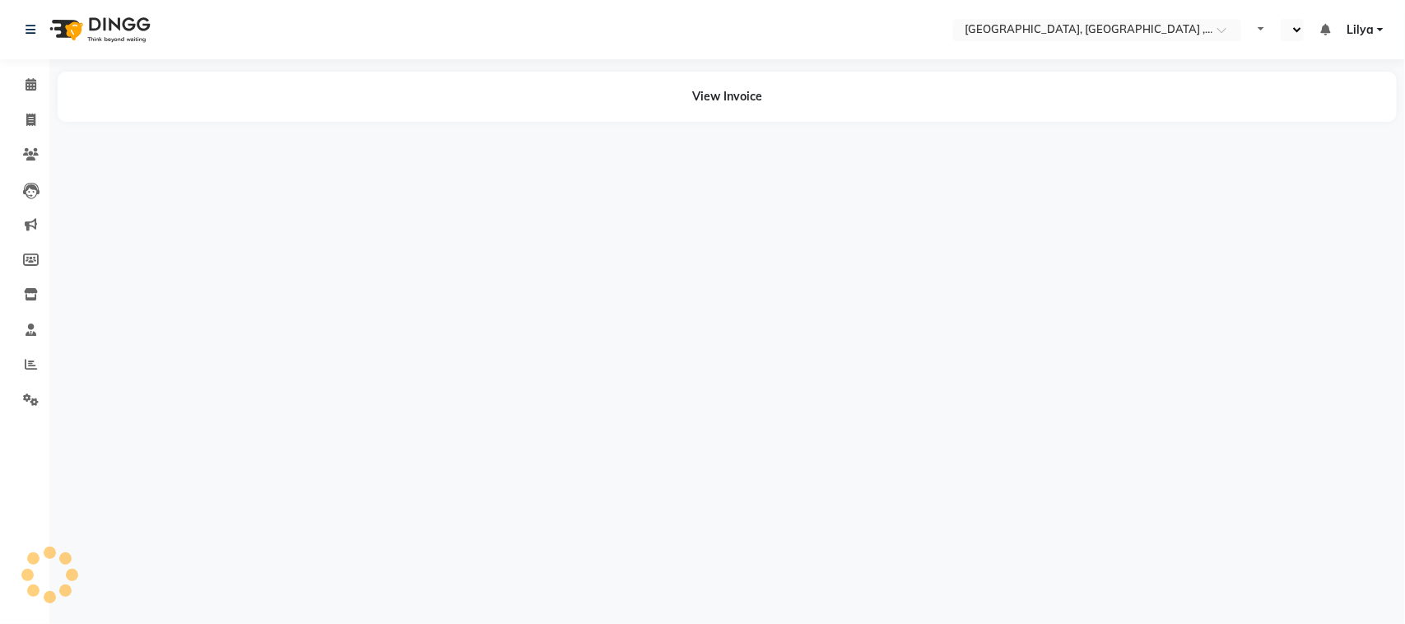
select select "en"
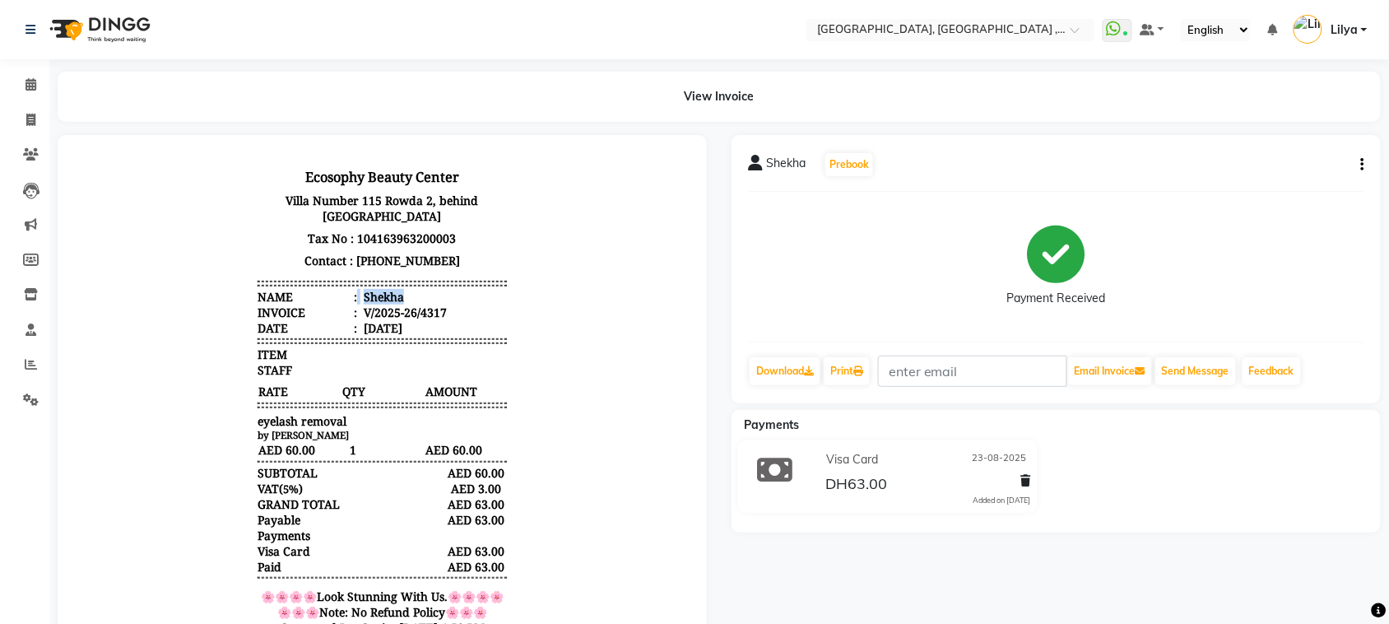
drag, startPoint x: 342, startPoint y: 293, endPoint x: 421, endPoint y: 301, distance: 79.4
click at [421, 301] on li "Name : [PERSON_NAME]" at bounding box center [381, 296] width 249 height 16
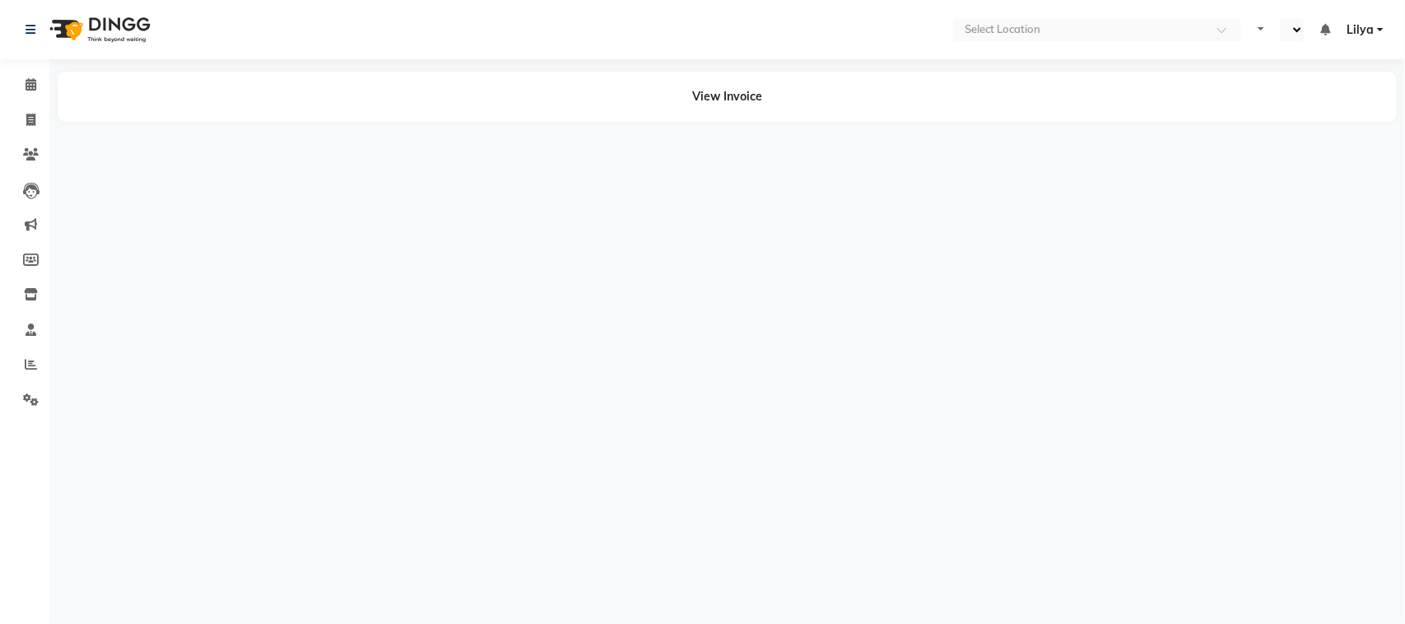
select select "en"
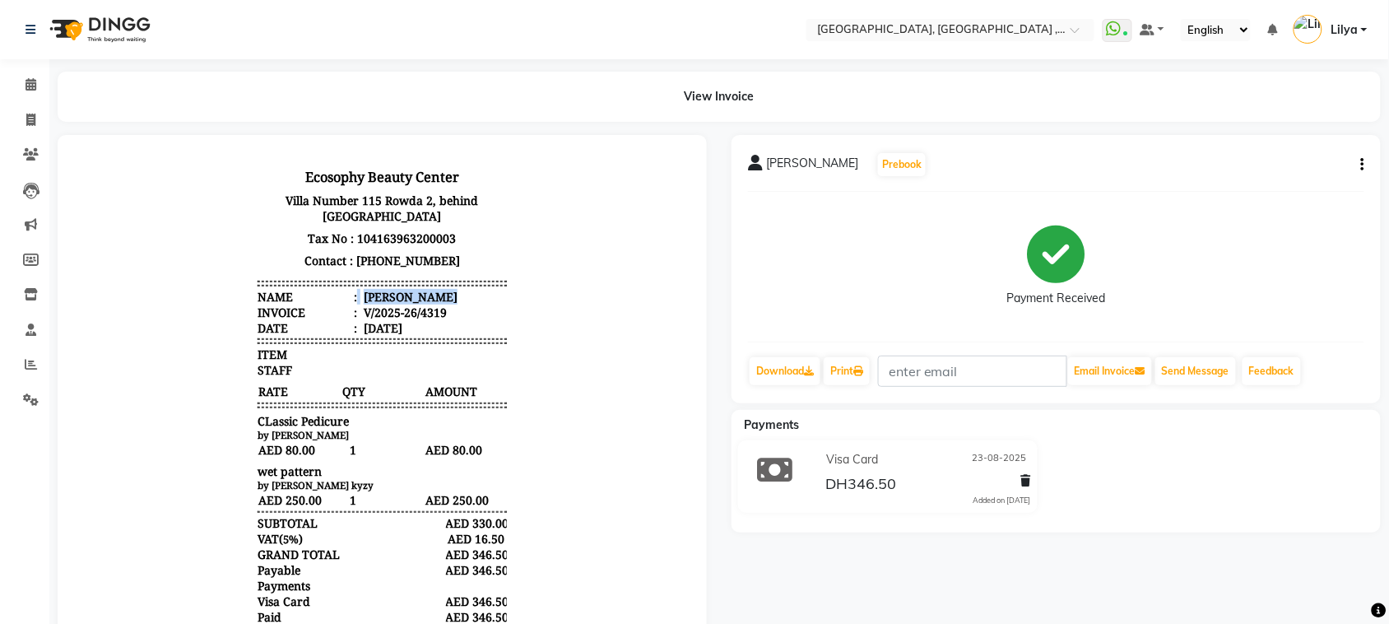
drag, startPoint x: 268, startPoint y: 143, endPoint x: 363, endPoint y: 143, distance: 94.6
click li "Name : Reem Aldosari"
copy li "Reem Aldosari"
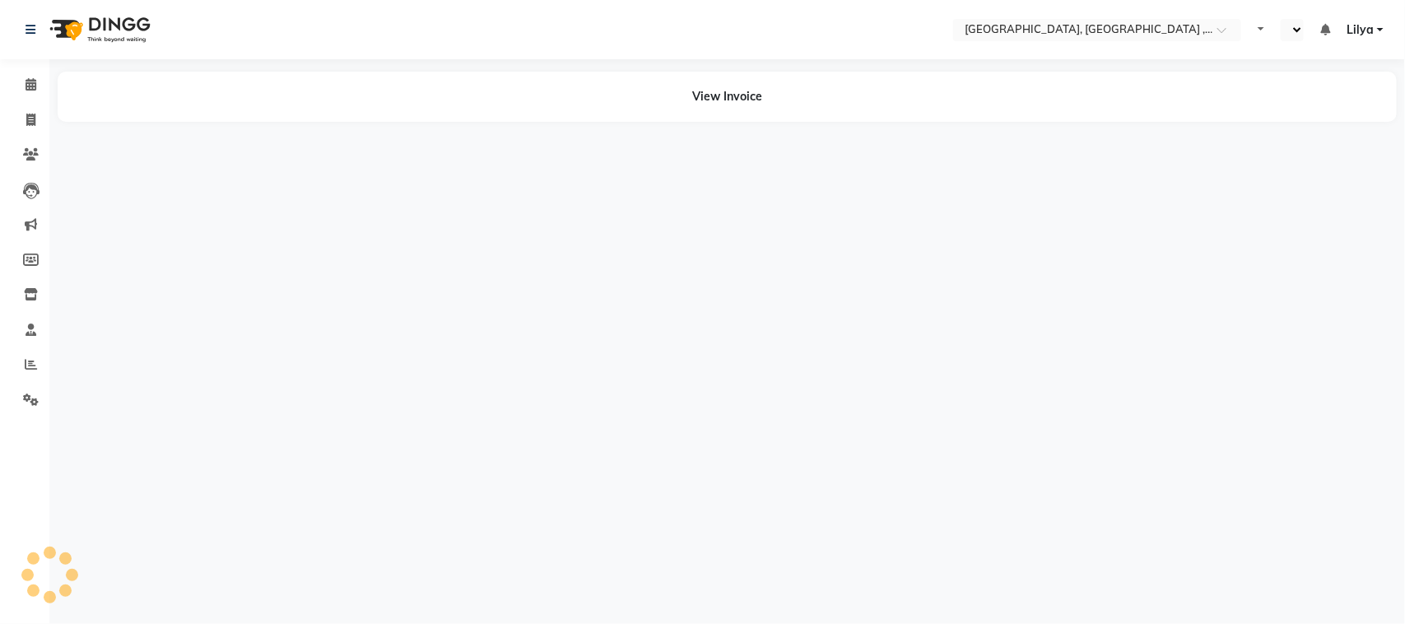
select select "en"
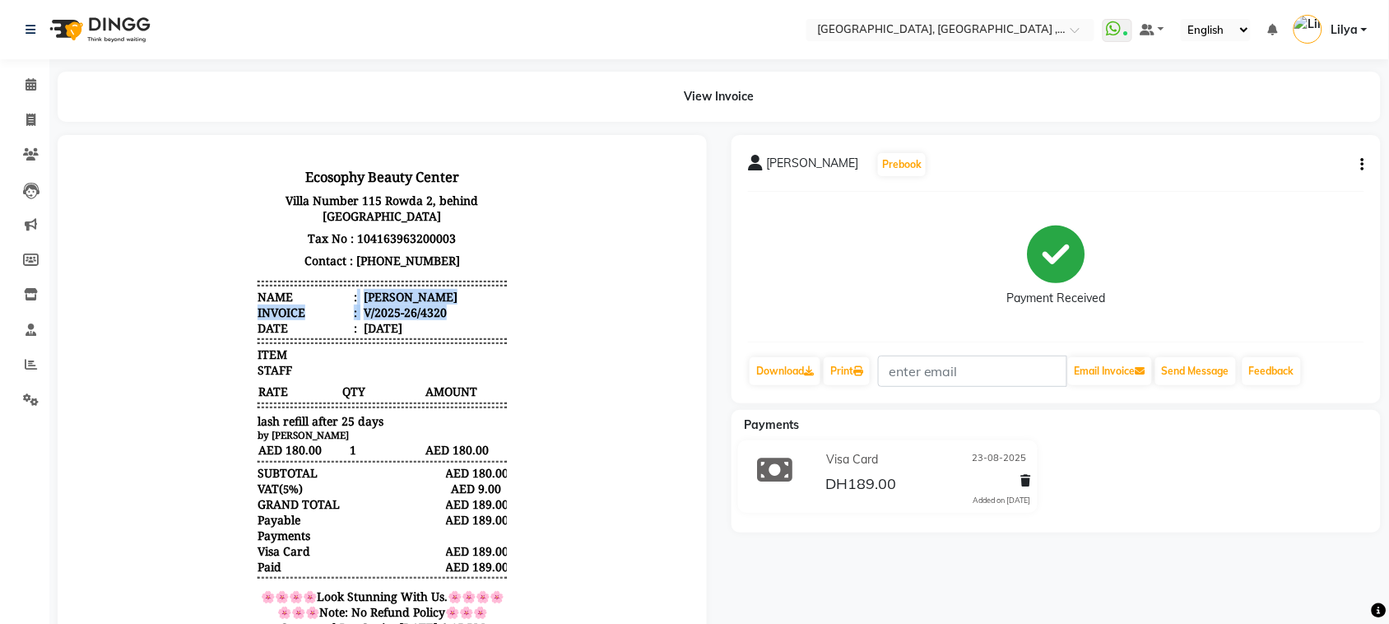
drag, startPoint x: 342, startPoint y: 291, endPoint x: 448, endPoint y: 304, distance: 106.9
click at [448, 304] on ul "Name : [PERSON_NAME] Invoice : V/2025-26/4320 Date : [DATE]" at bounding box center [381, 311] width 249 height 47
click at [445, 304] on li "Invoice : V/2025-26/4320" at bounding box center [381, 312] width 249 height 16
drag, startPoint x: 342, startPoint y: 287, endPoint x: 446, endPoint y: 298, distance: 104.2
click at [446, 298] on header "Ecosophy Beauty Center [GEOGRAPHIC_DATA], behind [GEOGRAPHIC_DATA] Tax No : 104…" at bounding box center [381, 249] width 249 height 171
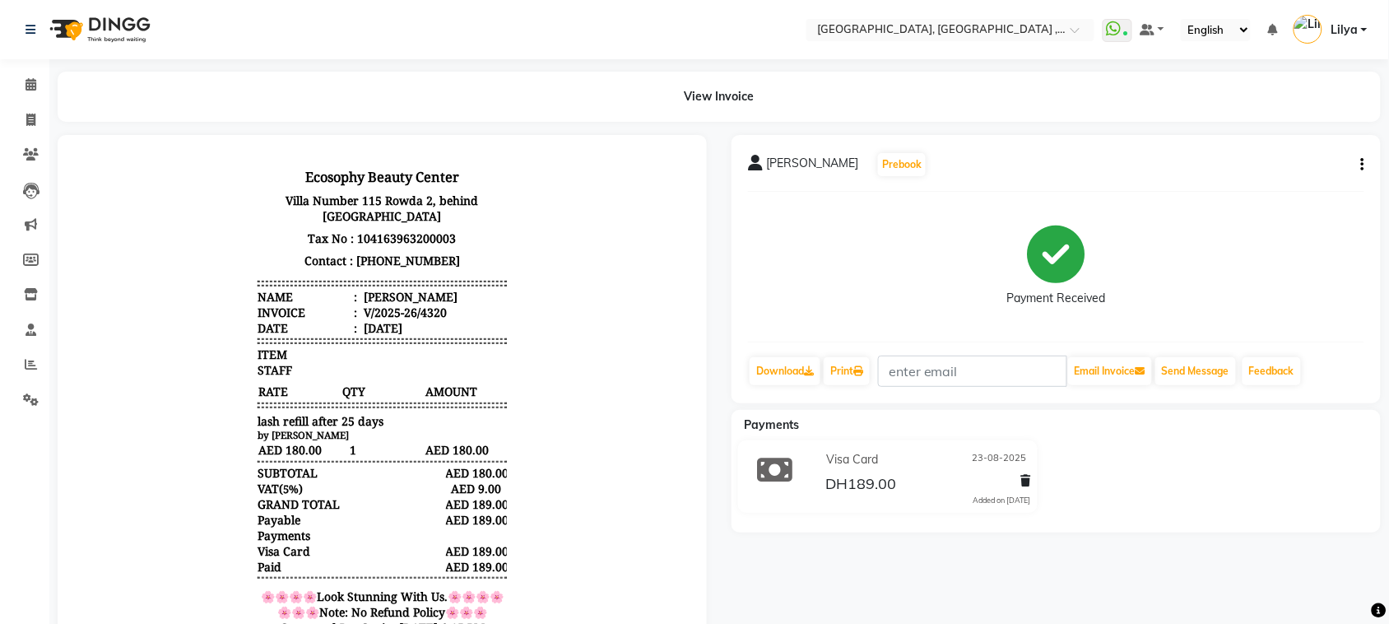
copy li "[PERSON_NAME]"
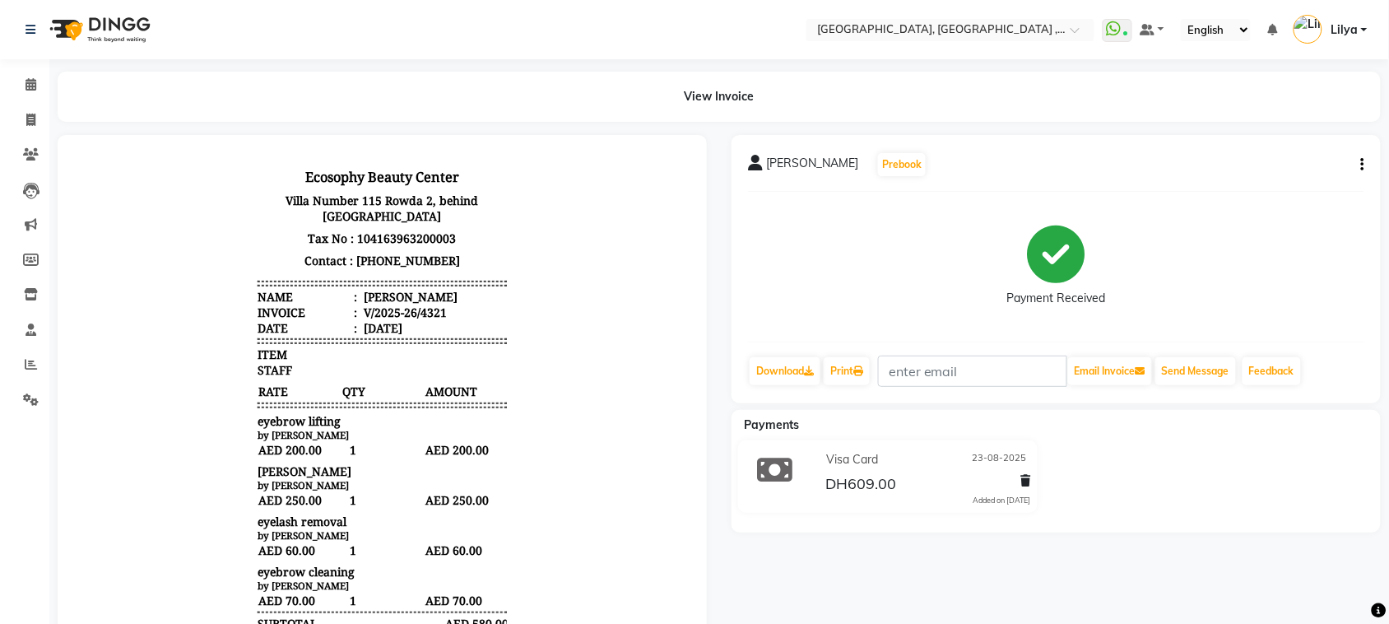
drag, startPoint x: 346, startPoint y: 291, endPoint x: 483, endPoint y: 302, distance: 137.0
click at [483, 302] on li "Name : [PERSON_NAME]" at bounding box center [381, 296] width 249 height 16
copy div "[PERSON_NAME]"
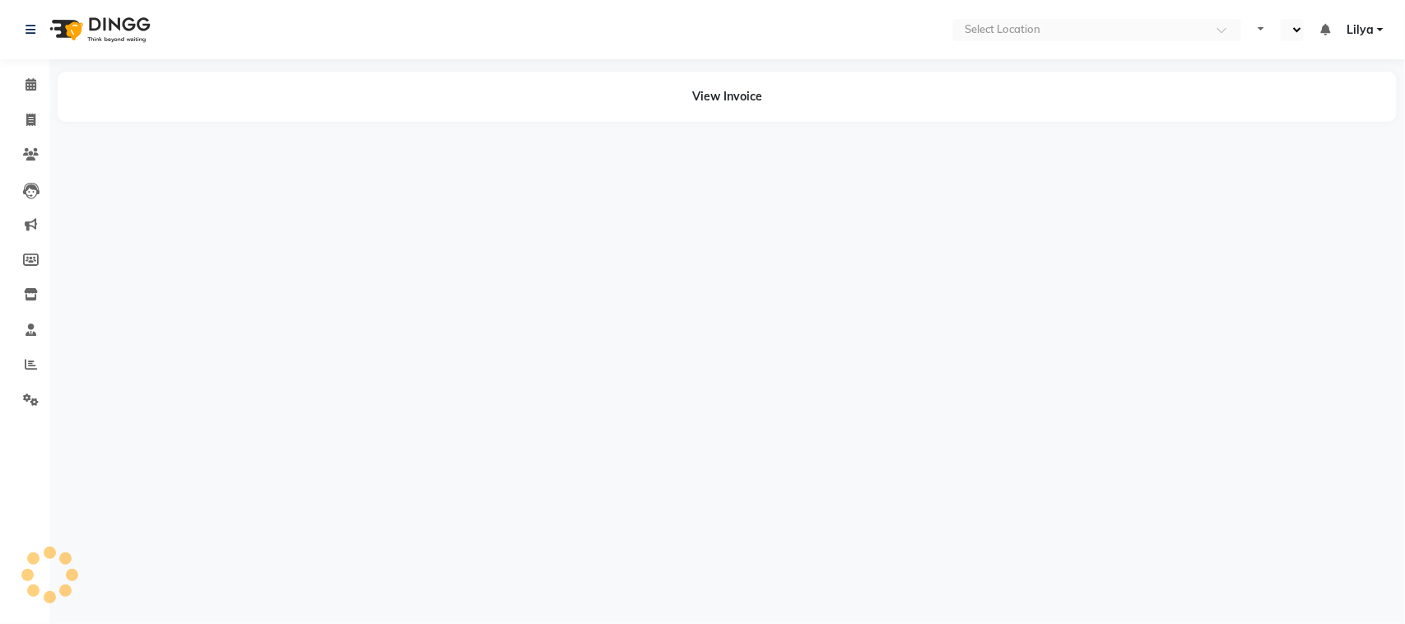
select select "en"
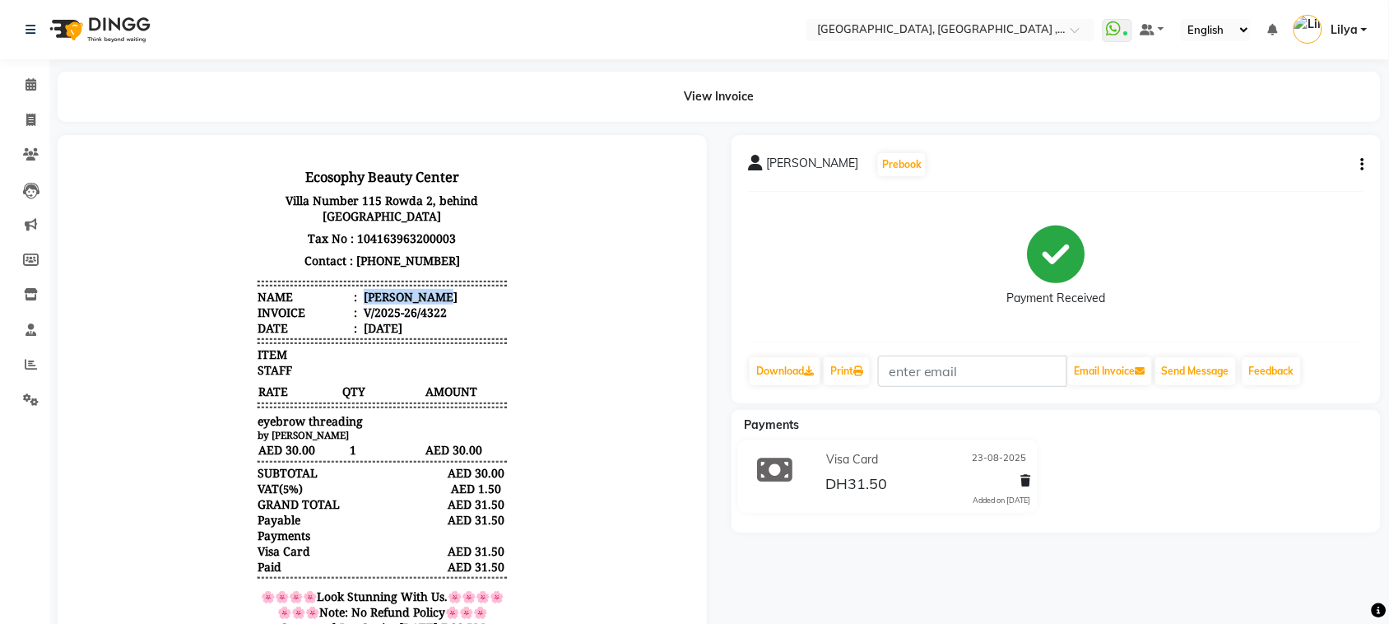
drag, startPoint x: 343, startPoint y: 287, endPoint x: 432, endPoint y: 298, distance: 89.5
click at [432, 298] on header "Ecosophy Beauty Center [GEOGRAPHIC_DATA], behind [GEOGRAPHIC_DATA] Tax No : 104…" at bounding box center [381, 249] width 249 height 171
copy div "[PERSON_NAME]"
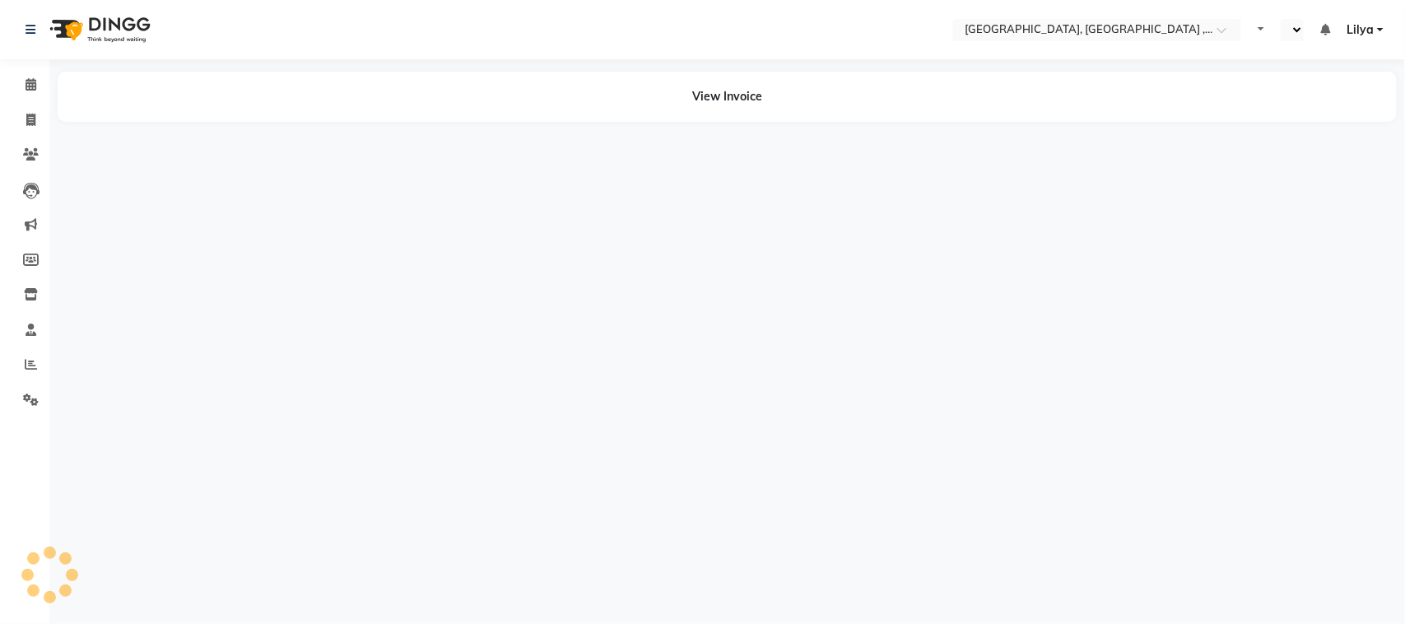
select select "en"
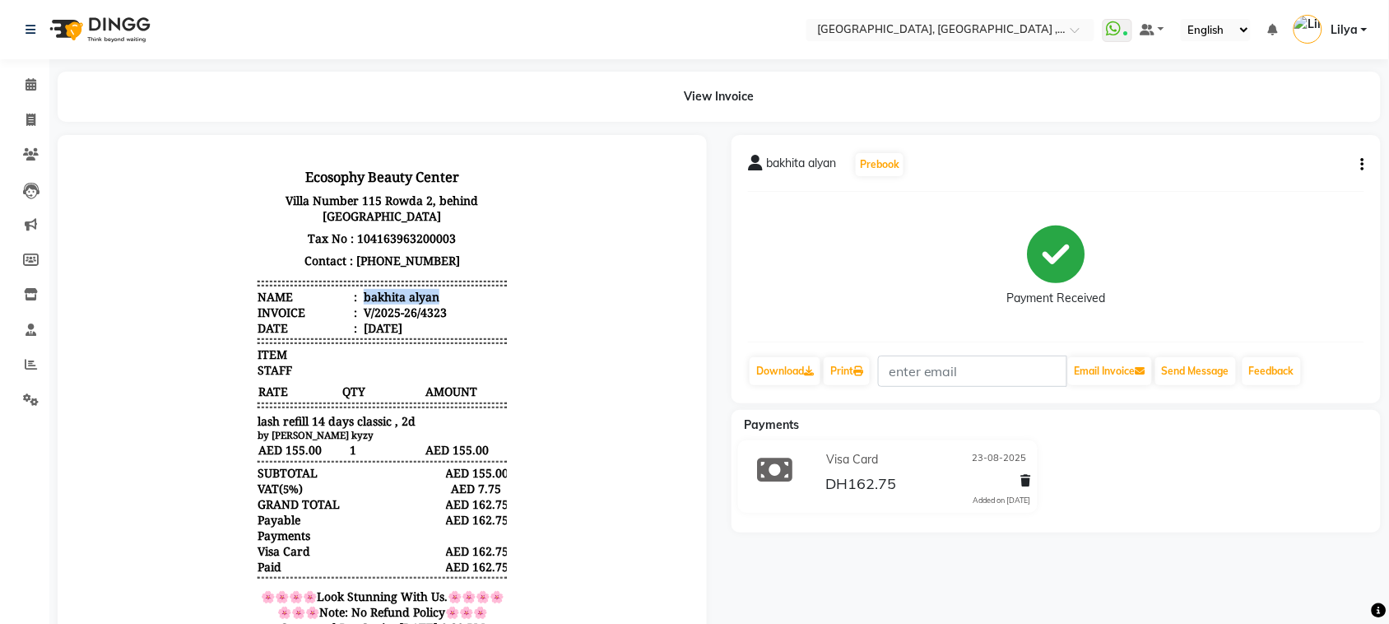
drag, startPoint x: 349, startPoint y: 296, endPoint x: 429, endPoint y: 296, distance: 79.8
click at [429, 296] on li "Name : bakhita alyan" at bounding box center [381, 296] width 249 height 16
drag, startPoint x: 393, startPoint y: 283, endPoint x: 360, endPoint y: 302, distance: 38.0
click at [361, 302] on div "bakhita alyan" at bounding box center [399, 296] width 79 height 16
drag, startPoint x: 346, startPoint y: 300, endPoint x: 449, endPoint y: 297, distance: 103.7
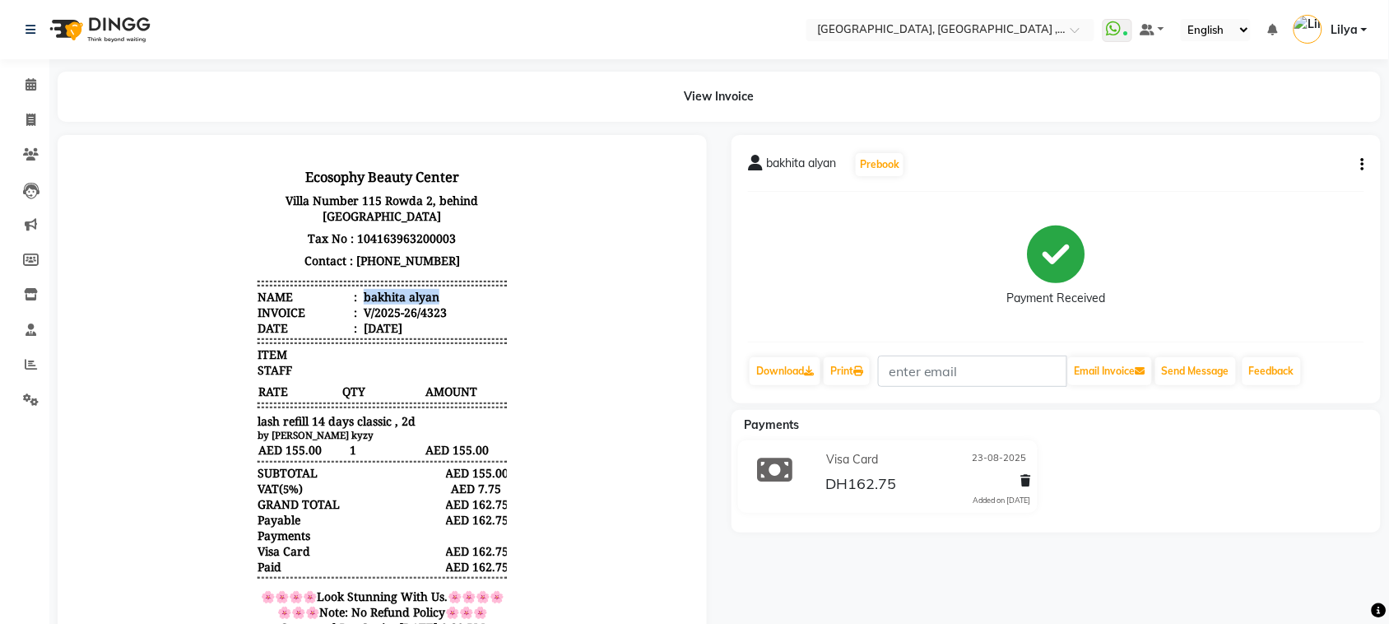
click at [449, 297] on li "Name : bakhita alyan" at bounding box center [381, 296] width 249 height 16
copy div "bakhita alyan"
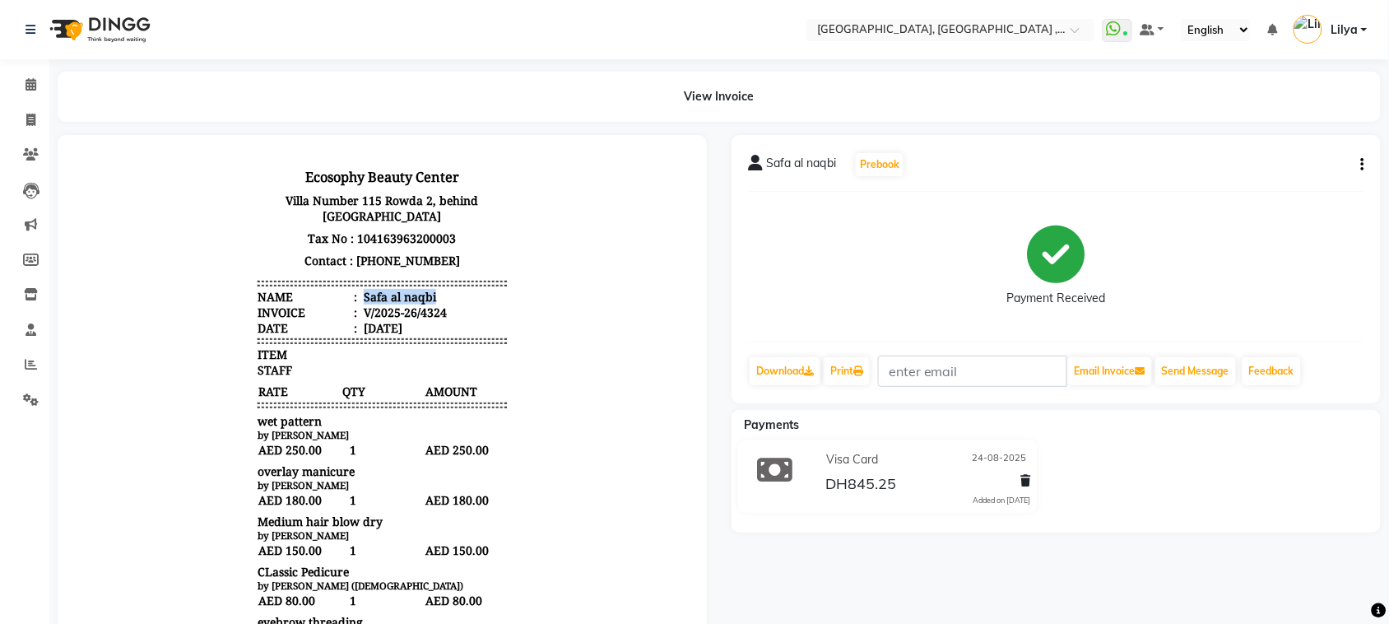
drag, startPoint x: 349, startPoint y: 293, endPoint x: 425, endPoint y: 296, distance: 75.8
click at [425, 296] on li "Name : Safa al naqbi" at bounding box center [381, 296] width 249 height 16
copy div "Safa al naqbi"
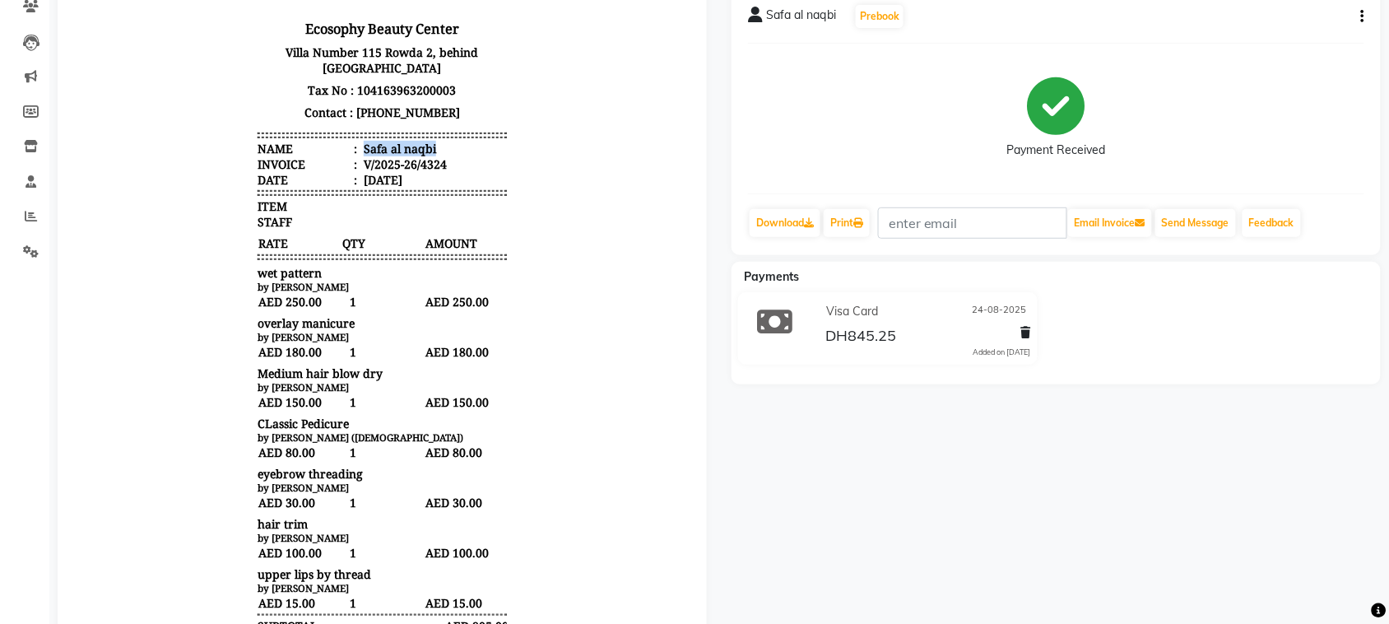
scroll to position [196, 0]
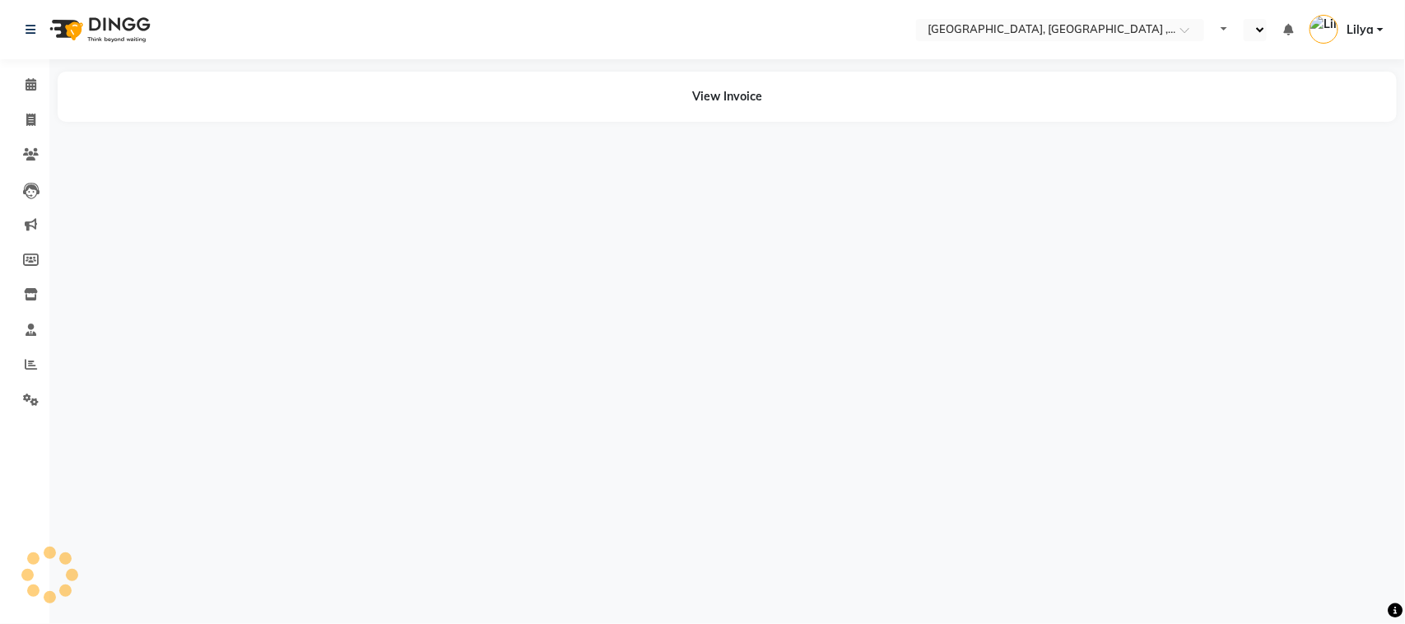
select select "en"
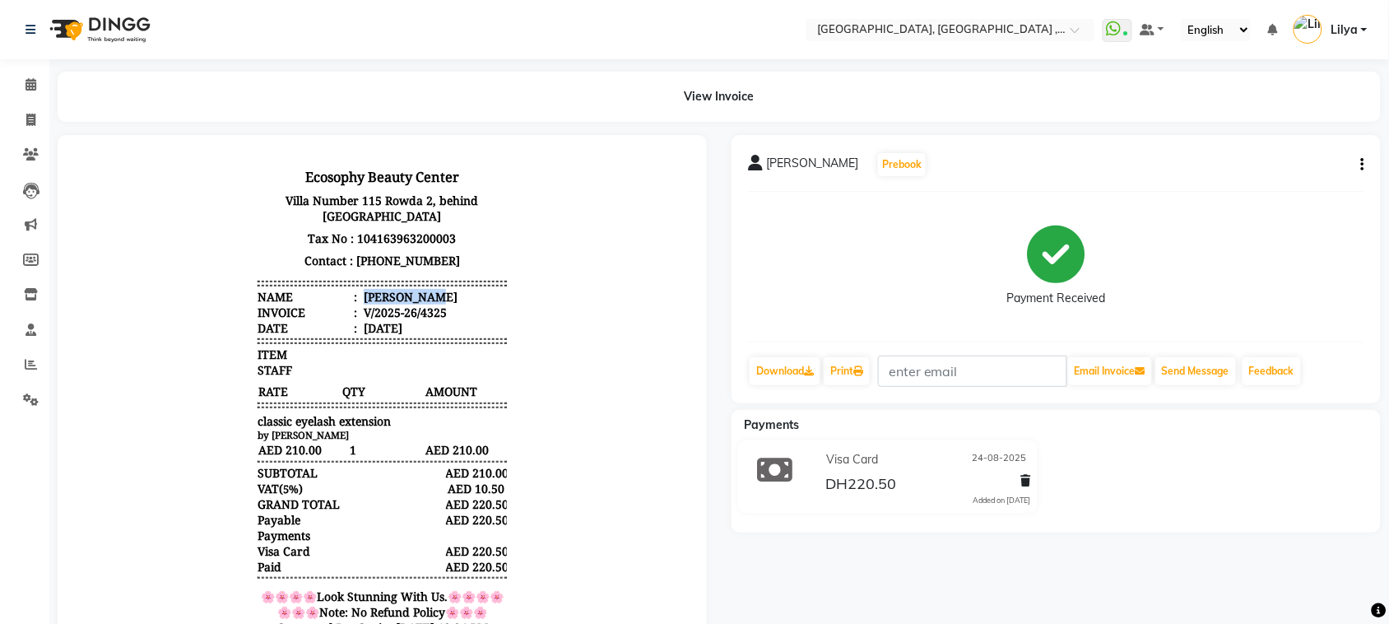
drag, startPoint x: 346, startPoint y: 294, endPoint x: 425, endPoint y: 294, distance: 79.8
click at [425, 294] on li "Name : [PERSON_NAME]" at bounding box center [381, 296] width 249 height 16
copy div "[PERSON_NAME]"
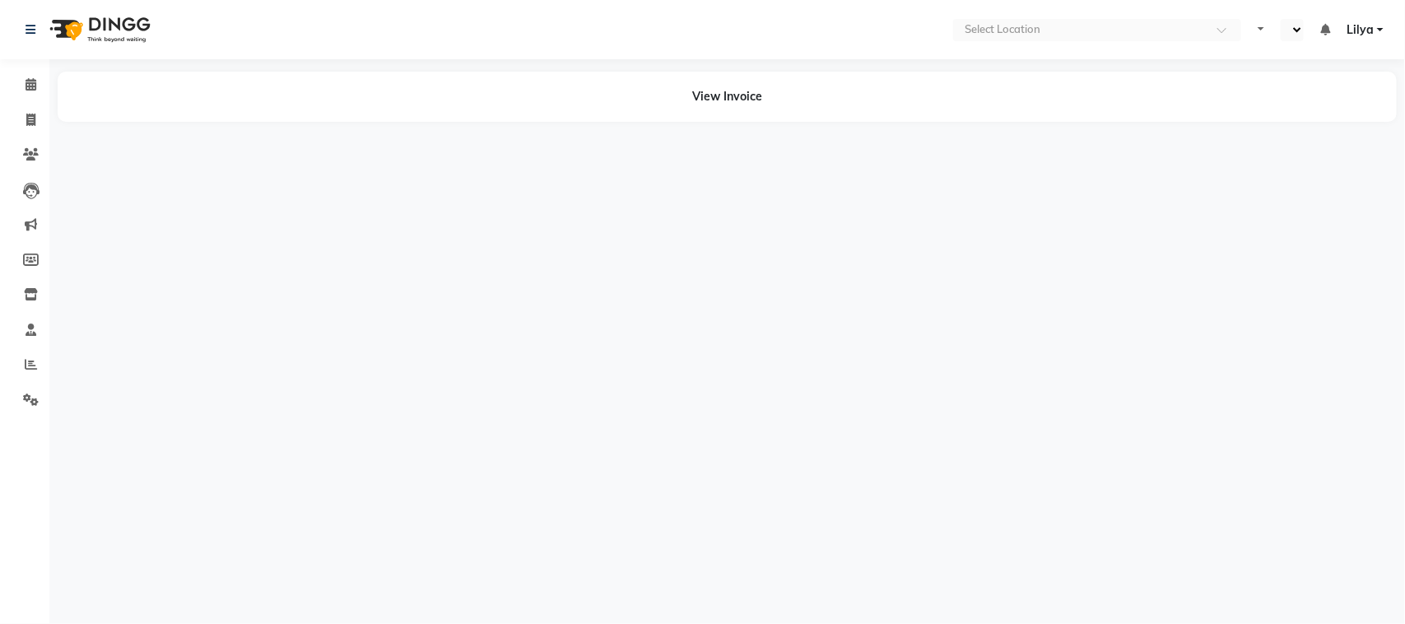
select select "en"
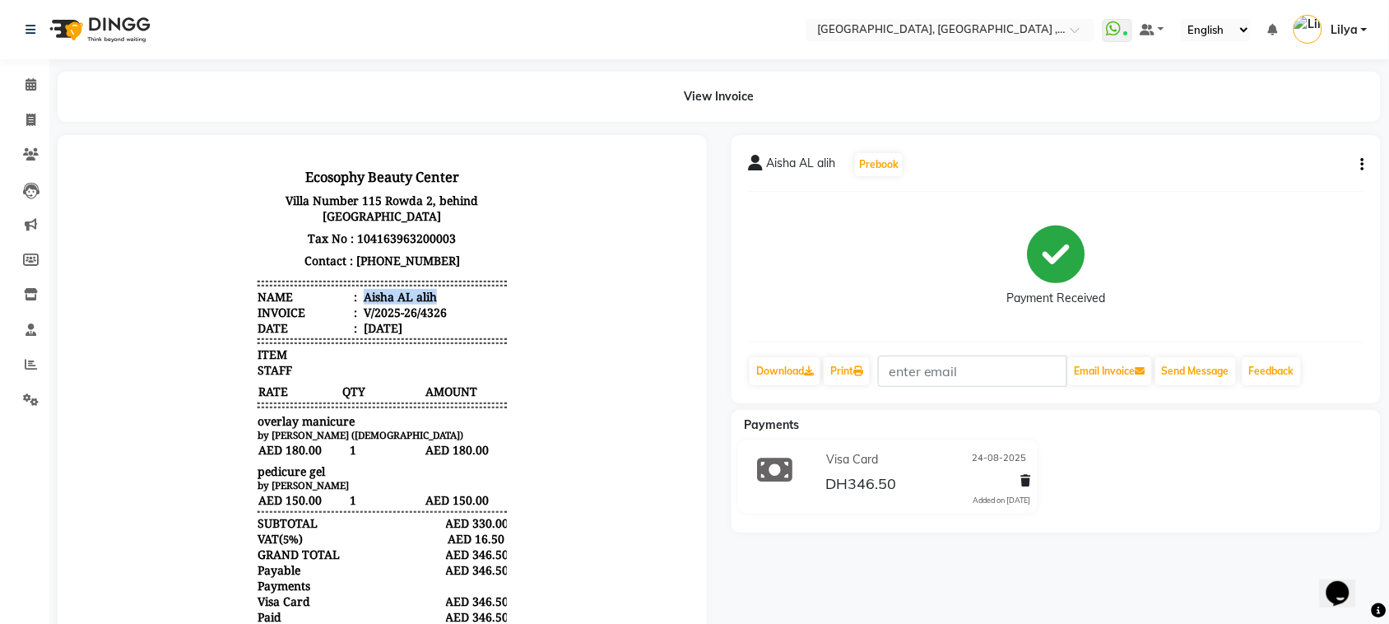
drag, startPoint x: 349, startPoint y: 292, endPoint x: 423, endPoint y: 292, distance: 74.1
click at [423, 292] on li "Name : [PERSON_NAME]" at bounding box center [381, 296] width 249 height 16
copy div "Aisha AL alih"
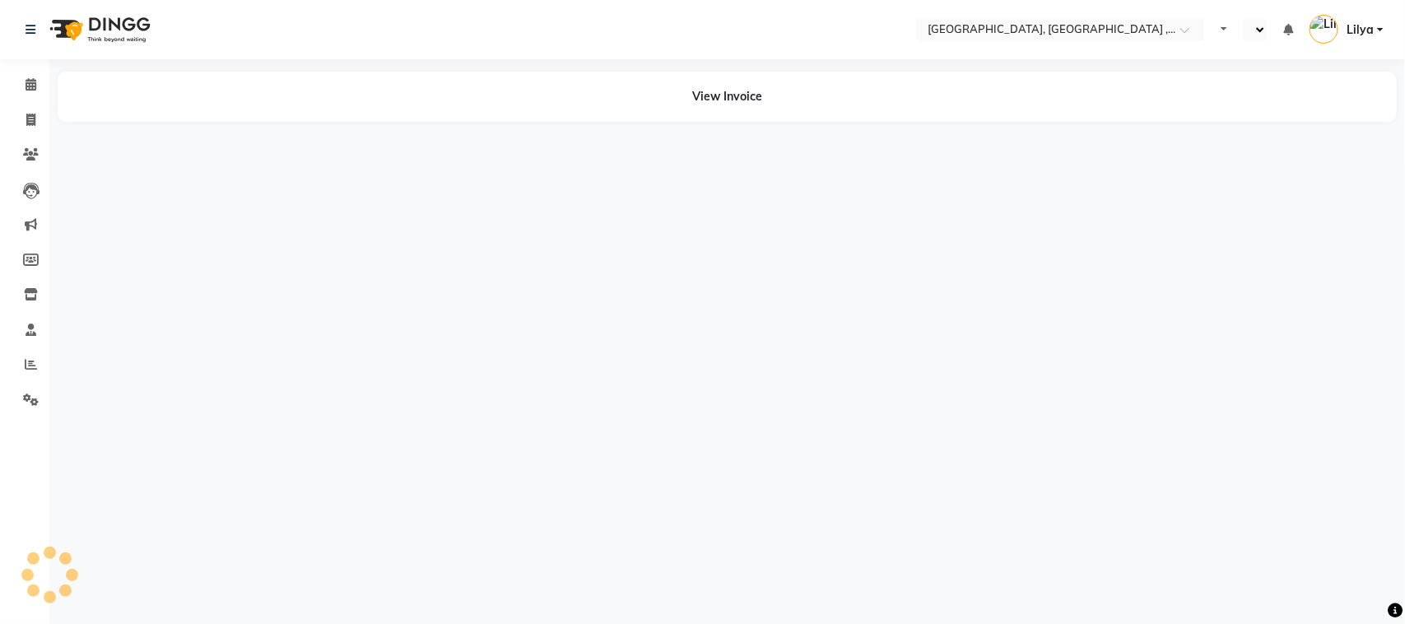
select select "en"
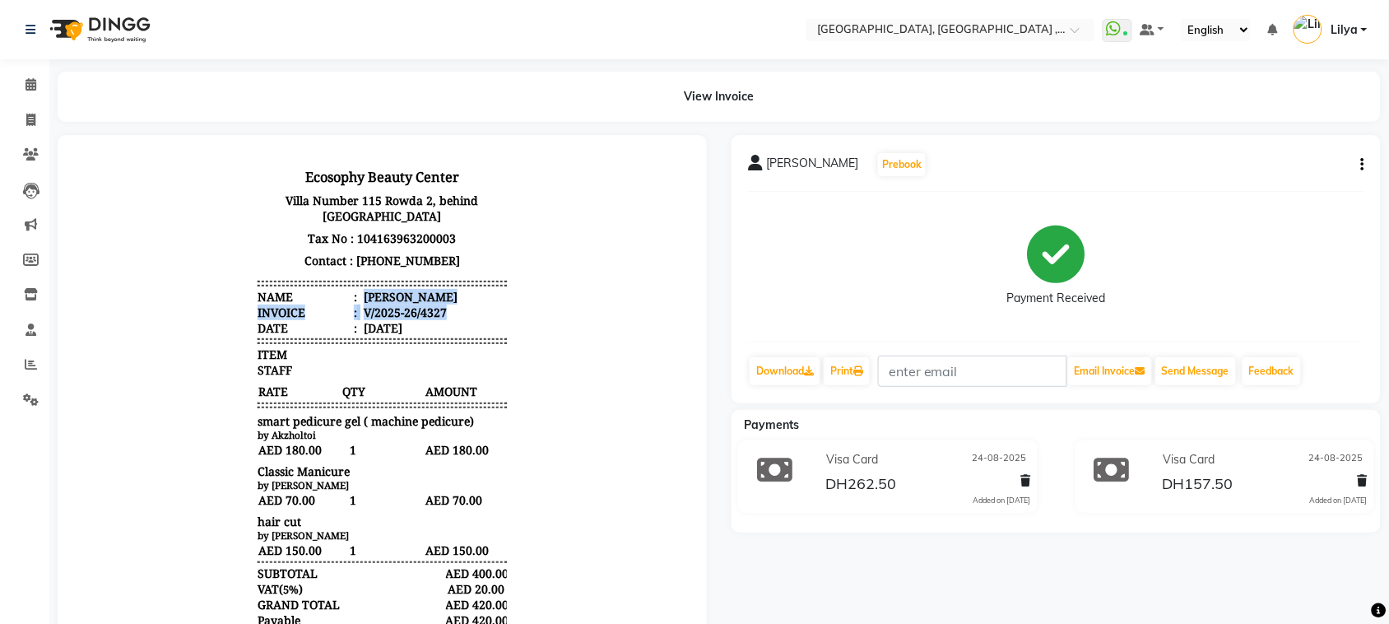
drag, startPoint x: 347, startPoint y: 295, endPoint x: 440, endPoint y: 304, distance: 93.4
click at [440, 304] on ul "Name : Habiba Ahmed Invoice : V/2025-26/4327 Date : August 24, 2025" at bounding box center [381, 311] width 249 height 47
click at [440, 304] on li "Invoice : V/2025-26/4327" at bounding box center [381, 312] width 249 height 16
drag, startPoint x: 350, startPoint y: 295, endPoint x: 438, endPoint y: 298, distance: 88.1
click at [438, 298] on li "Name : Habiba Ahmed" at bounding box center [381, 296] width 249 height 16
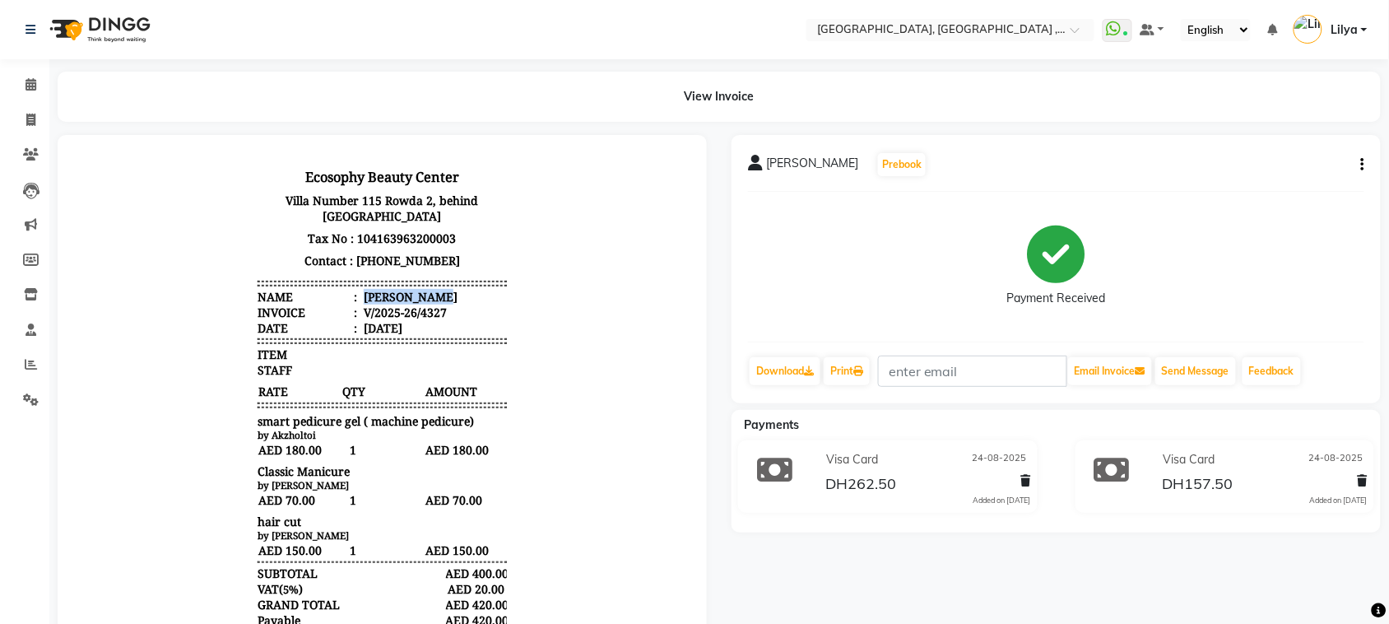
copy div "Habiba Ahmed"
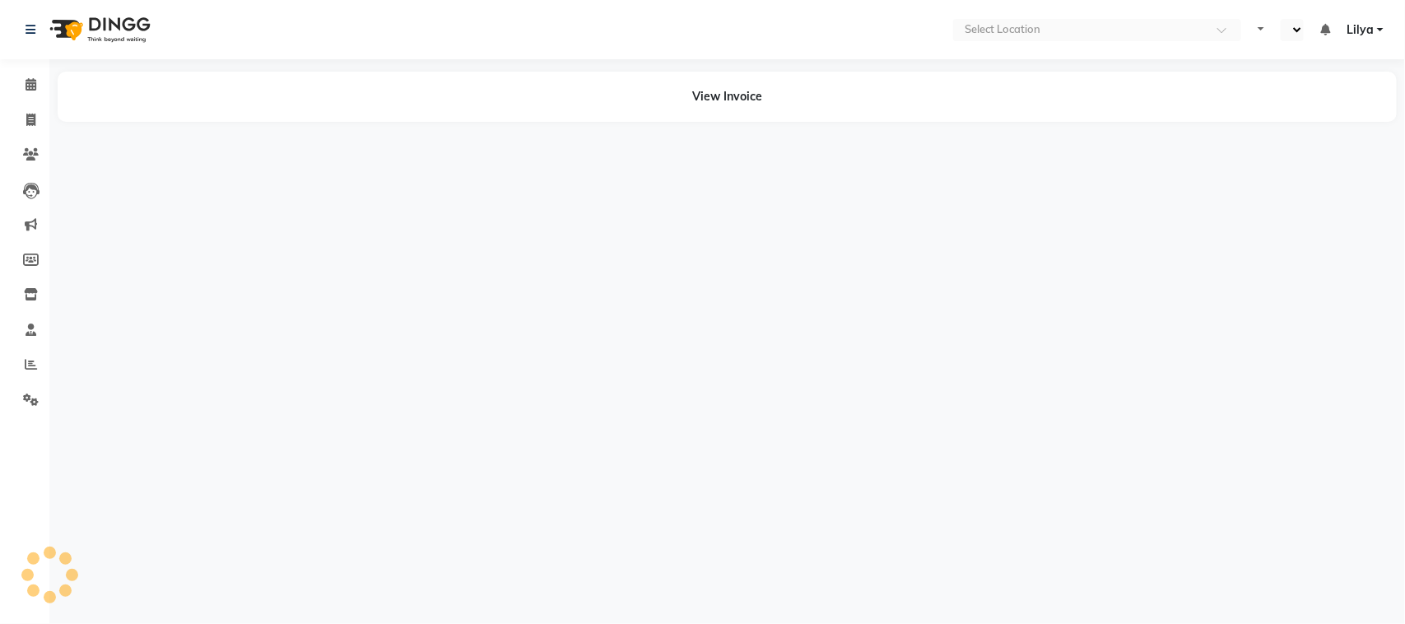
select select "en"
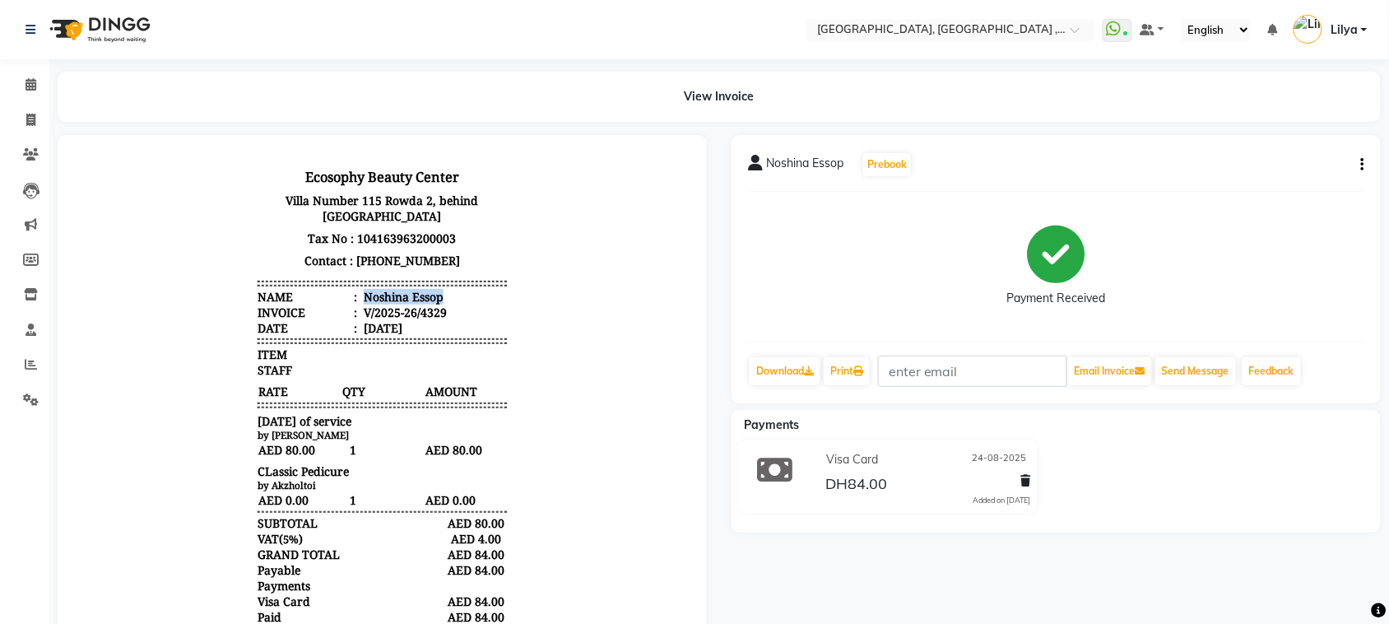
drag, startPoint x: 345, startPoint y: 295, endPoint x: 433, endPoint y: 295, distance: 88.0
click at [433, 295] on li "Name : [PERSON_NAME]" at bounding box center [381, 296] width 249 height 16
copy div "Noshina Essop"
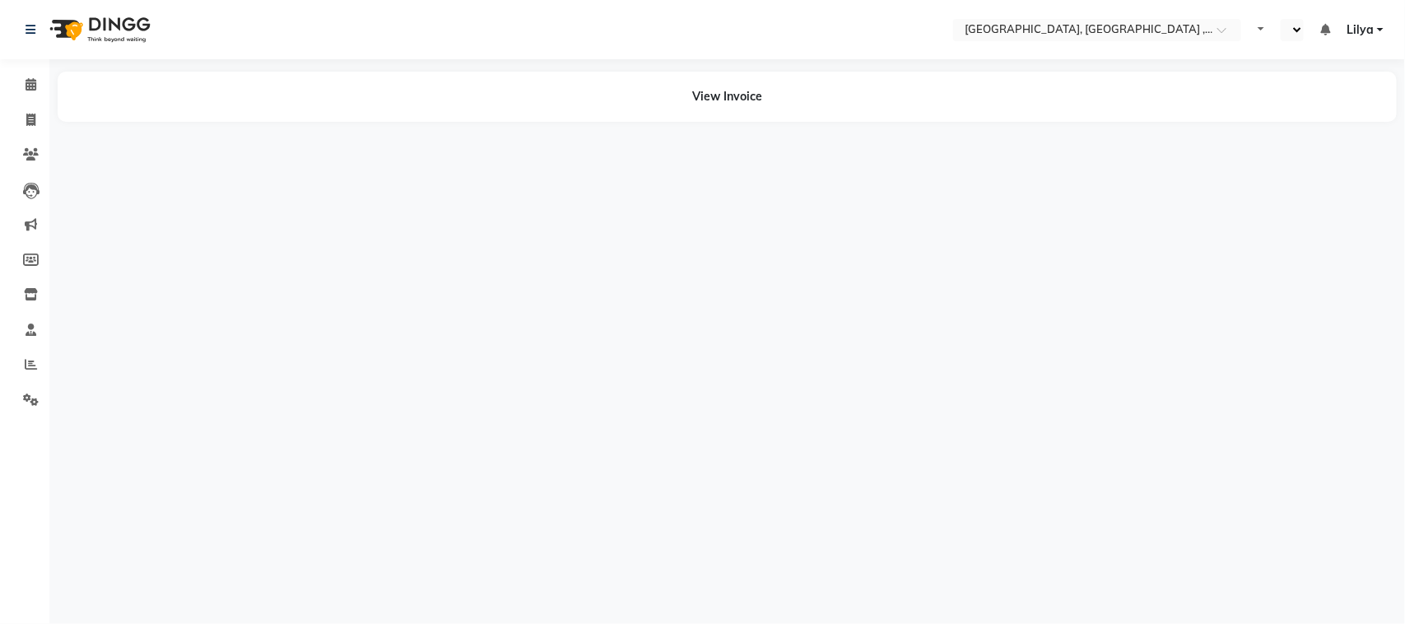
select select "en"
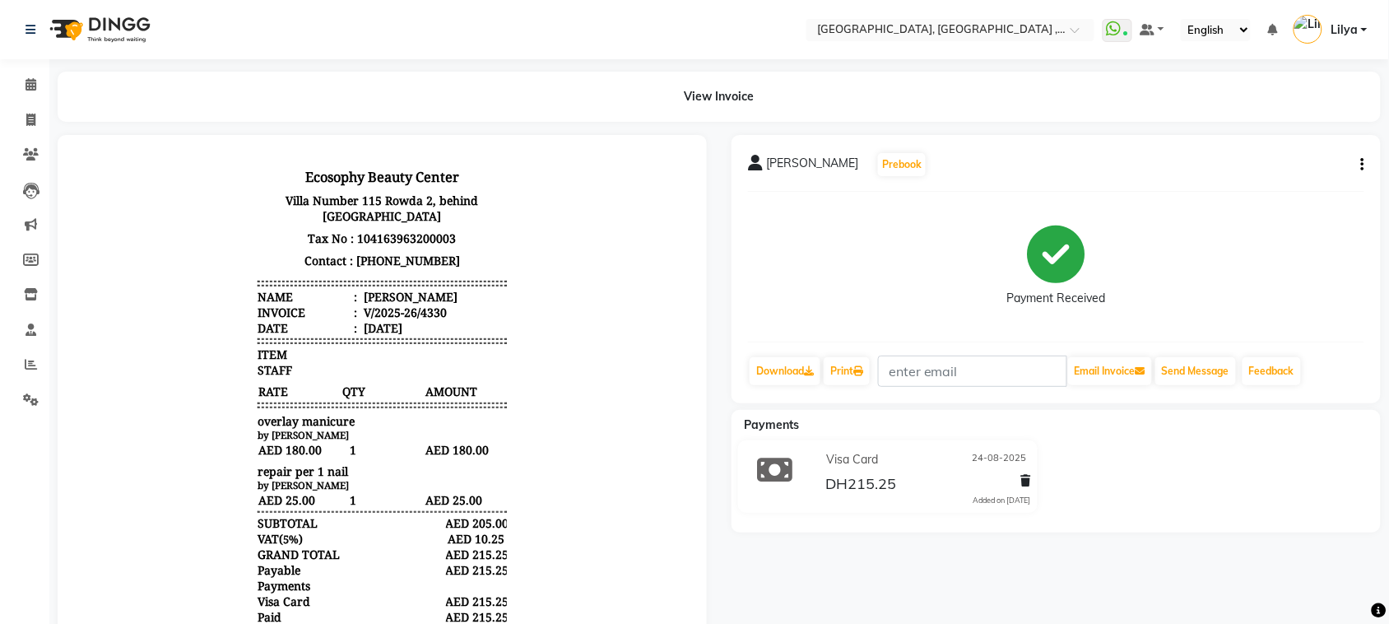
drag, startPoint x: 347, startPoint y: 291, endPoint x: 472, endPoint y: 291, distance: 125.1
click at [472, 291] on li "Name : [PERSON_NAME]" at bounding box center [381, 296] width 249 height 16
copy div "[PERSON_NAME]"
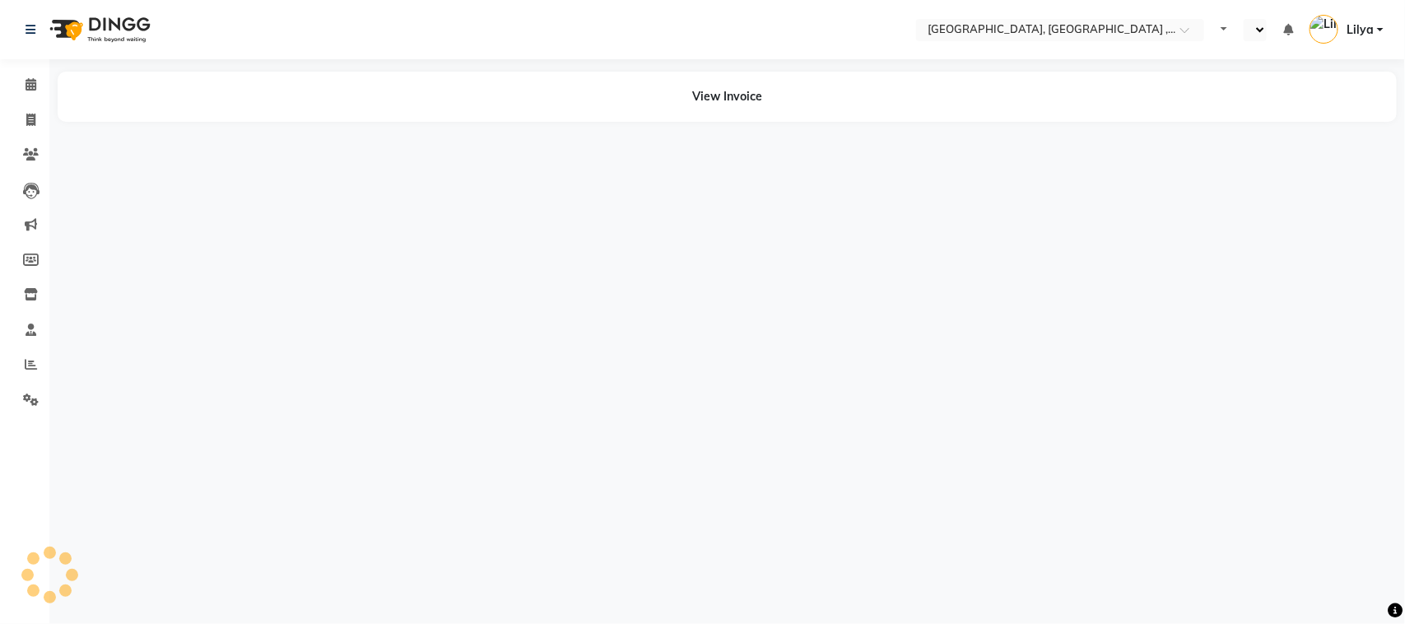
select select "en"
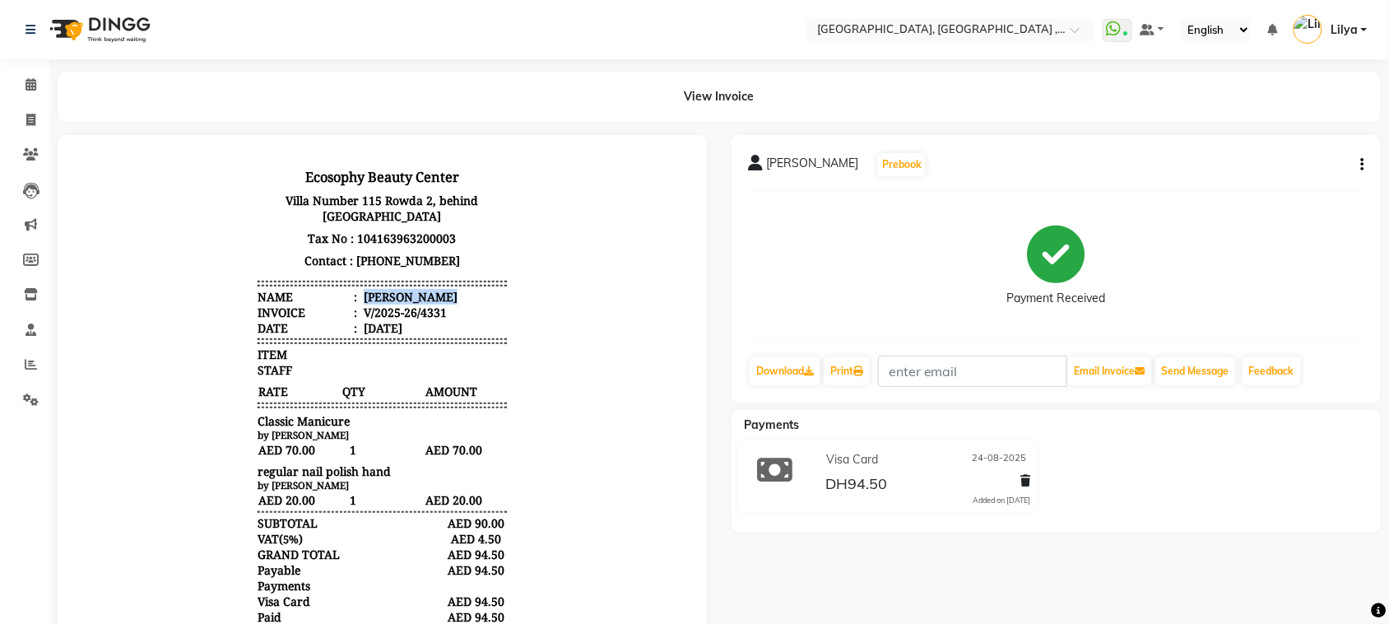
drag, startPoint x: 346, startPoint y: 294, endPoint x: 427, endPoint y: 296, distance: 81.5
click at [427, 296] on li "Name : [PERSON_NAME]" at bounding box center [381, 296] width 249 height 16
copy div "[PERSON_NAME]"
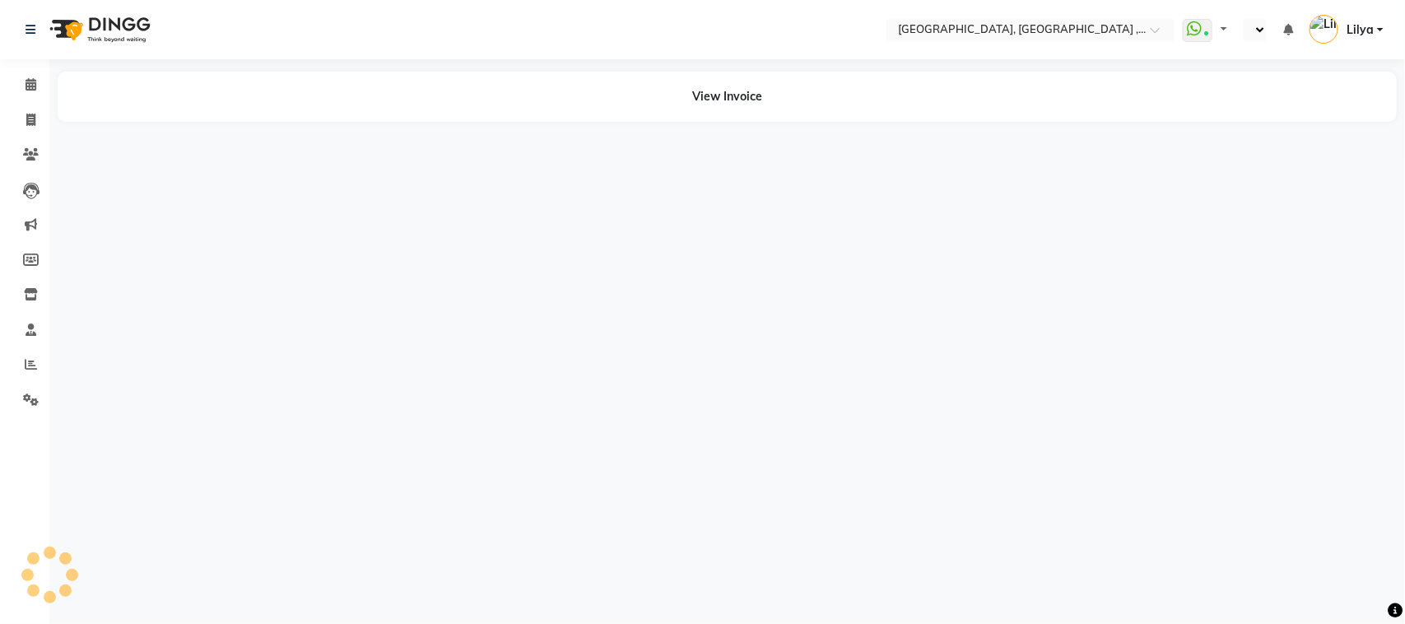
select select "en"
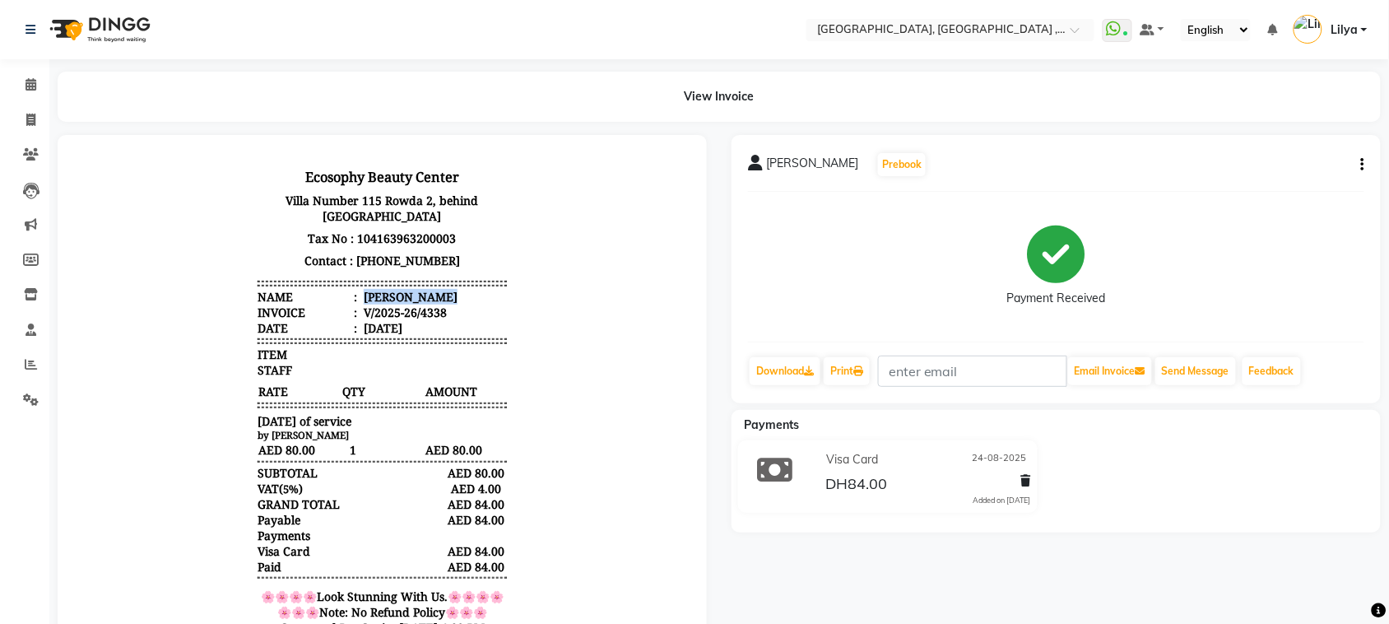
drag, startPoint x: 345, startPoint y: 295, endPoint x: 425, endPoint y: 296, distance: 80.6
click at [425, 296] on li "Name : Sara alshehhi" at bounding box center [381, 296] width 249 height 16
copy div "Sara alshehhi"
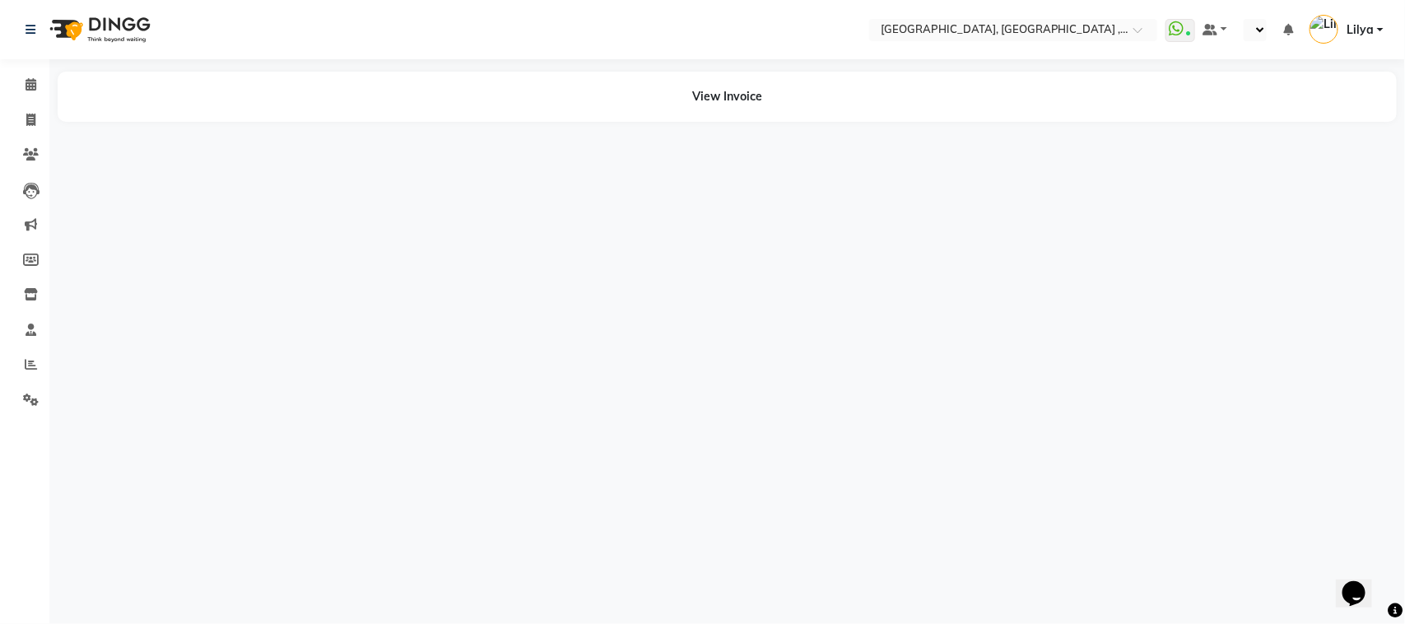
select select "en"
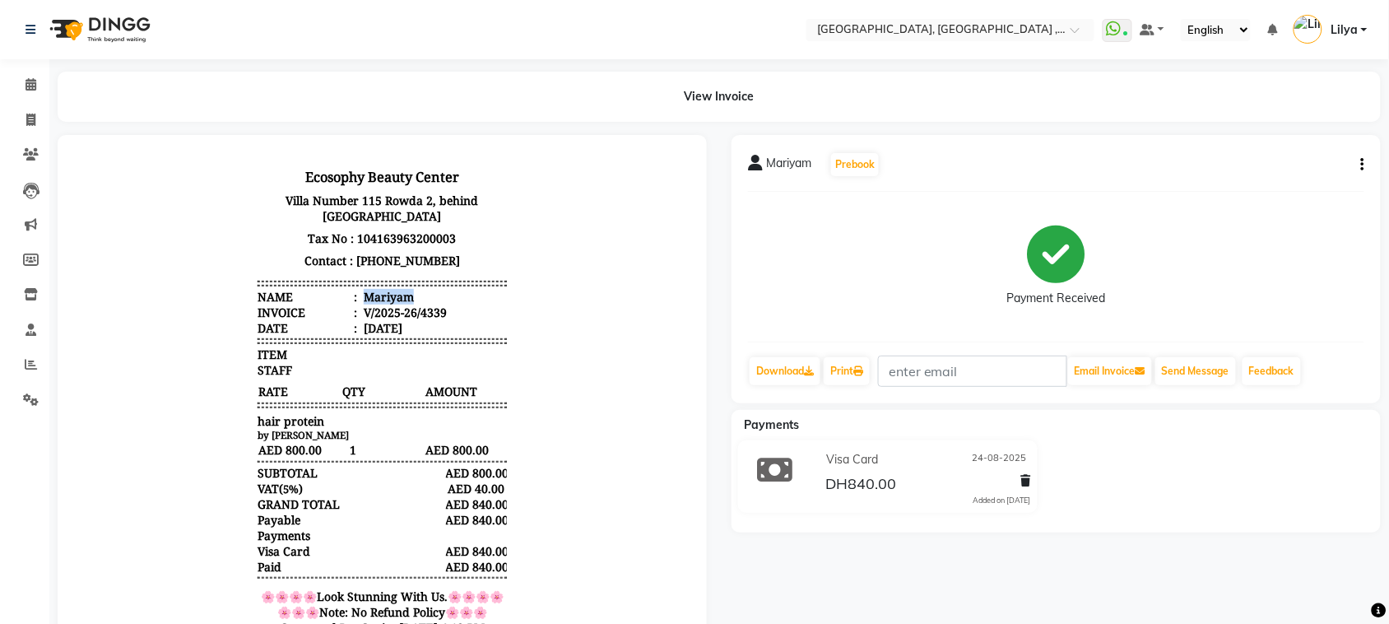
drag, startPoint x: 345, startPoint y: 290, endPoint x: 407, endPoint y: 290, distance: 62.5
click at [407, 290] on li "Name : [PERSON_NAME]" at bounding box center [381, 296] width 249 height 16
drag, startPoint x: 400, startPoint y: 290, endPoint x: 416, endPoint y: 292, distance: 15.8
click at [416, 292] on li "Name : [PERSON_NAME]" at bounding box center [381, 296] width 249 height 16
copy li "Mariyam"
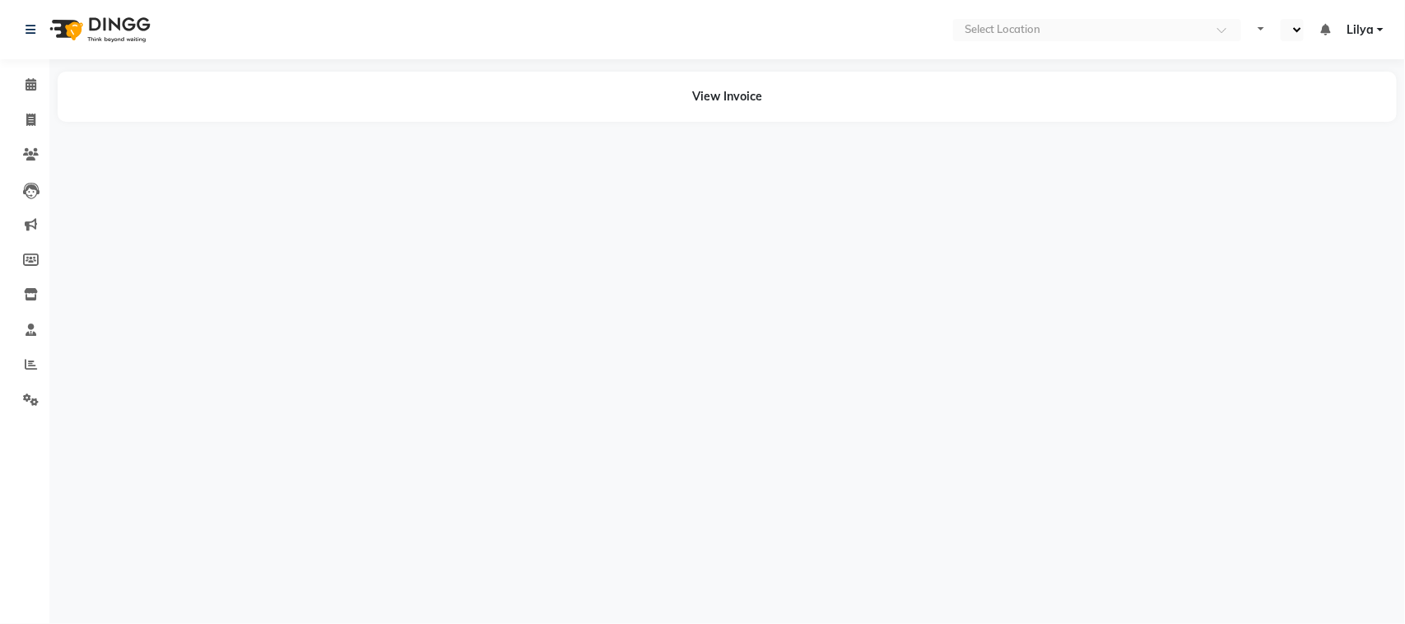
select select "en"
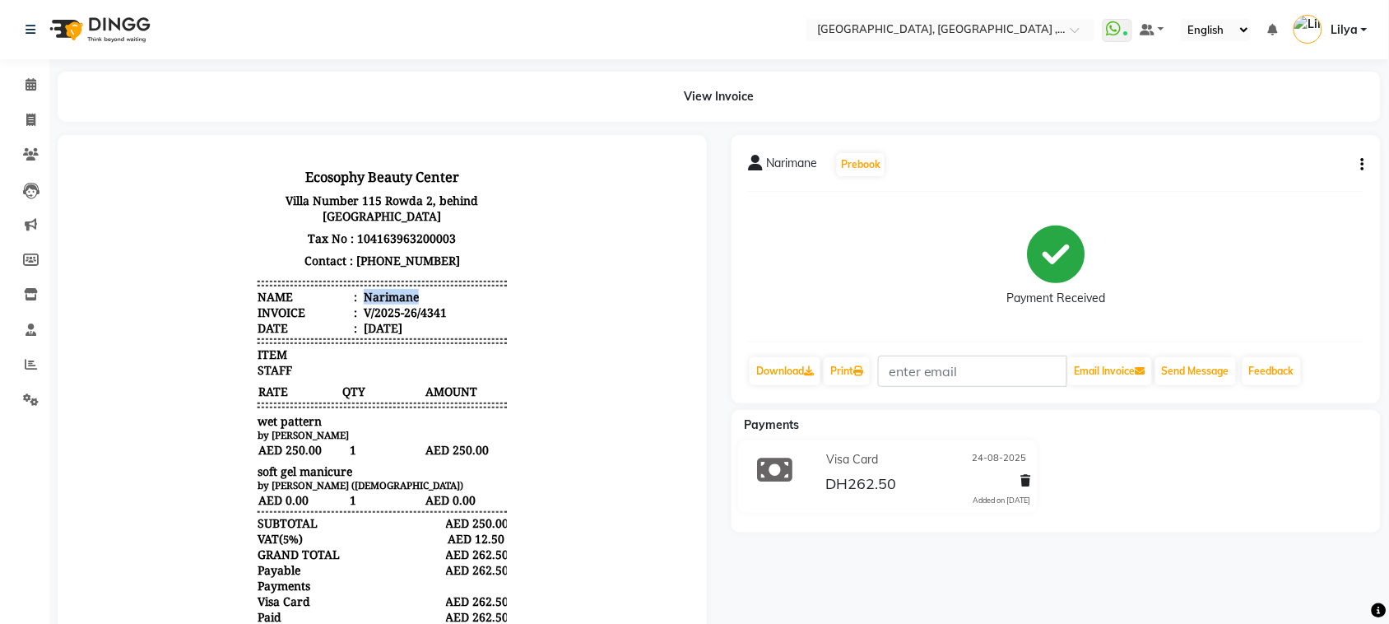
drag, startPoint x: 346, startPoint y: 295, endPoint x: 424, endPoint y: 295, distance: 77.3
click at [424, 295] on li "Name : Narimane" at bounding box center [381, 296] width 249 height 16
copy div "Narimane"
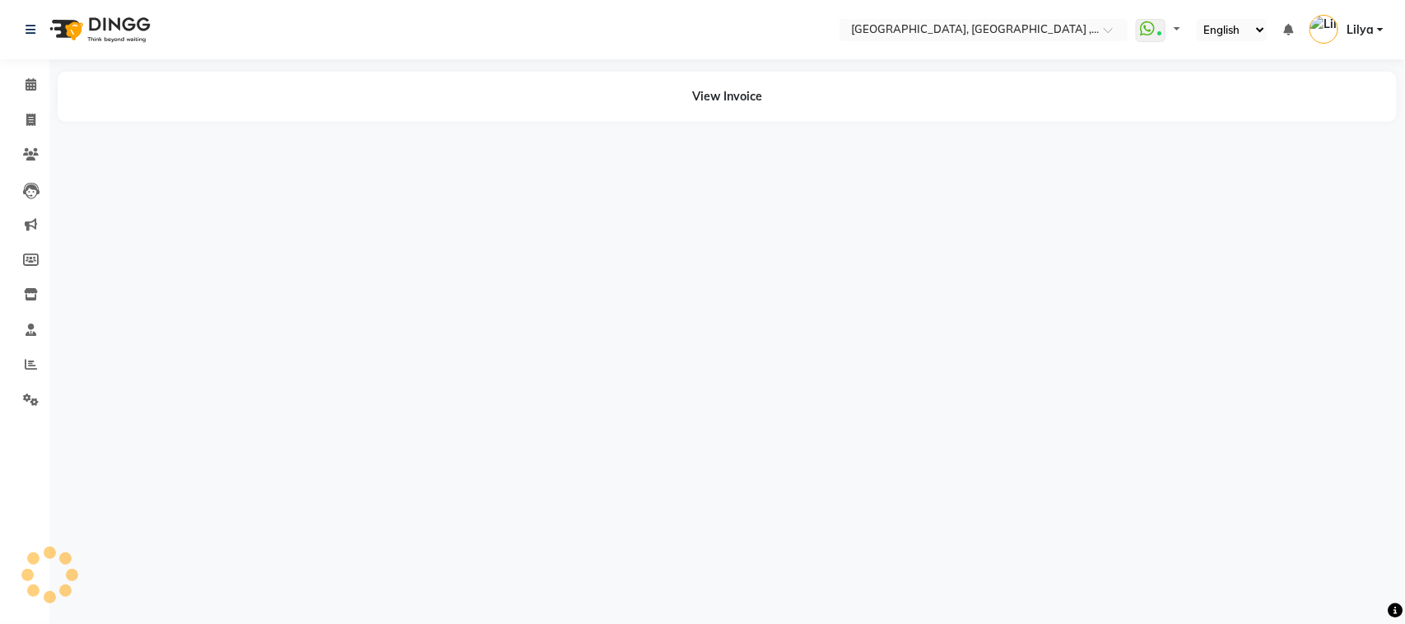
select select "en"
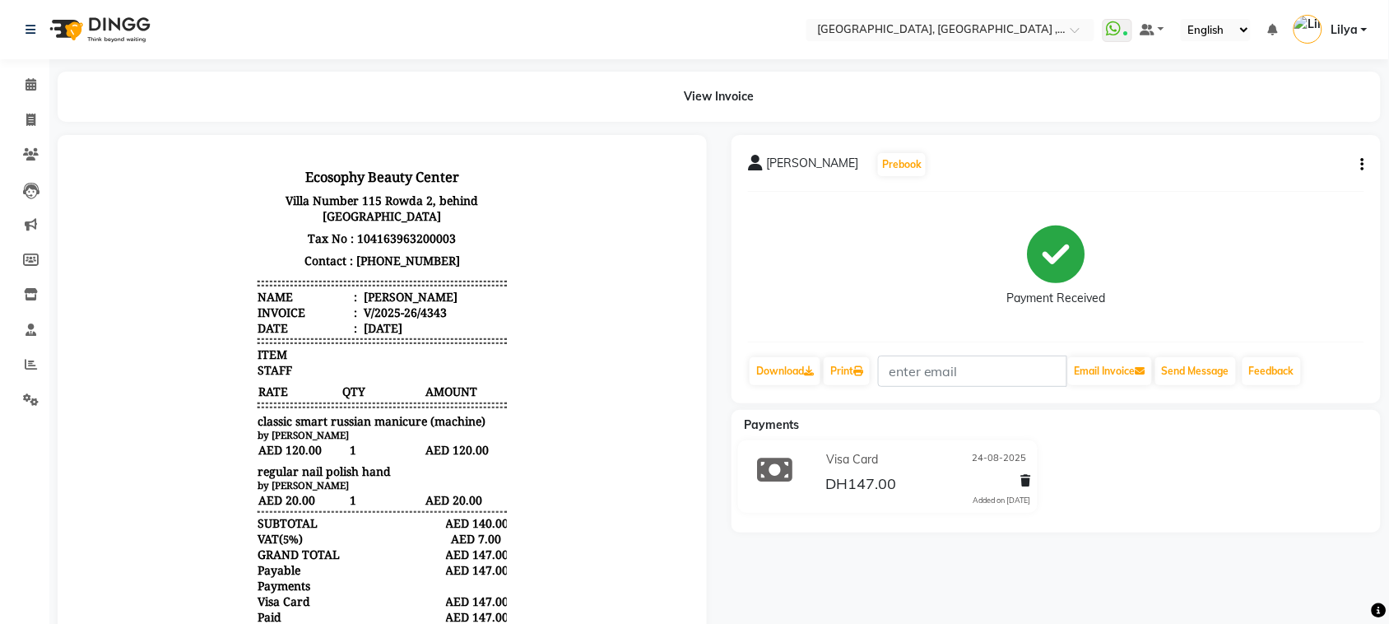
drag, startPoint x: 346, startPoint y: 293, endPoint x: 446, endPoint y: 295, distance: 99.6
click at [446, 295] on div "[PERSON_NAME]" at bounding box center [408, 296] width 97 height 16
drag, startPoint x: 423, startPoint y: 300, endPoint x: 347, endPoint y: 298, distance: 75.7
click at [360, 298] on div "[PERSON_NAME]" at bounding box center [408, 296] width 97 height 16
drag, startPoint x: 346, startPoint y: 296, endPoint x: 493, endPoint y: 300, distance: 146.5
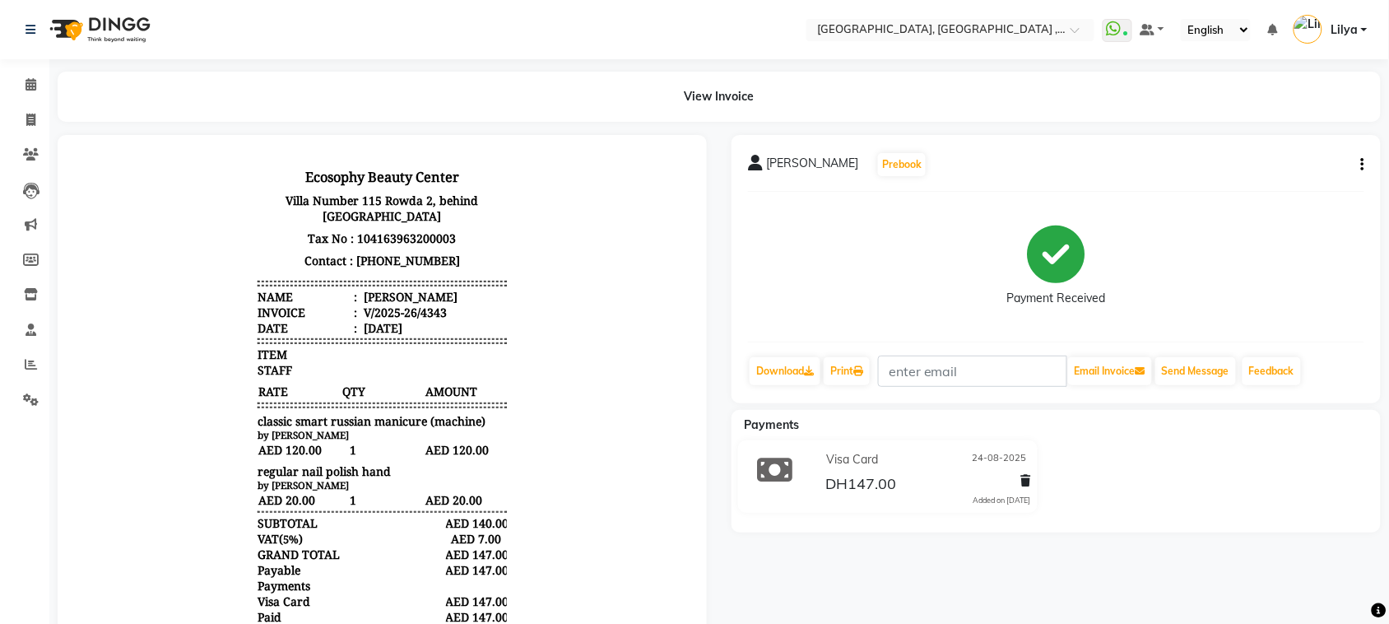
click at [493, 300] on div "Ecosophy Beauty Center [GEOGRAPHIC_DATA], behind [GEOGRAPHIC_DATA] Tax No : 104…" at bounding box center [381, 429] width 262 height 544
copy div "[PERSON_NAME]"
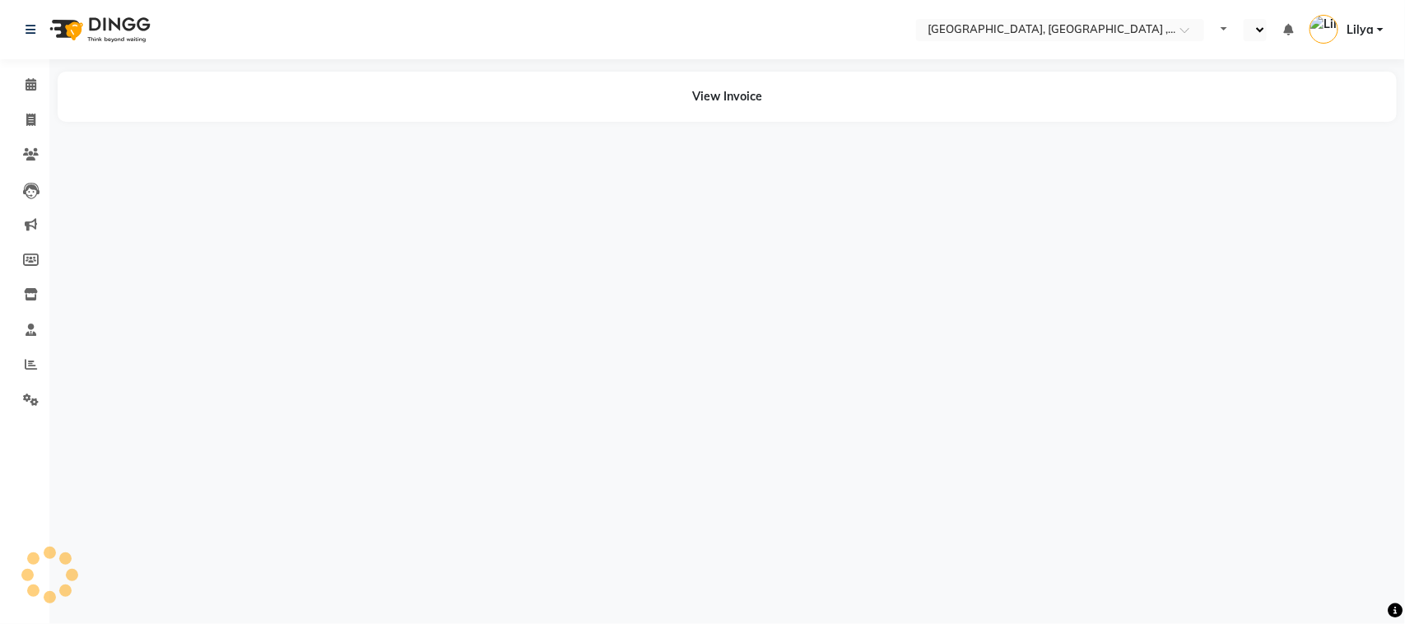
select select "en"
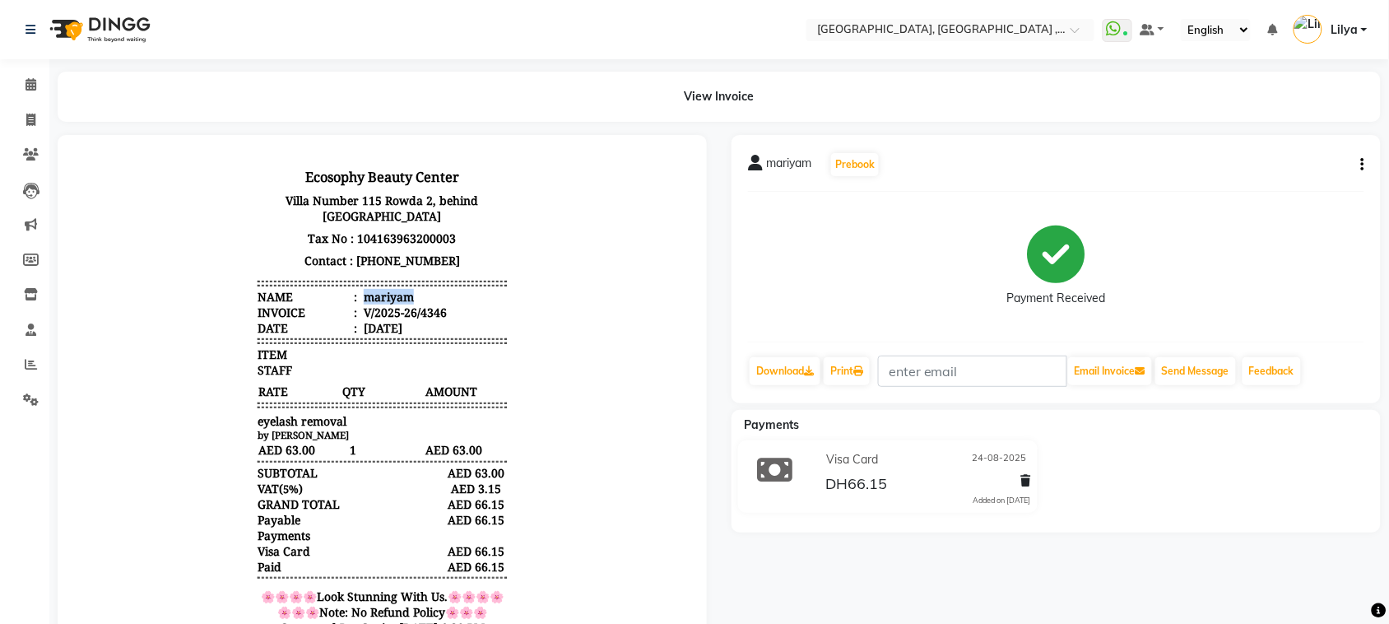
drag, startPoint x: 343, startPoint y: 293, endPoint x: 406, endPoint y: 294, distance: 63.4
click at [406, 294] on li "Name : mariyam" at bounding box center [381, 296] width 249 height 16
copy div "mariyam"
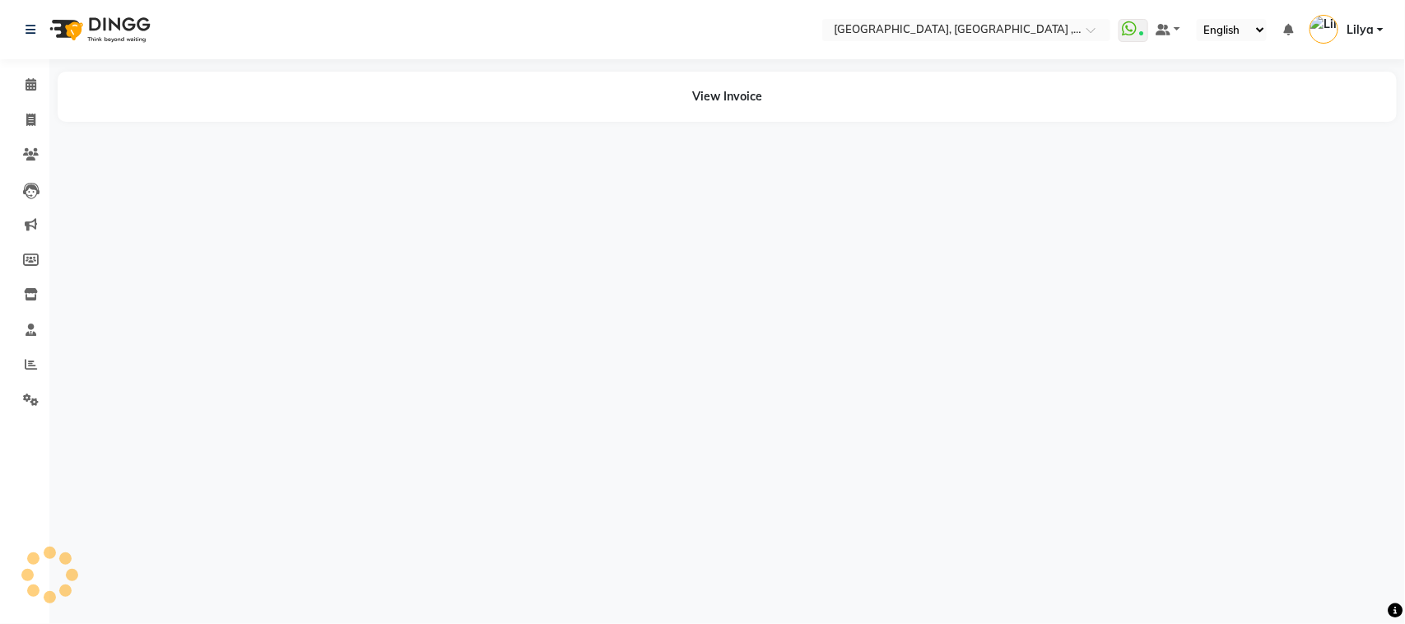
select select "en"
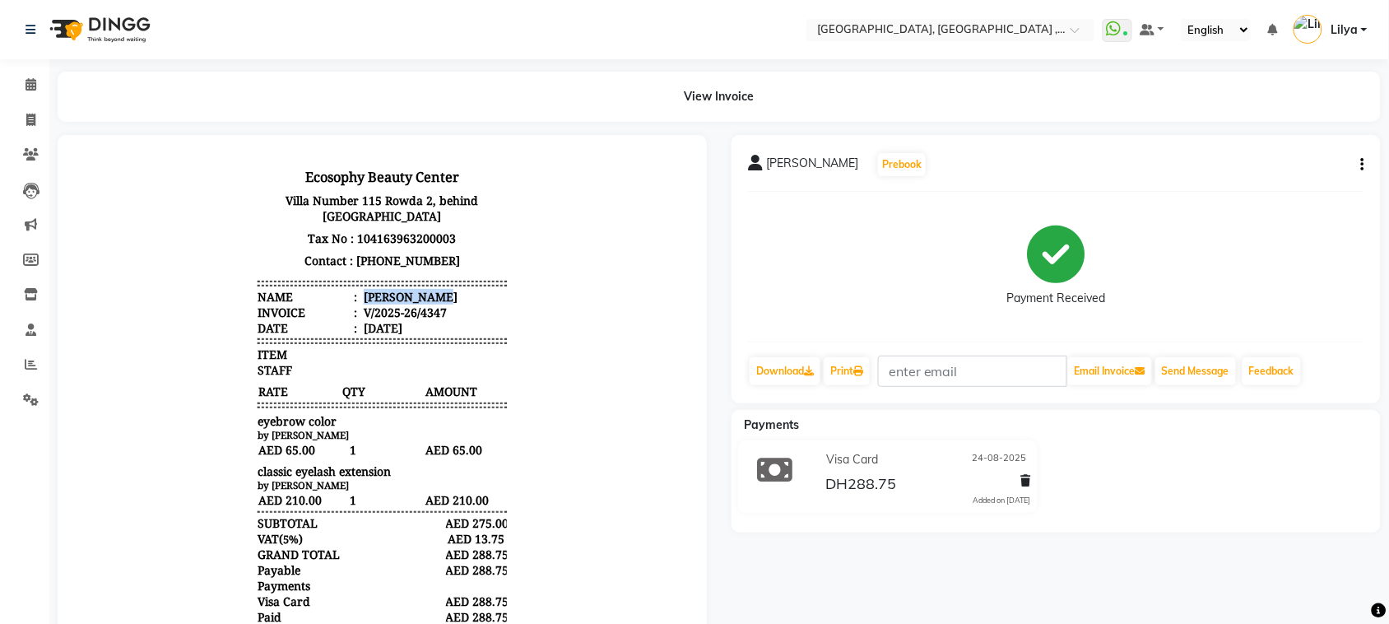
drag, startPoint x: 350, startPoint y: 293, endPoint x: 433, endPoint y: 294, distance: 83.1
click at [440, 297] on li "Name : Mahara saeed" at bounding box center [381, 296] width 249 height 16
copy div "Mahara saeed"
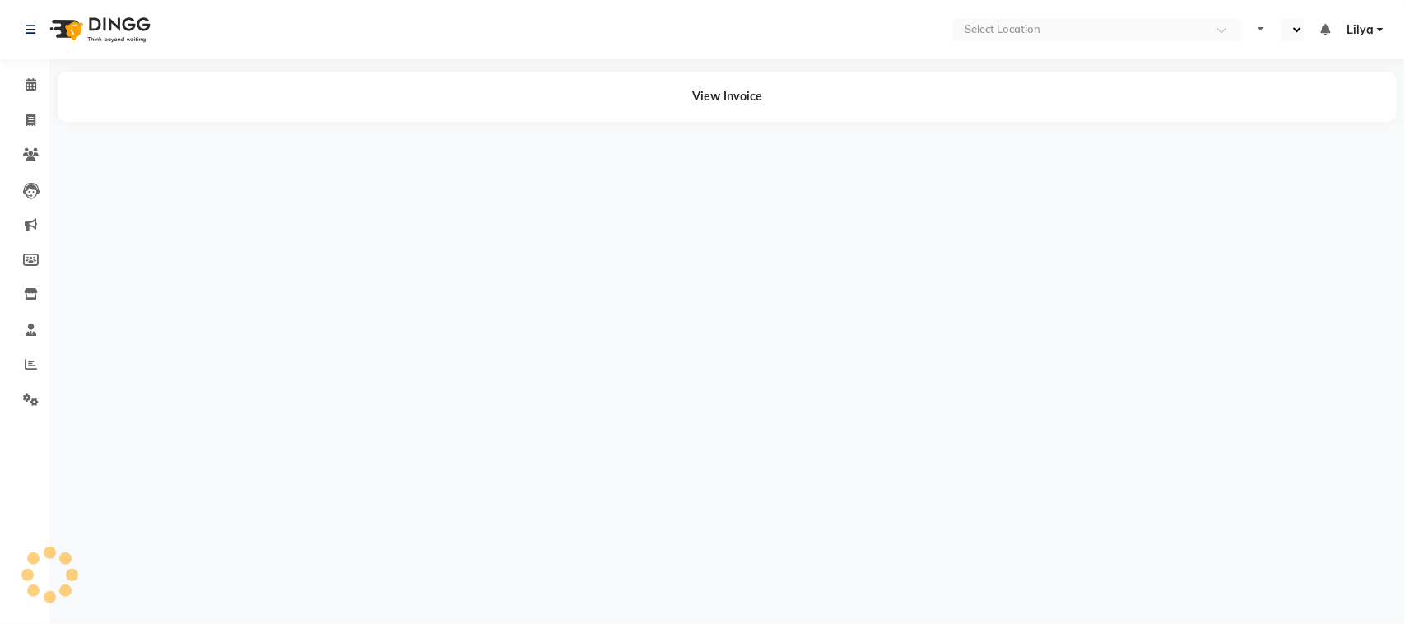
select select "en"
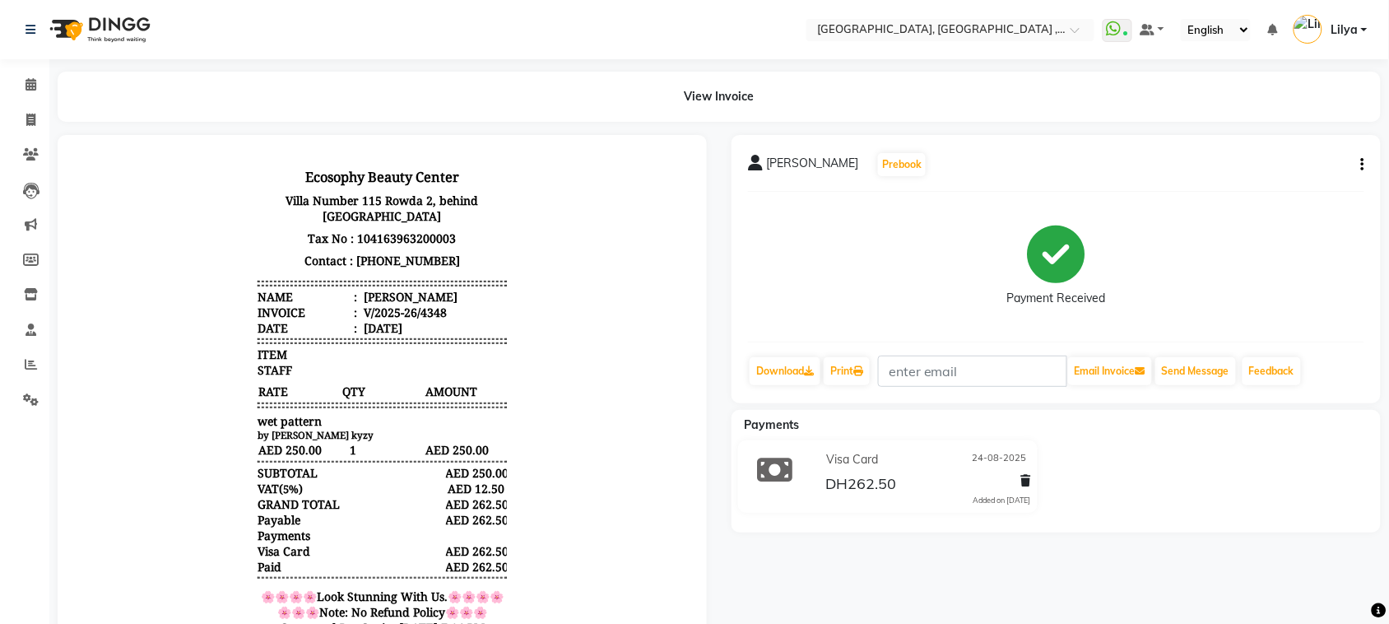
drag, startPoint x: 347, startPoint y: 295, endPoint x: 483, endPoint y: 297, distance: 135.8
click at [483, 297] on li "Name : [PERSON_NAME]" at bounding box center [381, 296] width 249 height 16
copy div "[PERSON_NAME]"
drag, startPoint x: 347, startPoint y: 294, endPoint x: 444, endPoint y: 294, distance: 96.3
click at [444, 294] on li "Name : [PERSON_NAME]" at bounding box center [381, 296] width 249 height 16
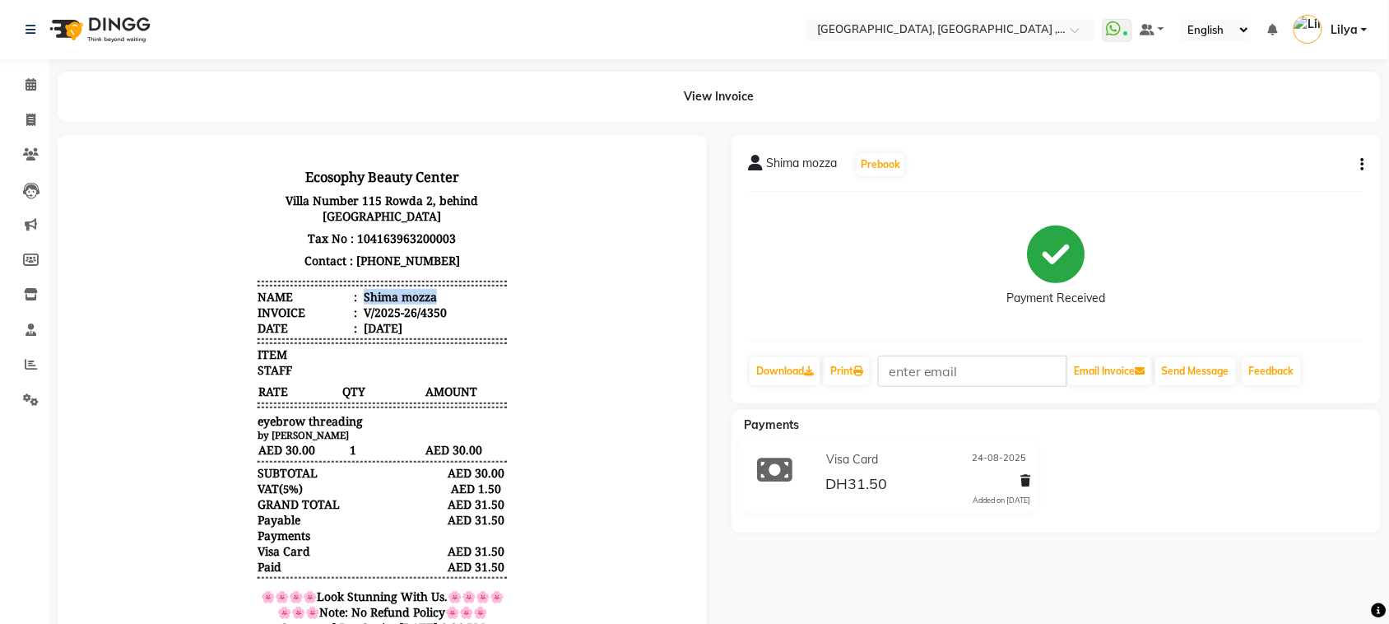
copy div "Shima mozza"
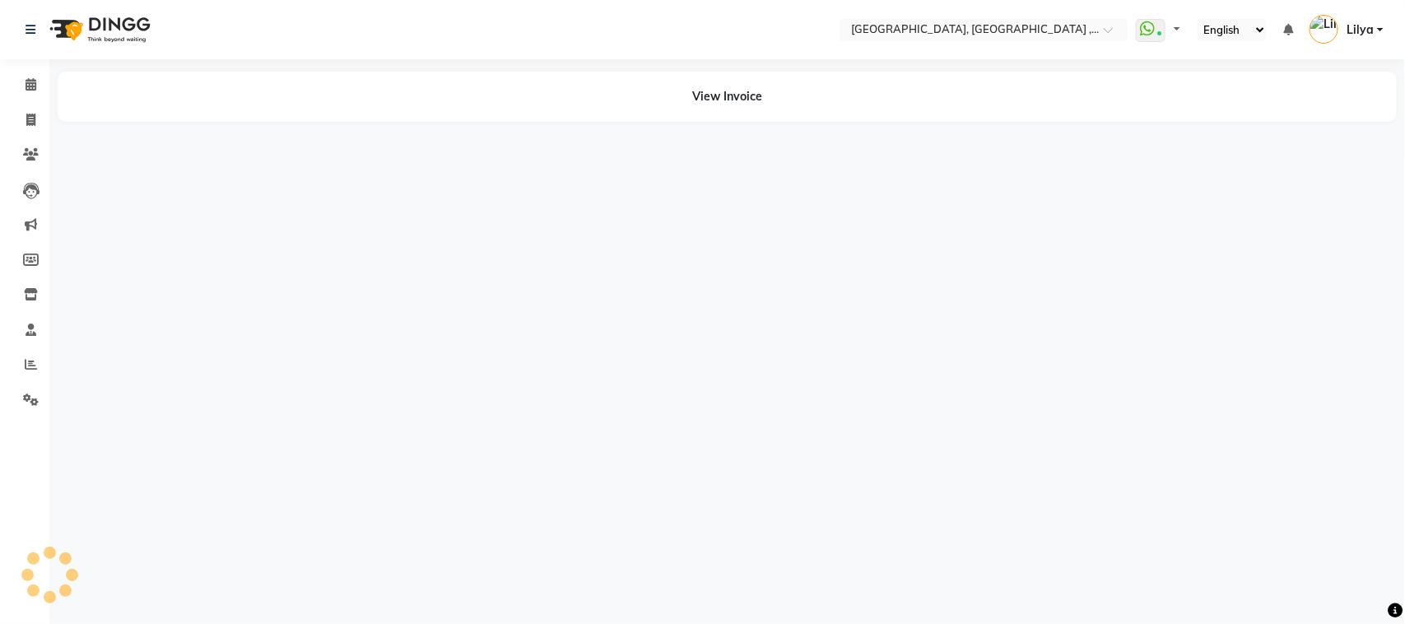
select select "en"
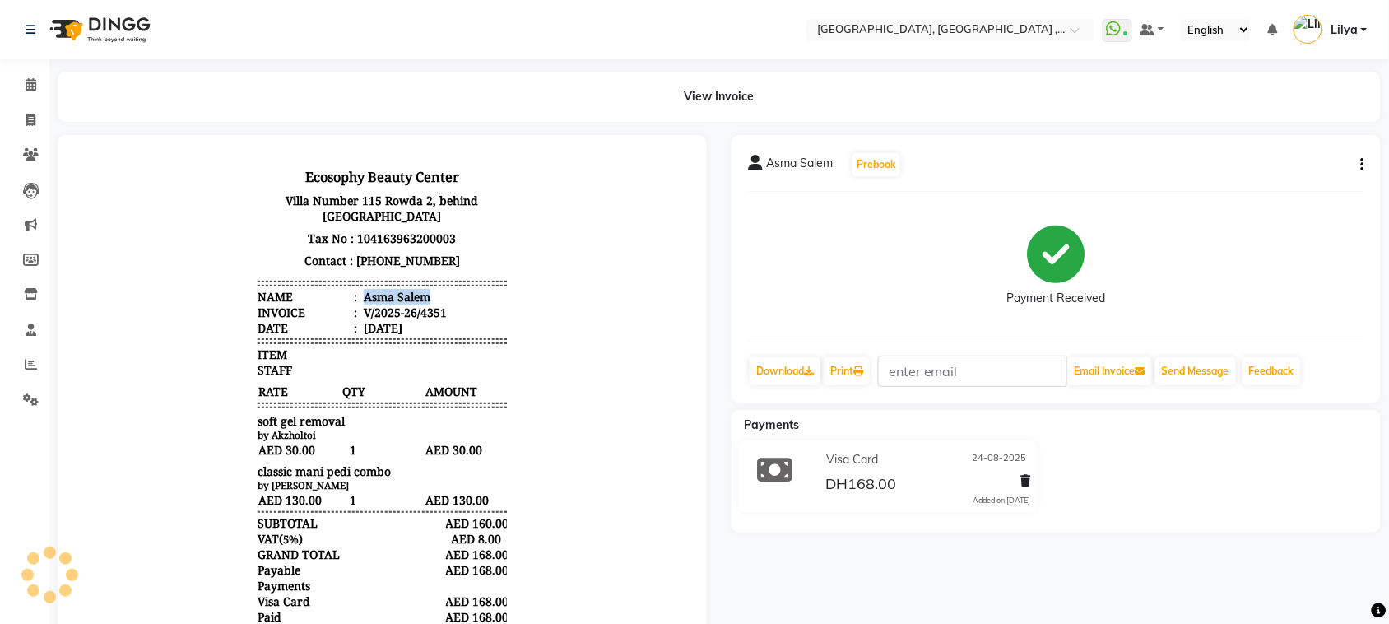
drag, startPoint x: 349, startPoint y: 288, endPoint x: 453, endPoint y: 298, distance: 105.0
click at [453, 298] on li "Name : Asma Salem" at bounding box center [381, 296] width 249 height 16
copy div "Asma Salem"
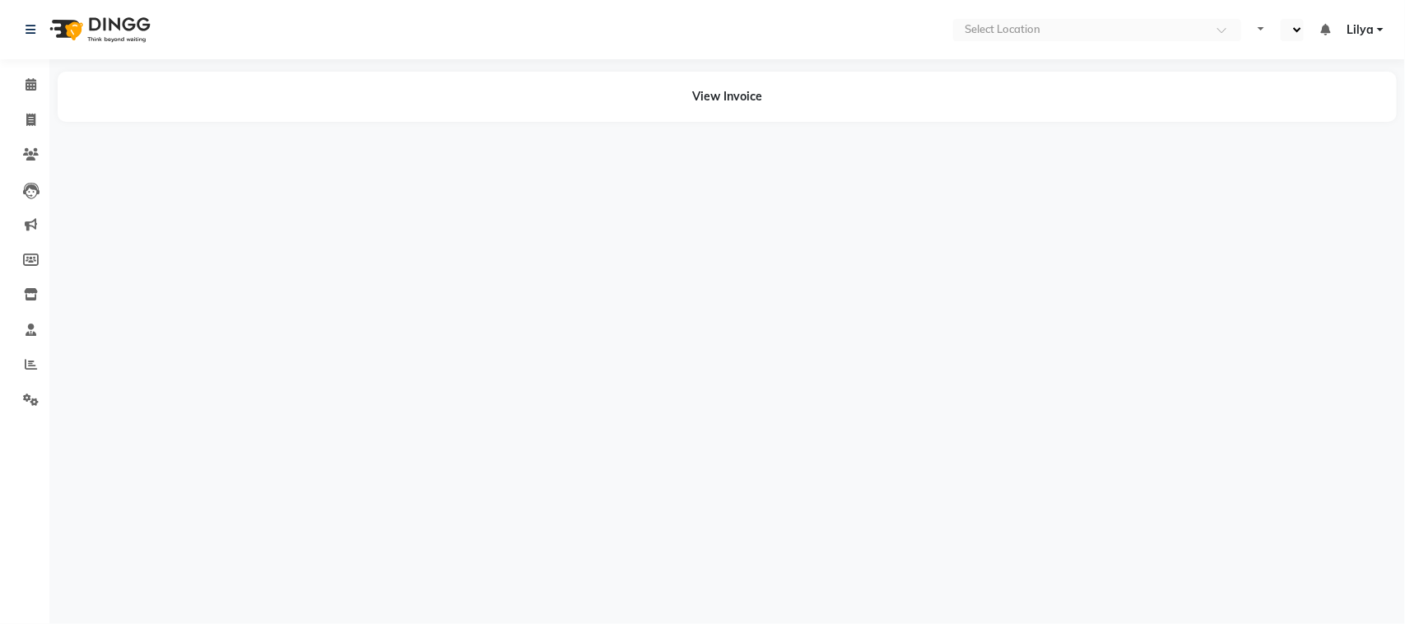
select select "en"
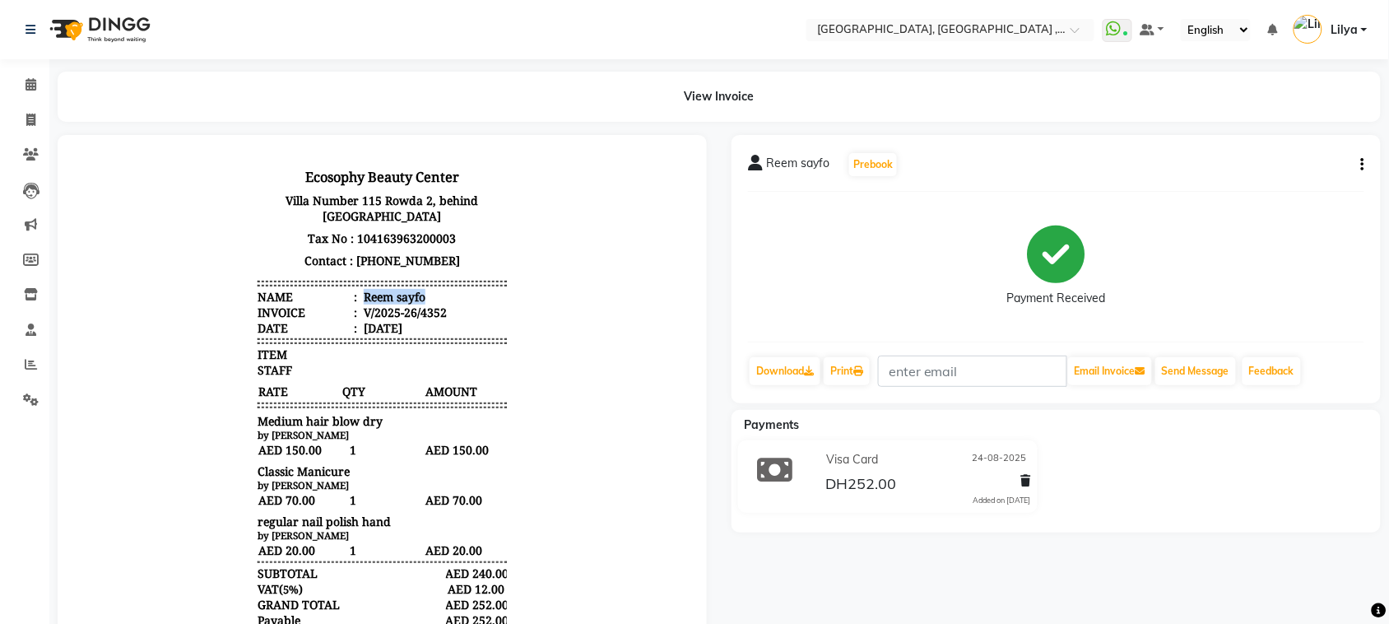
drag, startPoint x: 346, startPoint y: 292, endPoint x: 438, endPoint y: 293, distance: 91.3
click at [438, 293] on li "Name : [PERSON_NAME]" at bounding box center [381, 296] width 249 height 16
copy div "Reem sayfo"
